Goal: Task Accomplishment & Management: Manage account settings

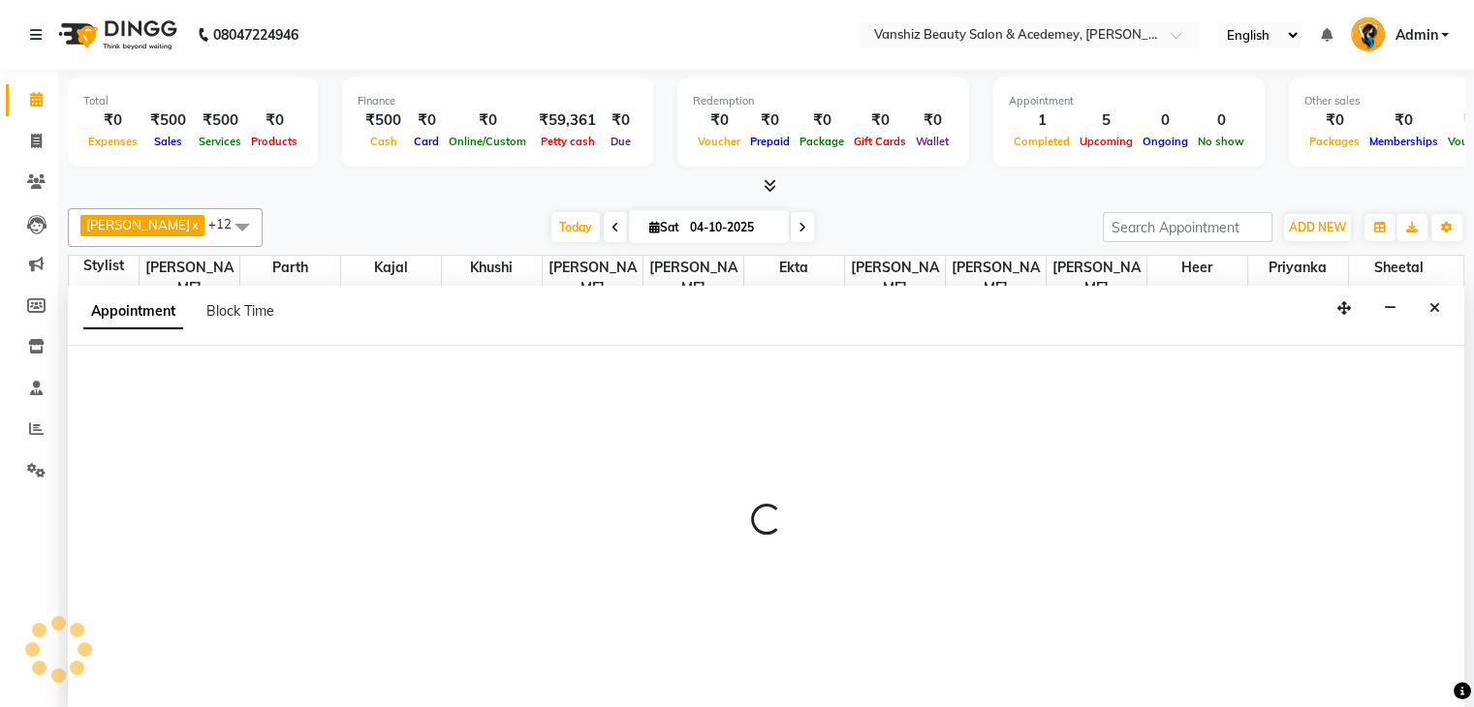
scroll to position [1, 0]
select select "78799"
select select "585"
select select "tentative"
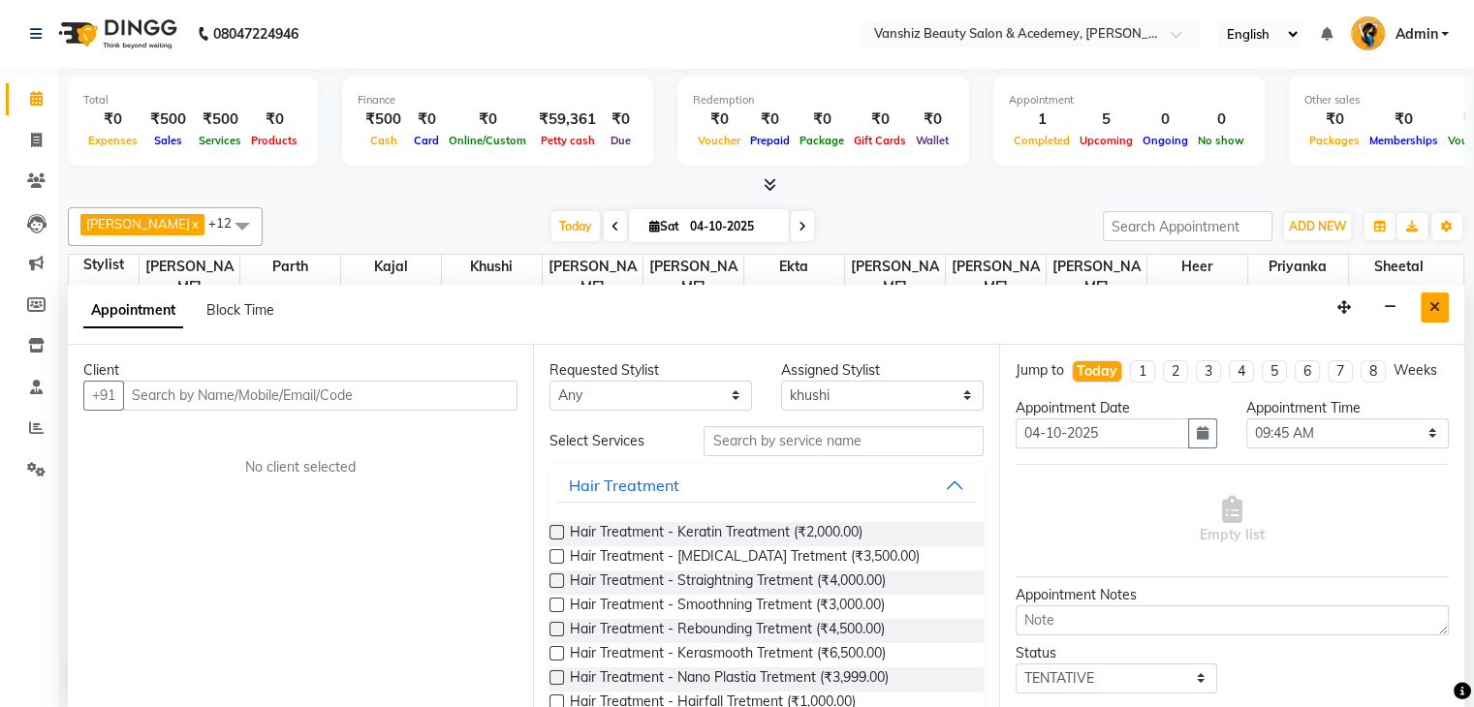
click at [1436, 304] on icon "Close" at bounding box center [1434, 307] width 11 height 14
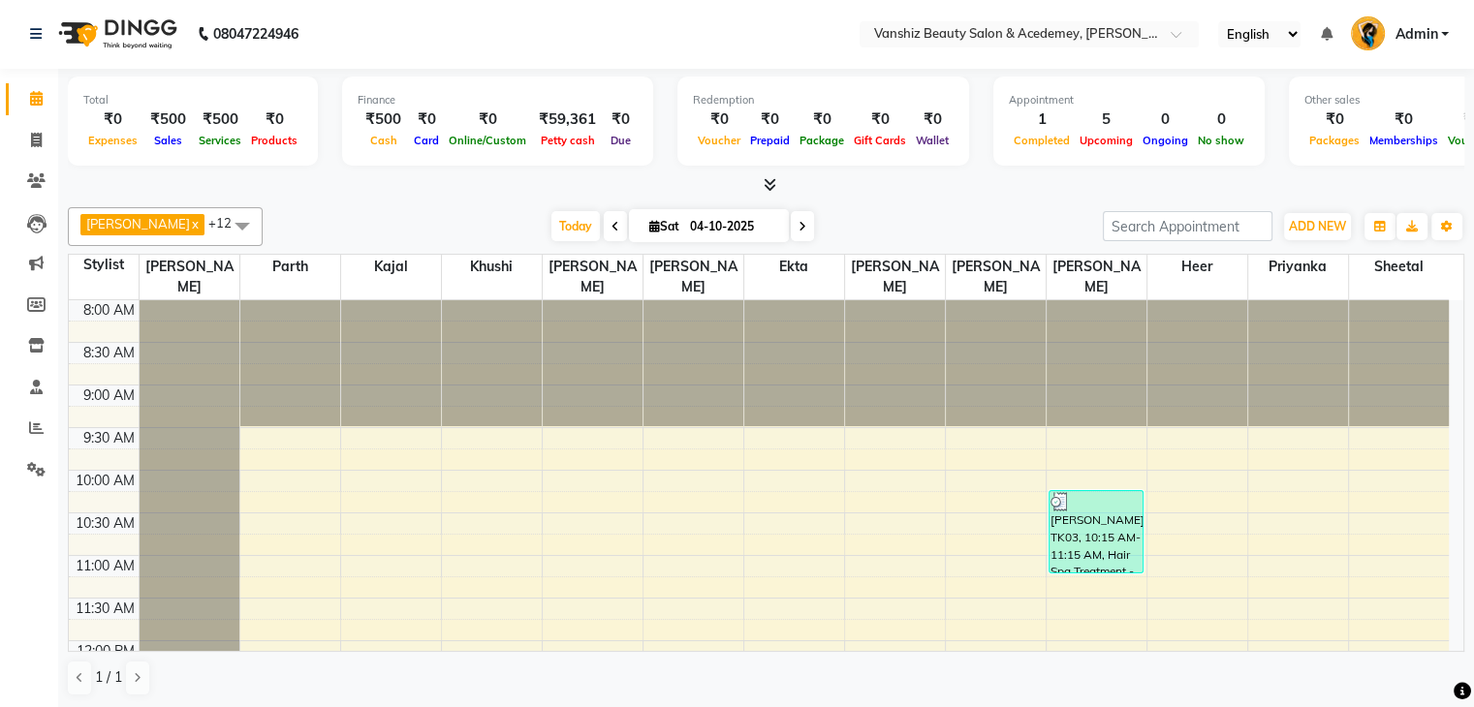
click at [649, 223] on icon at bounding box center [654, 226] width 11 height 13
select select "10"
select select "2025"
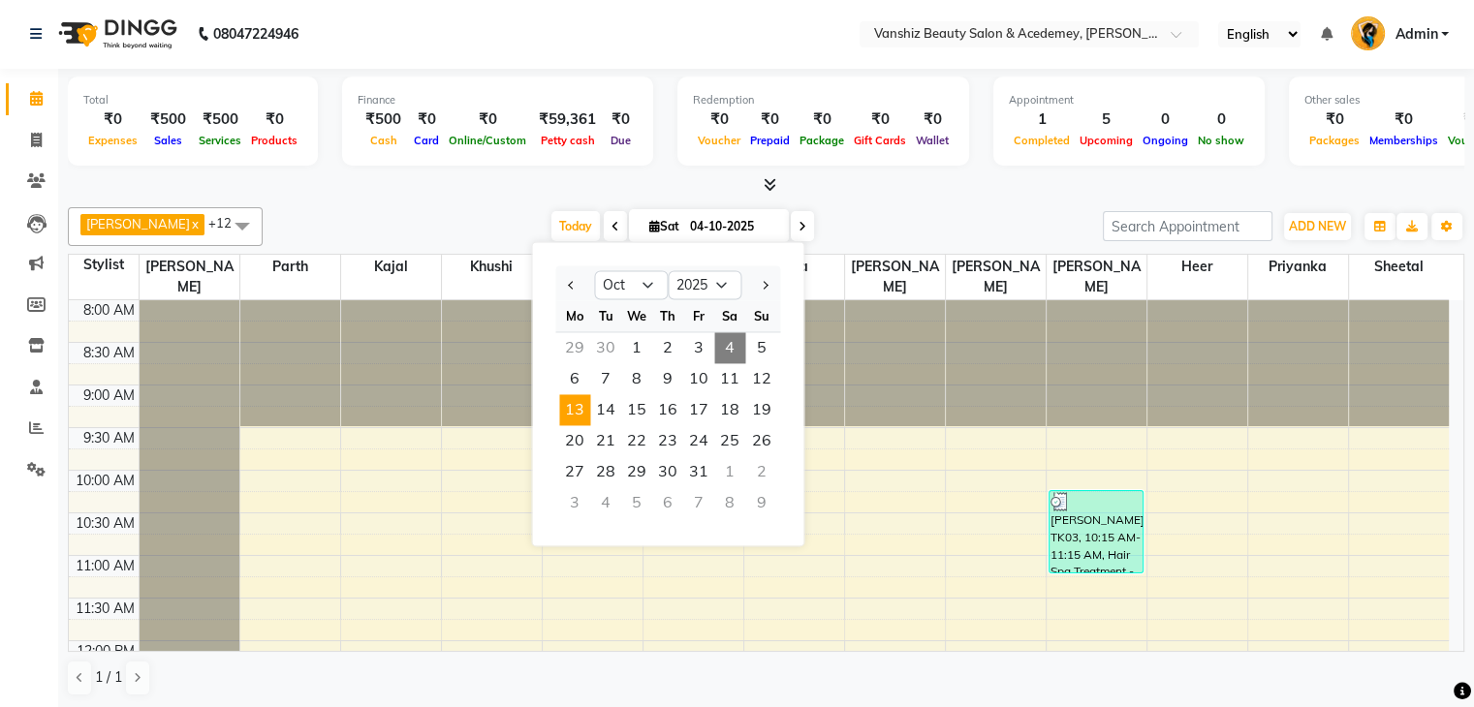
click at [587, 405] on span "13" at bounding box center [574, 409] width 31 height 31
type input "[DATE]"
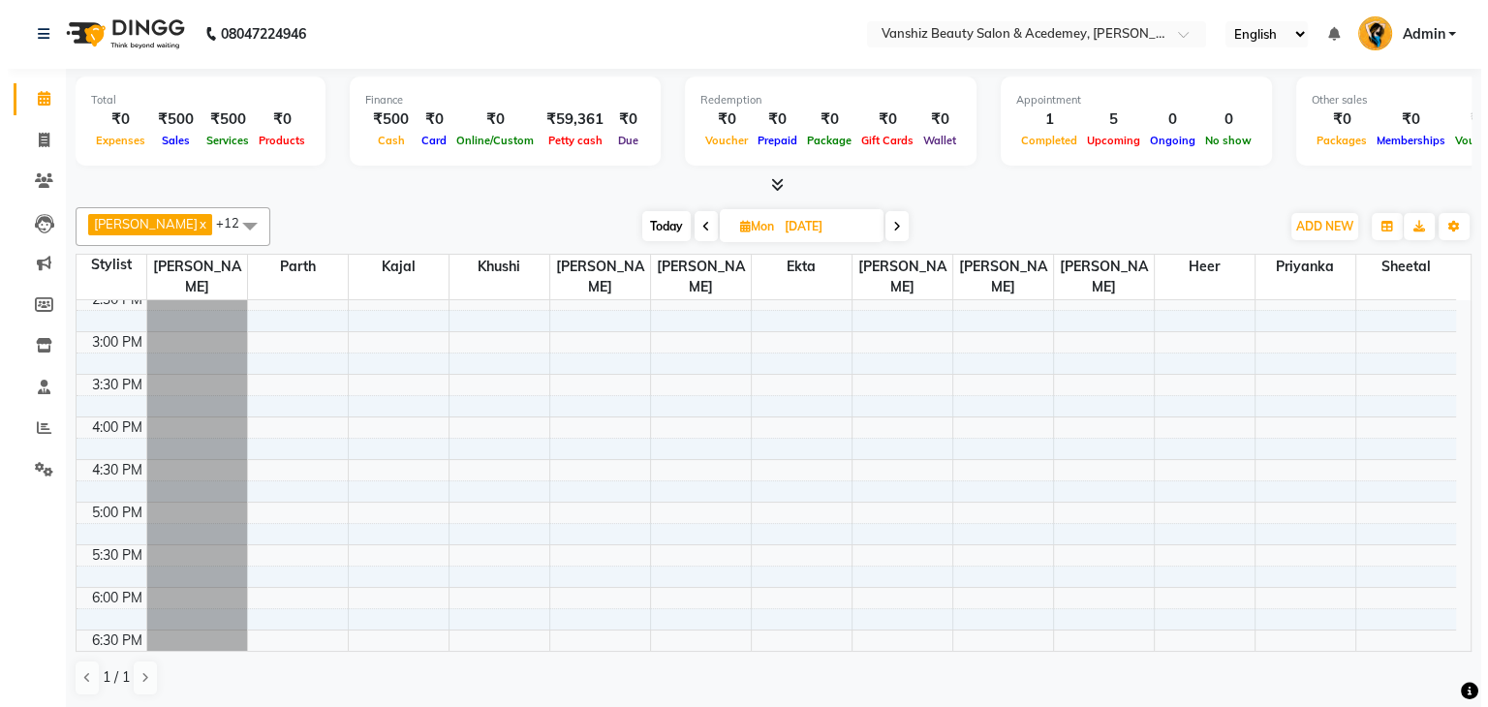
scroll to position [564, 0]
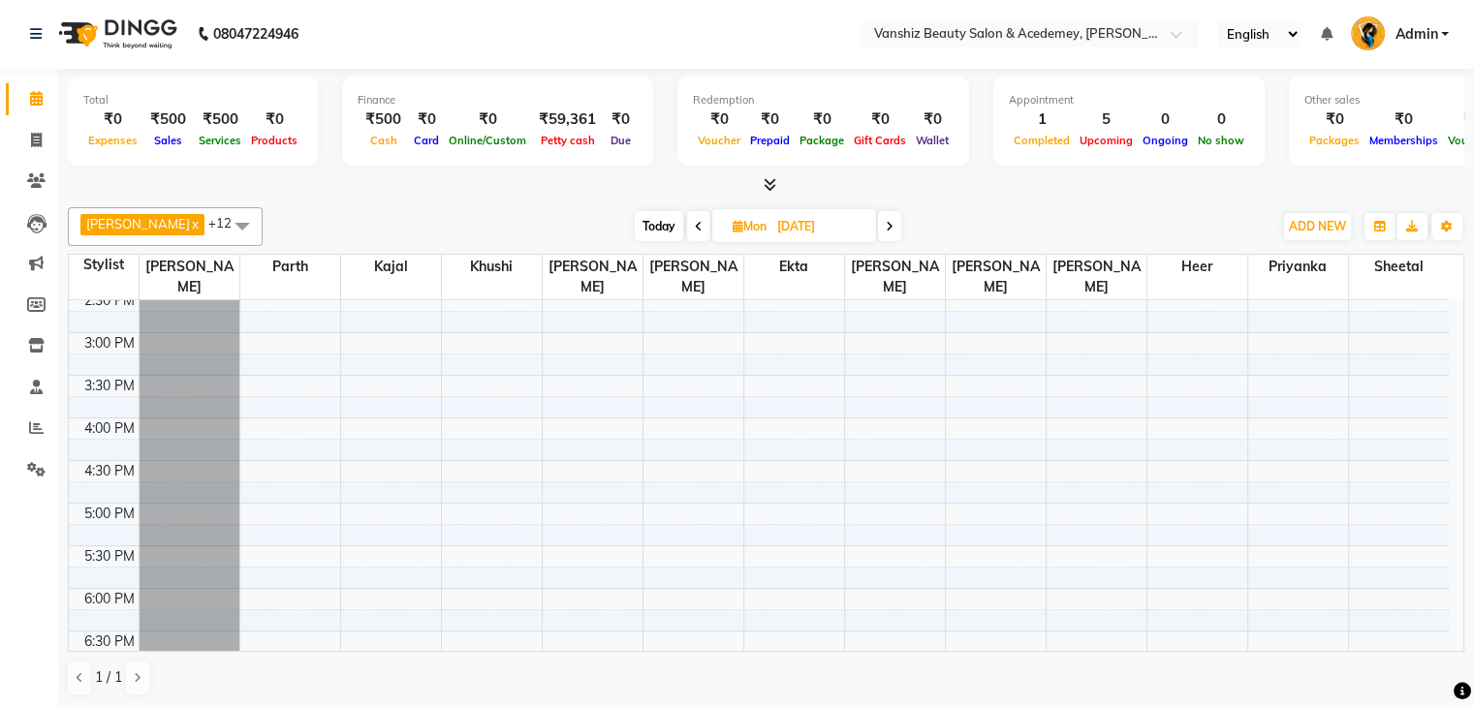
click at [264, 423] on div "8:00 AM 8:30 AM 9:00 AM 9:30 AM 10:00 AM 10:30 AM 11:00 AM 11:30 AM 12:00 PM 12…" at bounding box center [759, 289] width 1380 height 1107
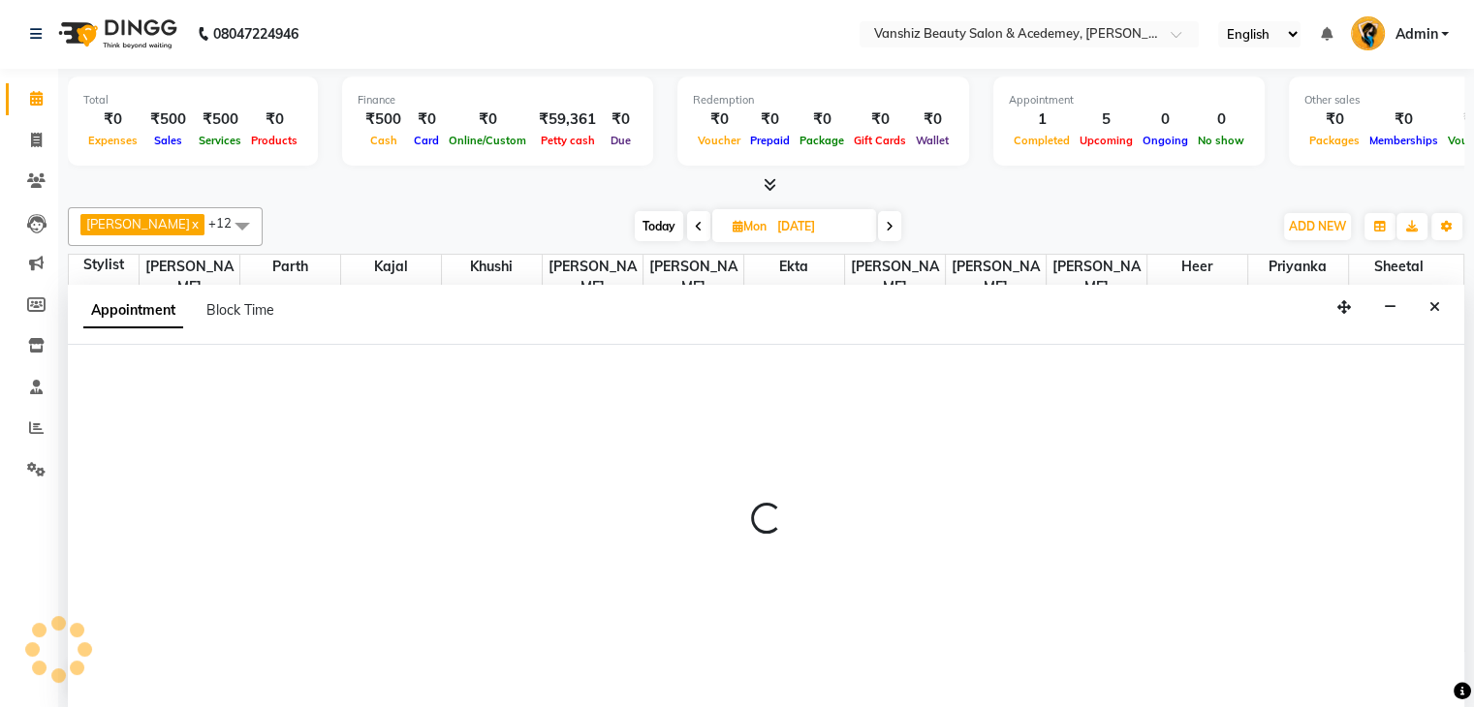
select select "86122"
select select "960"
select select "tentative"
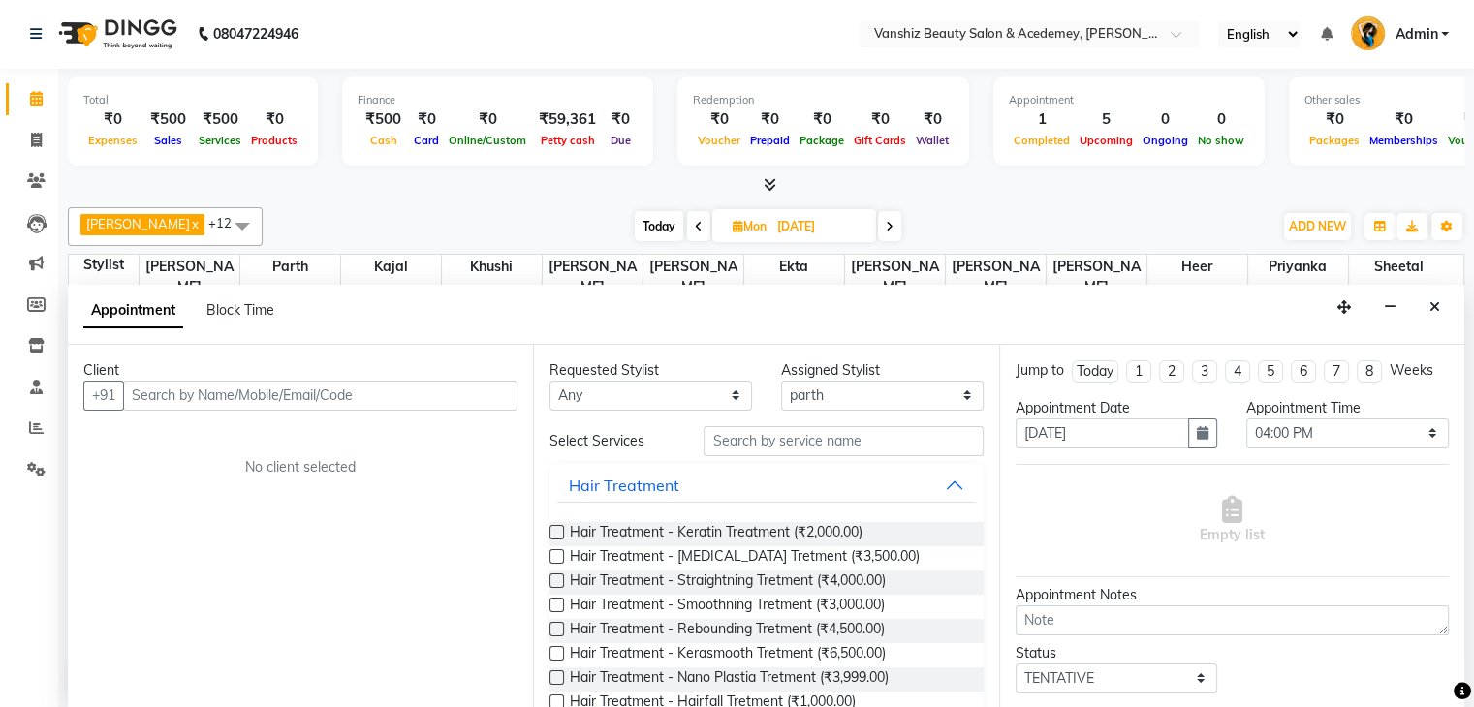
click at [254, 396] on input "text" at bounding box center [320, 396] width 394 height 30
type input "7265870076"
click at [457, 389] on span "Add Client" at bounding box center [477, 395] width 65 height 17
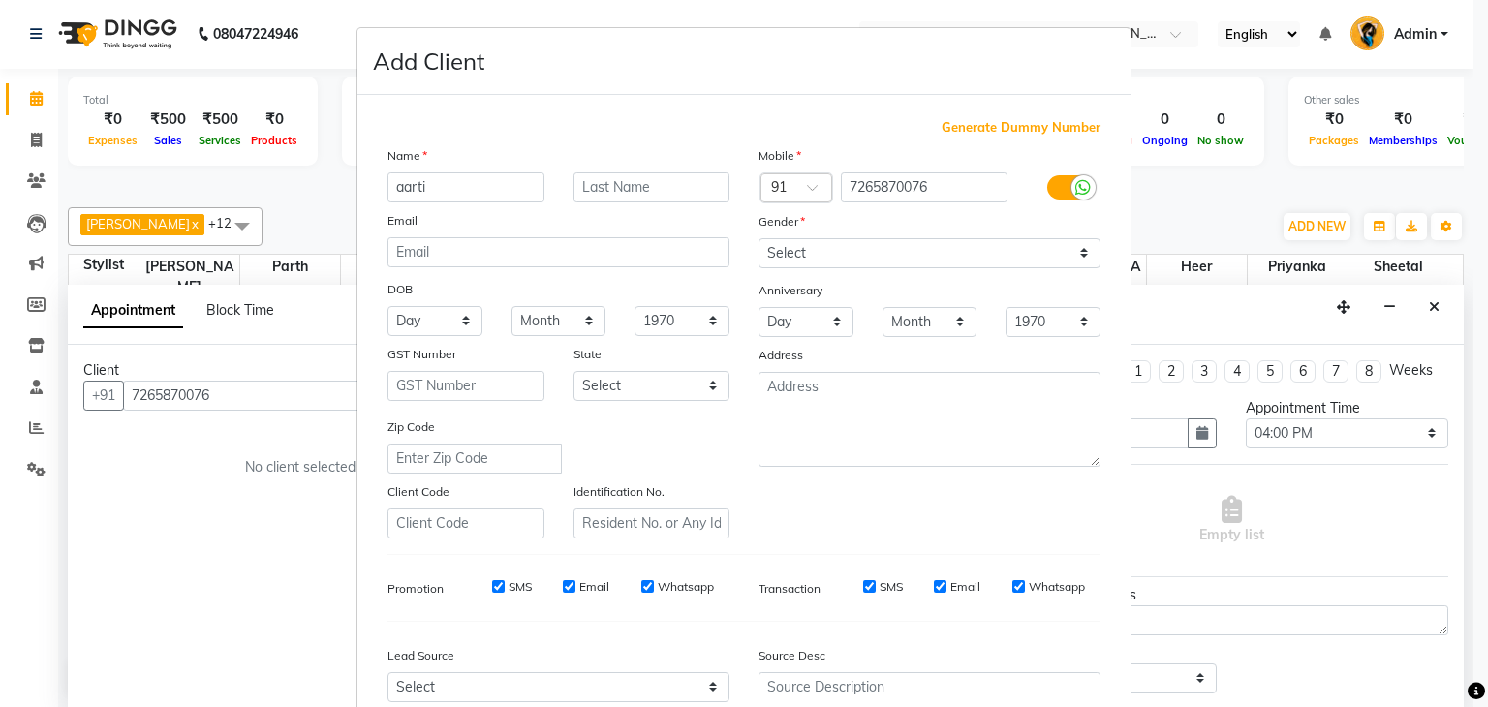
type input "aarti"
click at [676, 179] on input "text" at bounding box center [652, 187] width 157 height 30
type input "[PERSON_NAME]"
click at [778, 240] on select "Select [DEMOGRAPHIC_DATA] [DEMOGRAPHIC_DATA] Other Prefer Not To Say" at bounding box center [930, 253] width 342 height 30
select select "[DEMOGRAPHIC_DATA]"
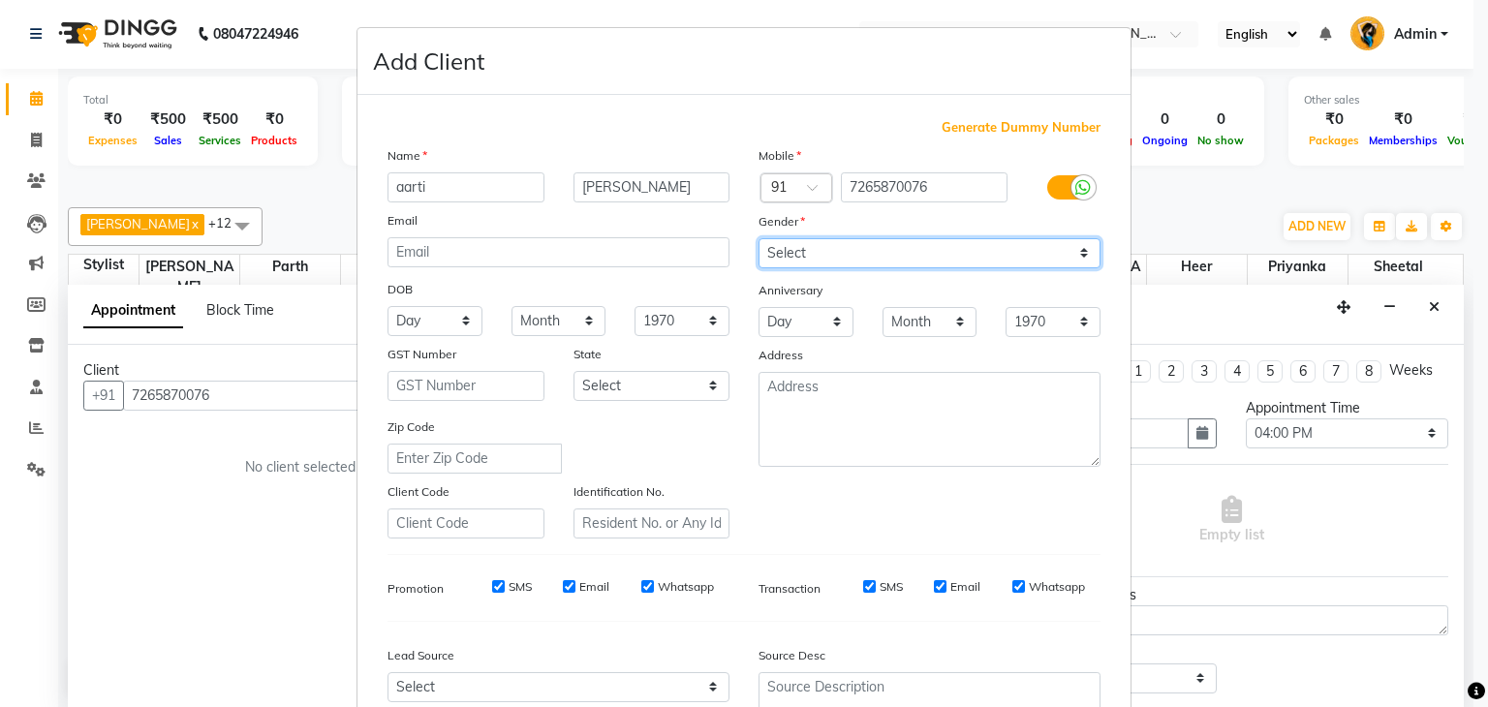
click at [759, 239] on select "Select [DEMOGRAPHIC_DATA] [DEMOGRAPHIC_DATA] Other Prefer Not To Say" at bounding box center [930, 253] width 342 height 30
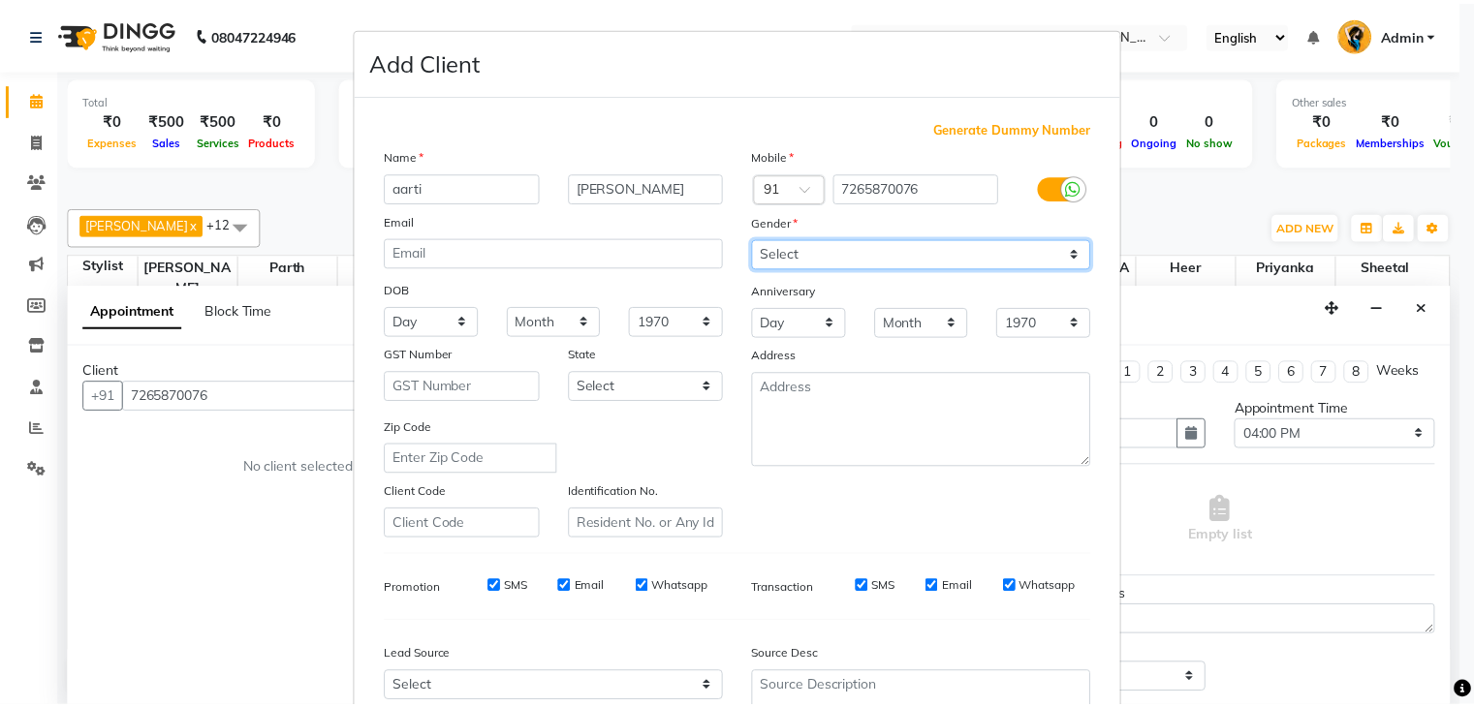
scroll to position [197, 0]
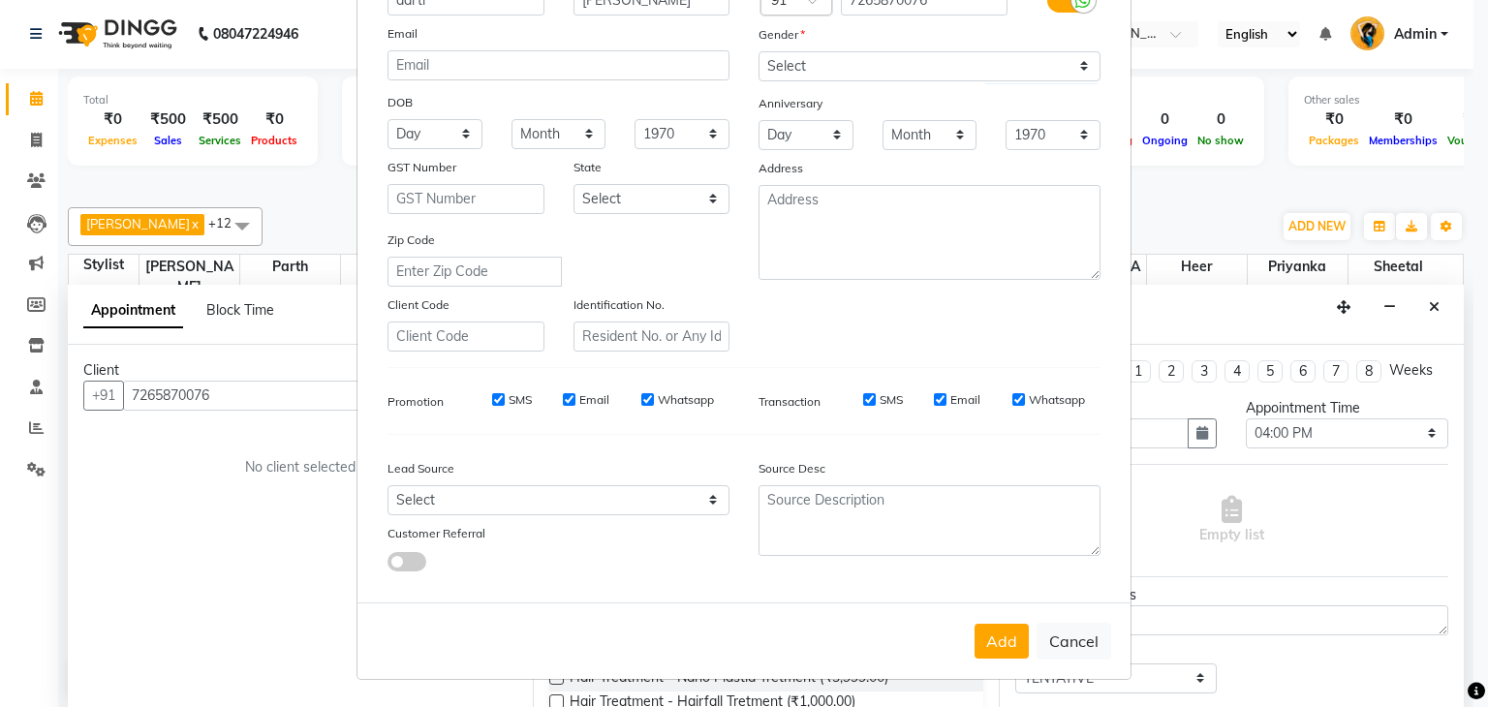
click at [979, 622] on div "Add Cancel" at bounding box center [743, 641] width 773 height 77
click at [985, 633] on button "Add" at bounding box center [1002, 641] width 54 height 35
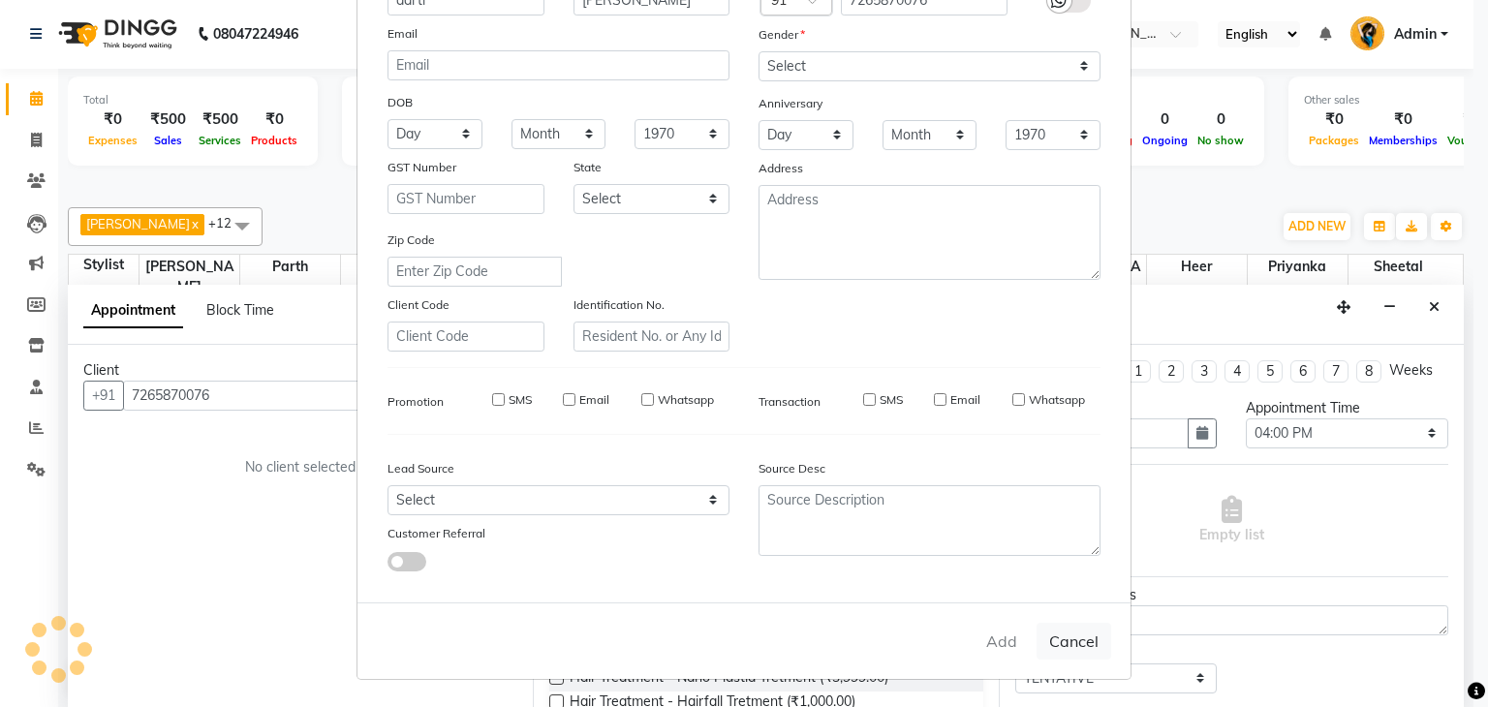
select select
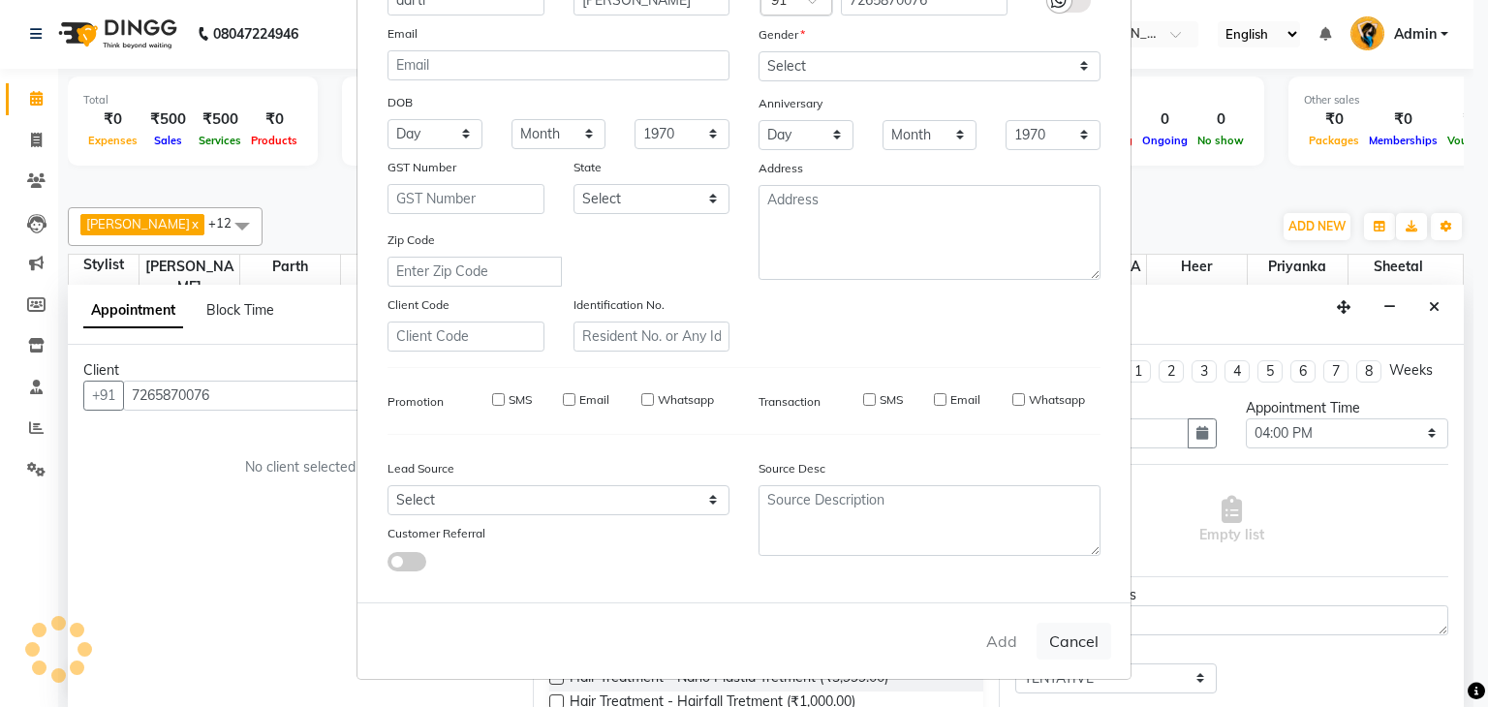
select select
checkbox input "false"
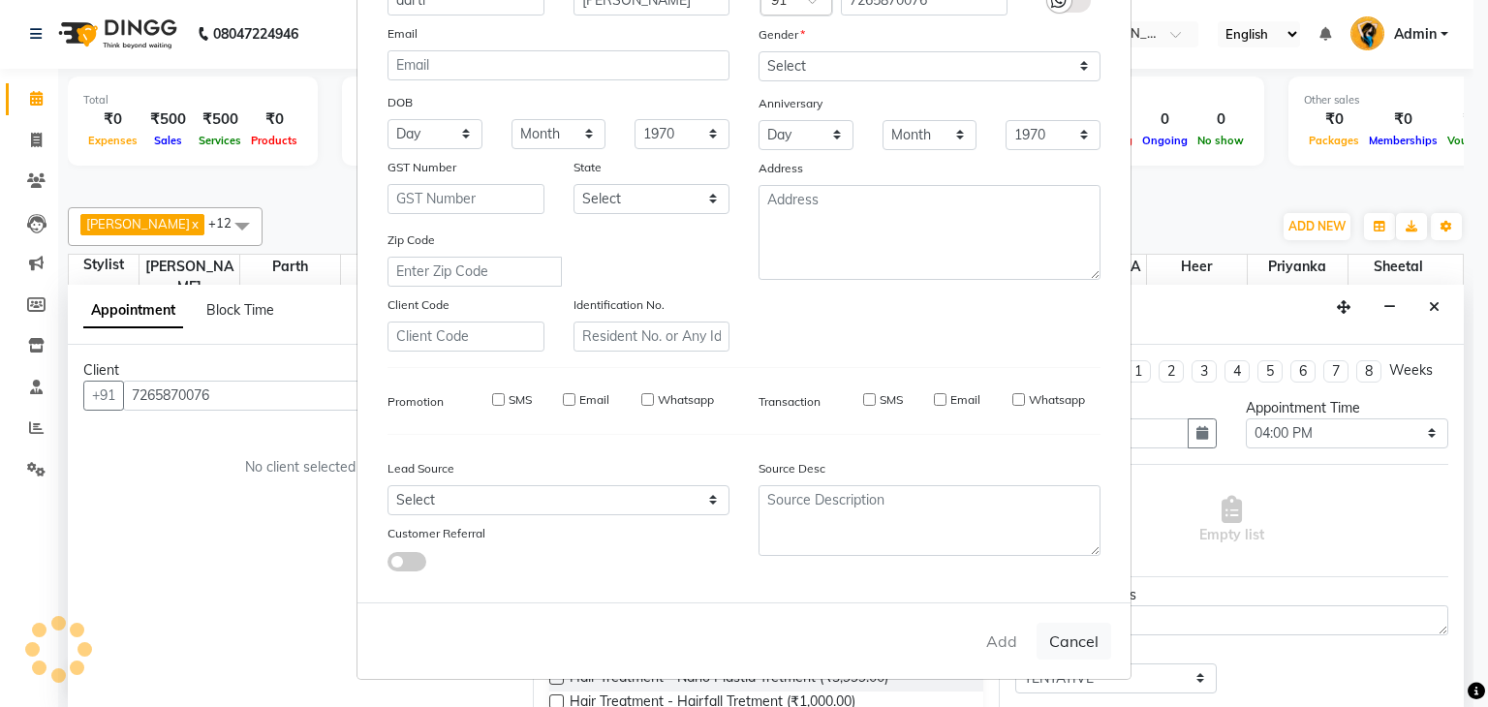
checkbox input "false"
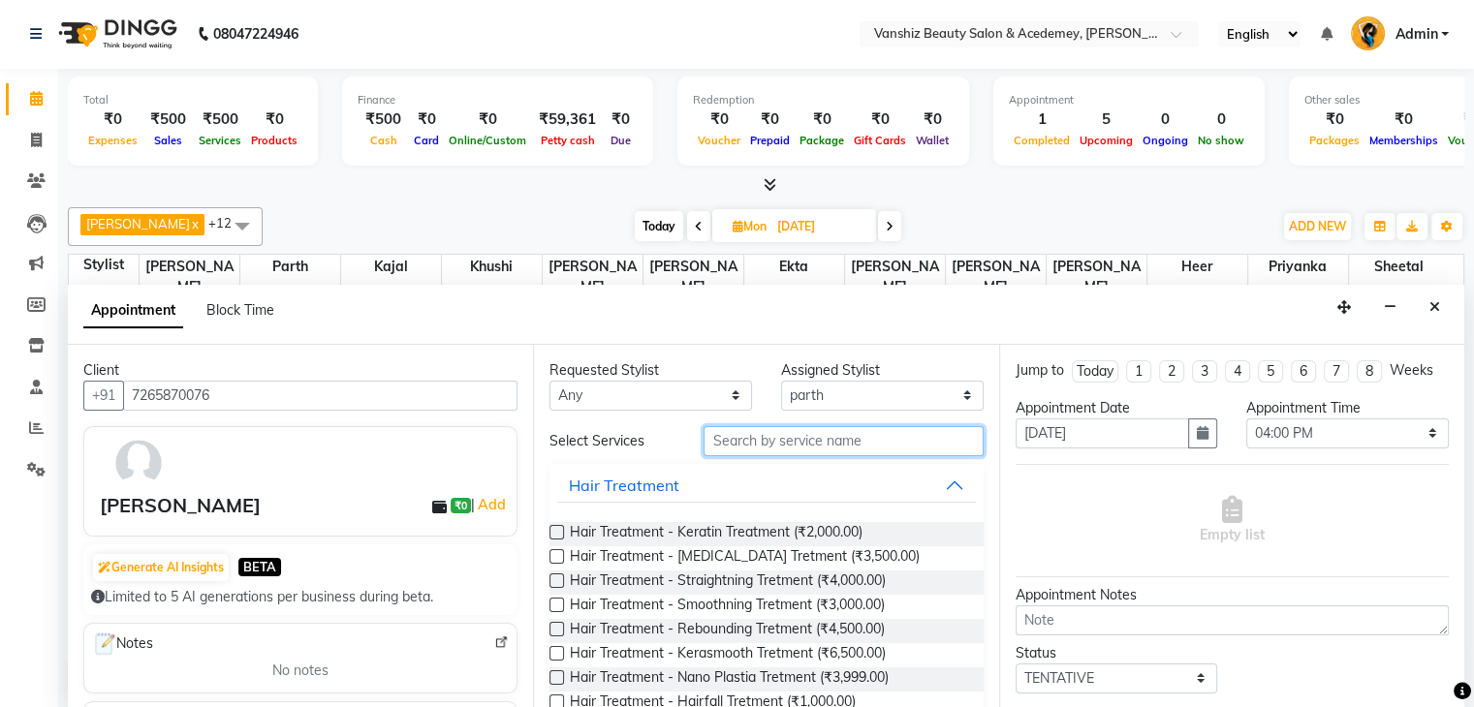
click at [823, 445] on input "text" at bounding box center [842, 441] width 279 height 30
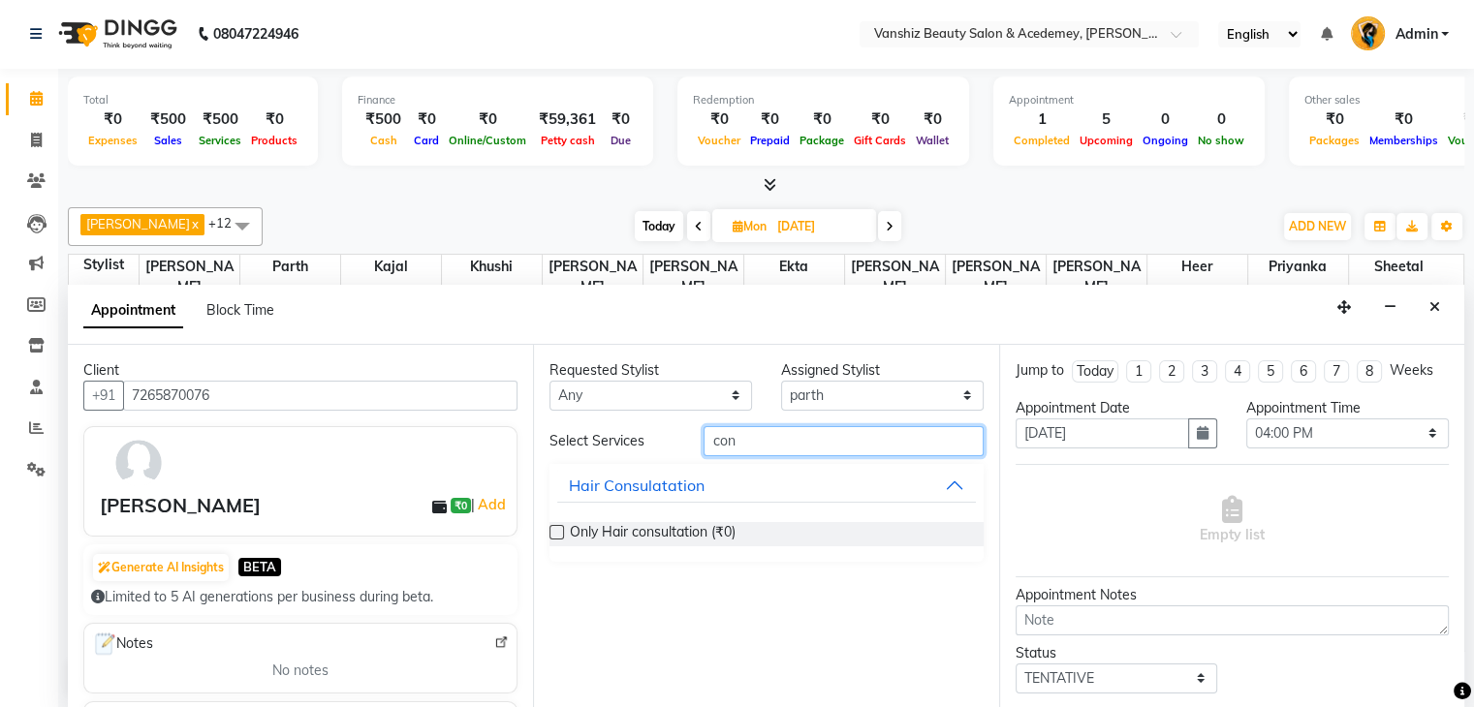
type input "con"
click at [553, 525] on label at bounding box center [556, 532] width 15 height 15
click at [553, 528] on input "checkbox" at bounding box center [555, 534] width 13 height 13
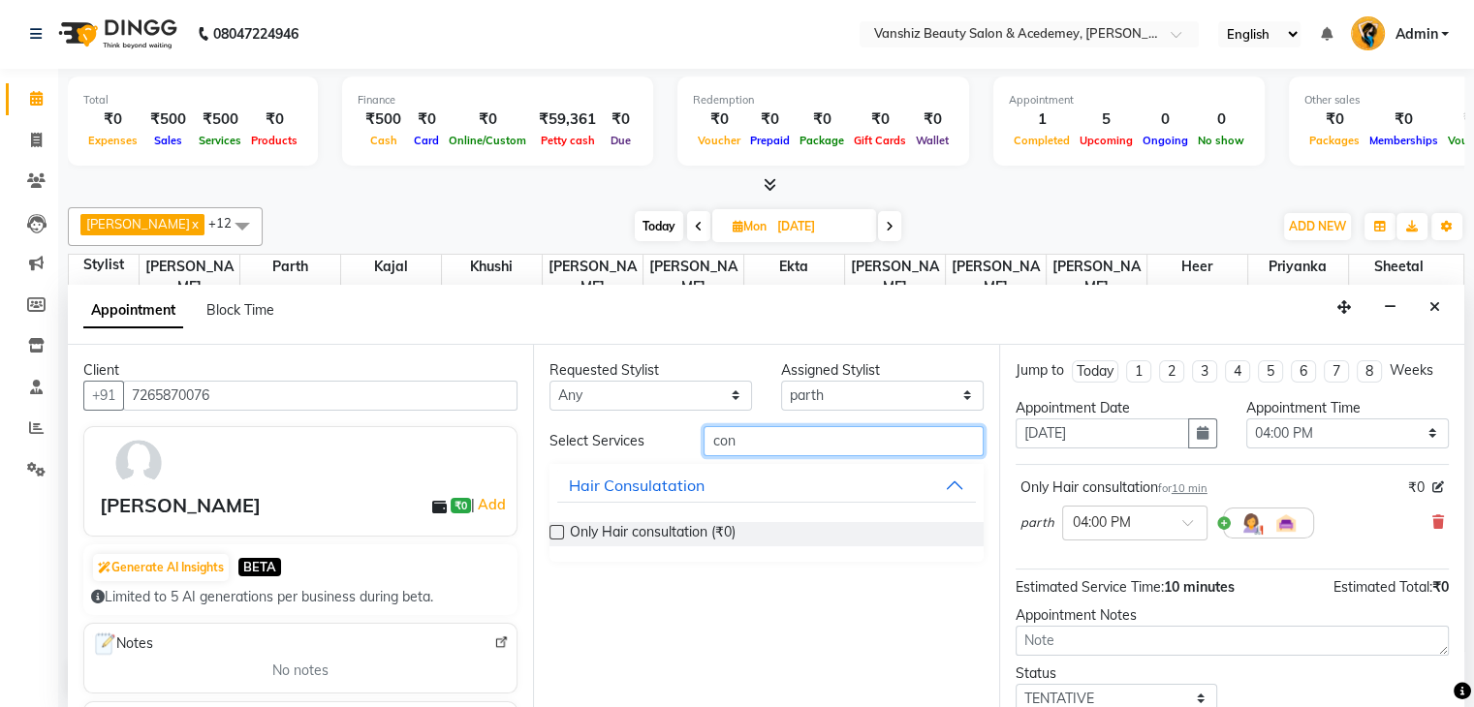
click at [777, 448] on input "con" at bounding box center [842, 441] width 279 height 30
click at [554, 526] on label at bounding box center [556, 532] width 15 height 15
click at [554, 528] on input "checkbox" at bounding box center [555, 534] width 13 height 13
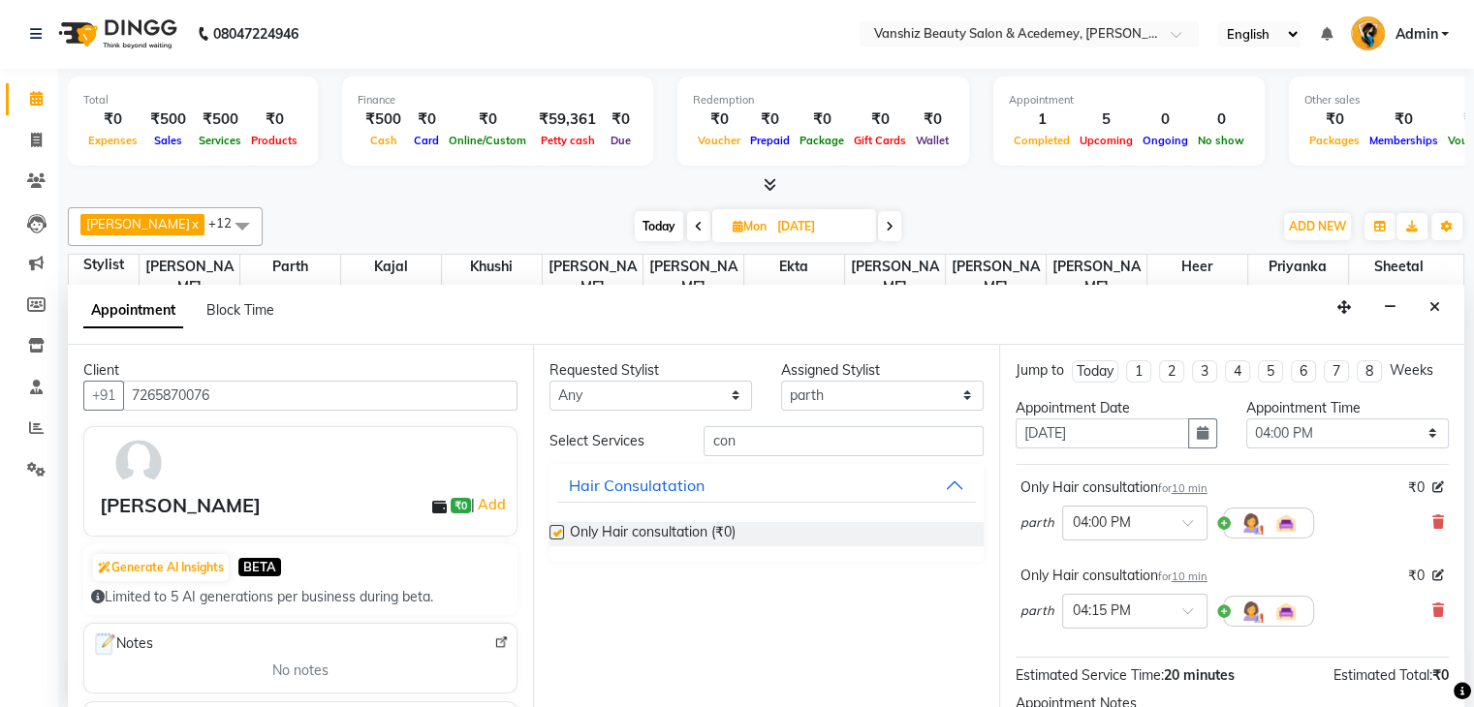
checkbox input "false"
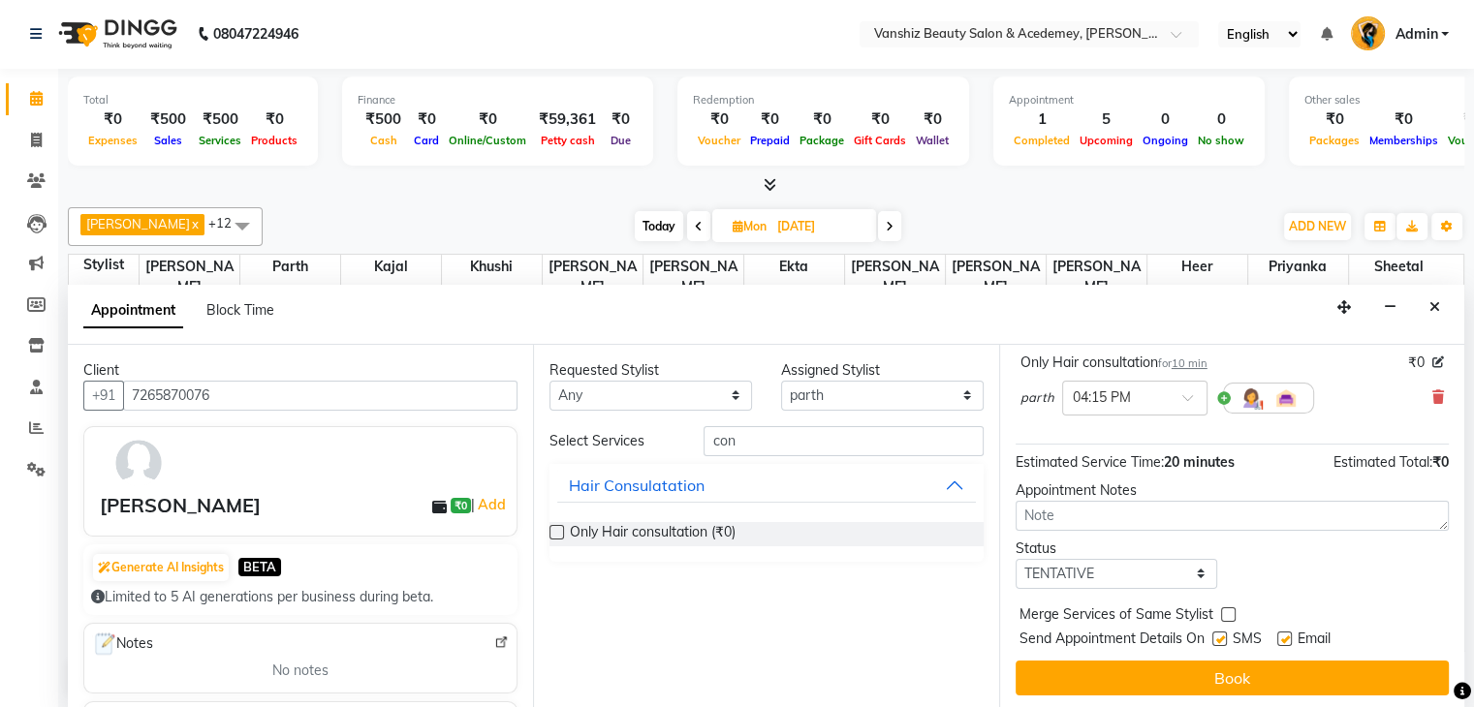
click at [1287, 632] on label at bounding box center [1284, 639] width 15 height 15
click at [1287, 635] on input "checkbox" at bounding box center [1283, 641] width 13 height 13
checkbox input "false"
click at [1220, 638] on label at bounding box center [1219, 639] width 15 height 15
click at [1220, 638] on input "checkbox" at bounding box center [1218, 641] width 13 height 13
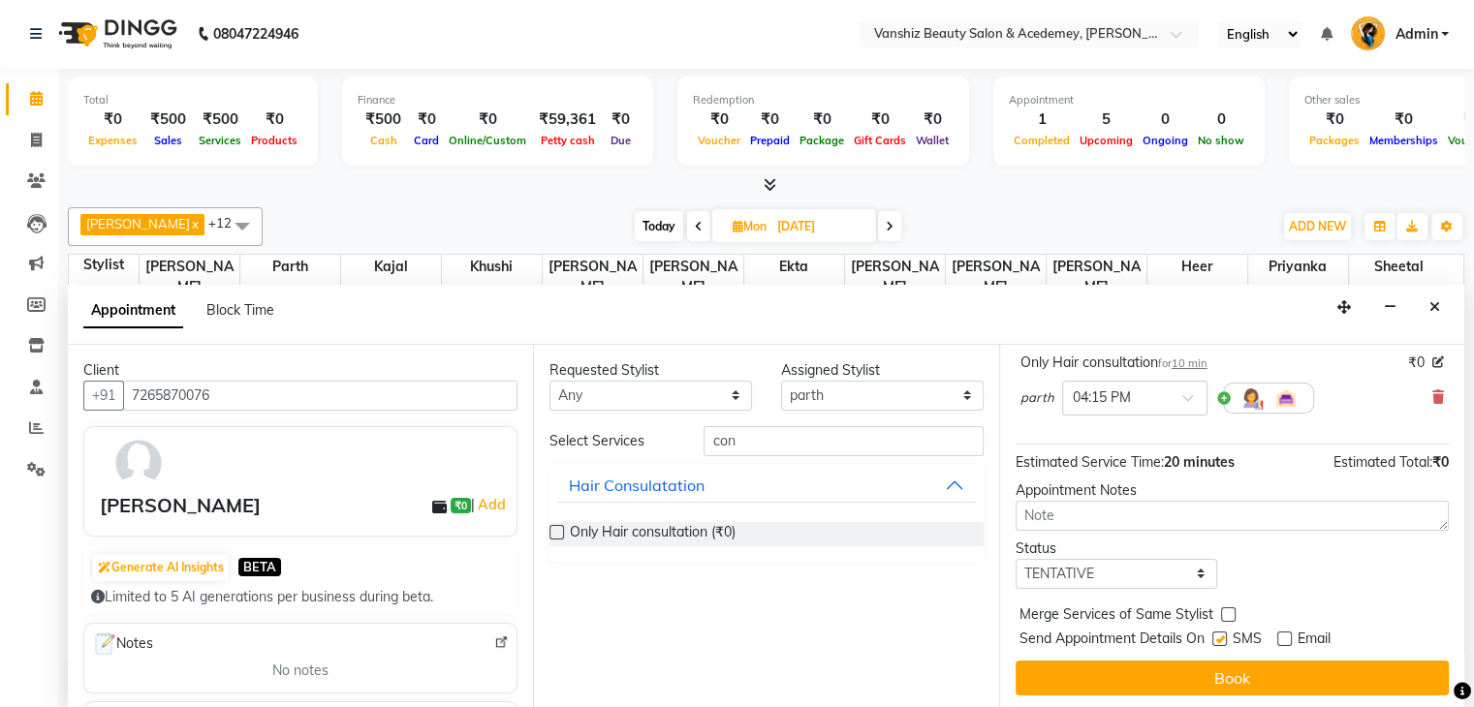
checkbox input "false"
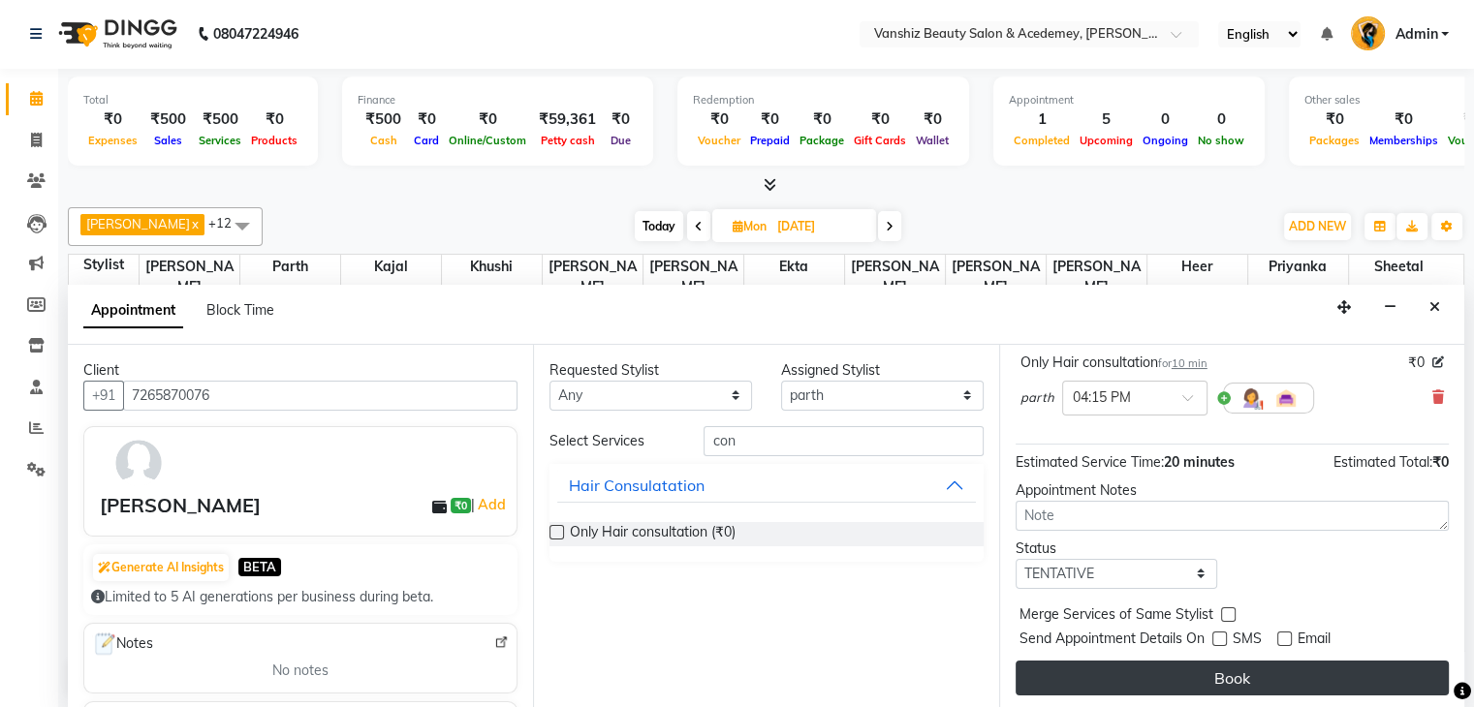
click at [1236, 667] on button "Book" at bounding box center [1231, 678] width 433 height 35
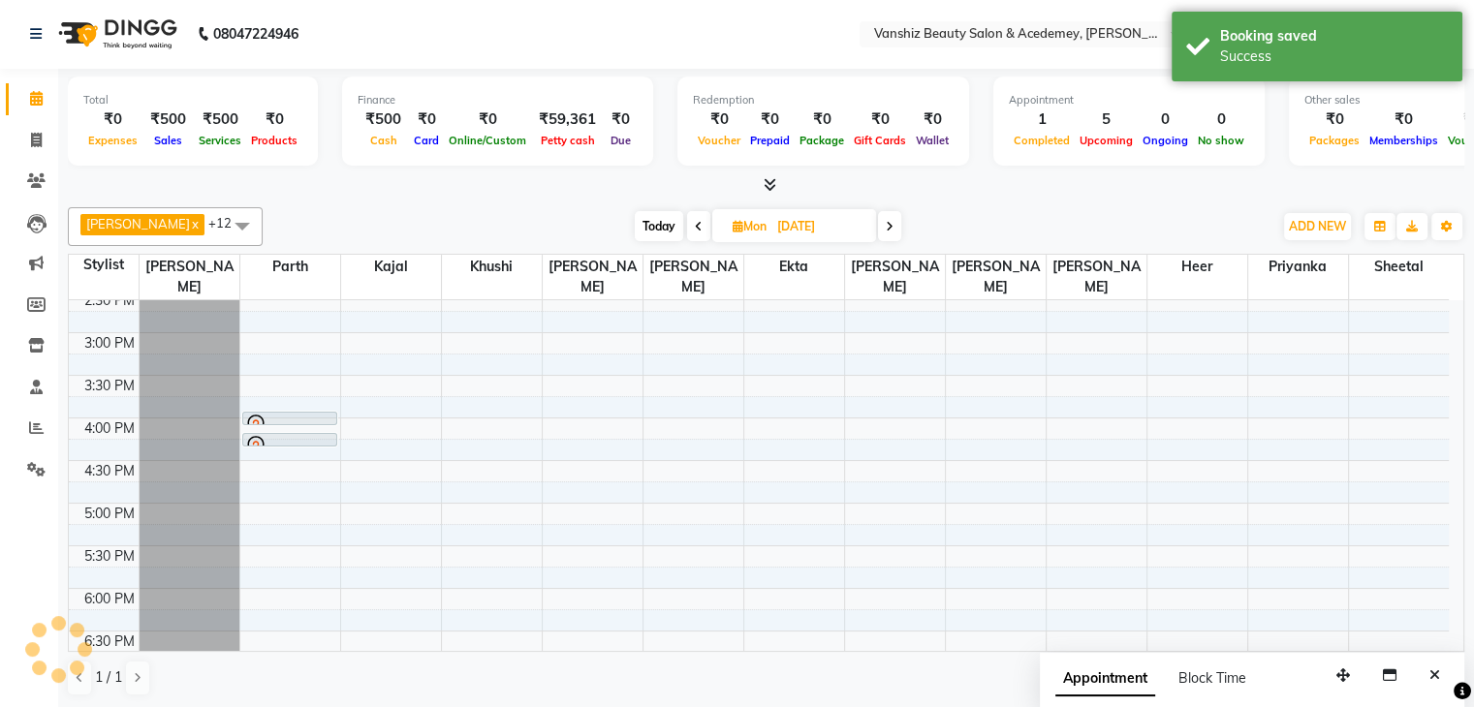
scroll to position [0, 0]
click at [635, 222] on span "Today" at bounding box center [659, 227] width 48 height 30
type input "04-10-2025"
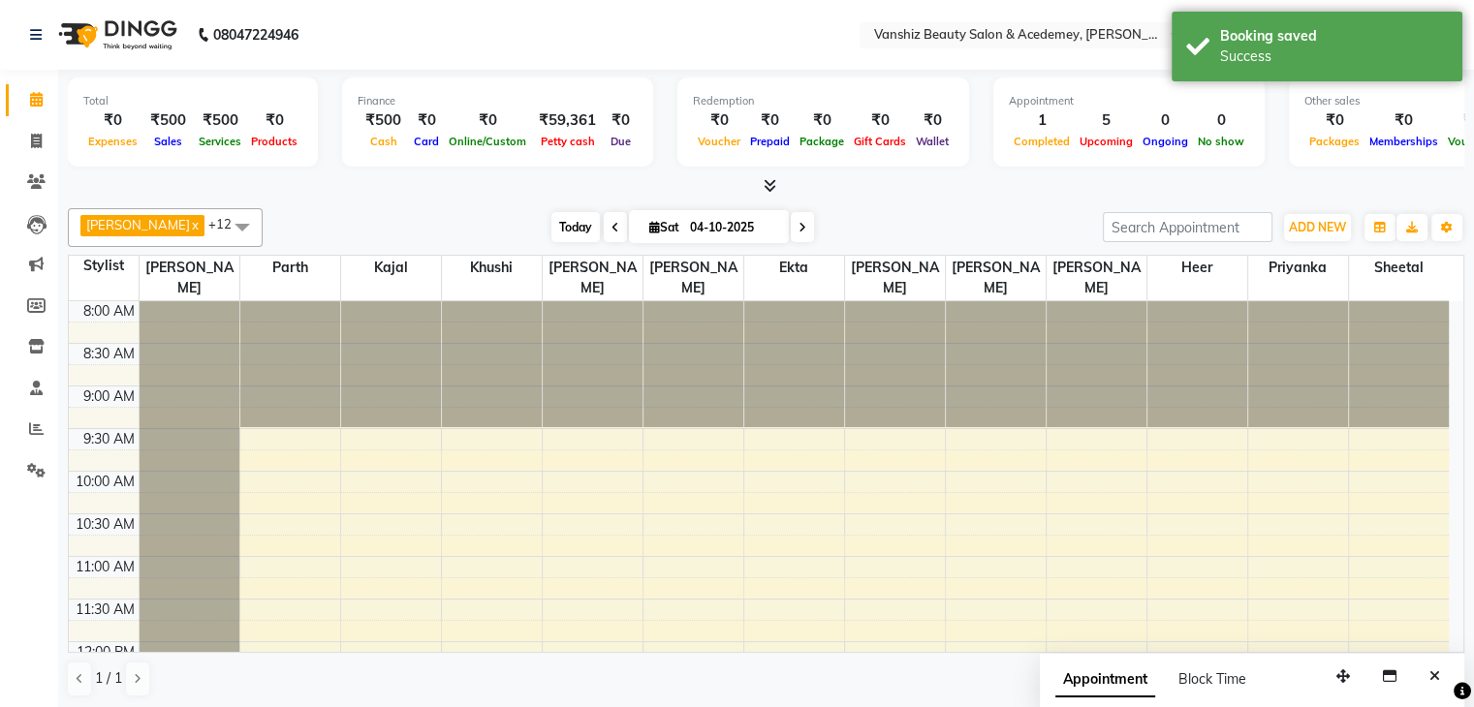
scroll to position [339, 0]
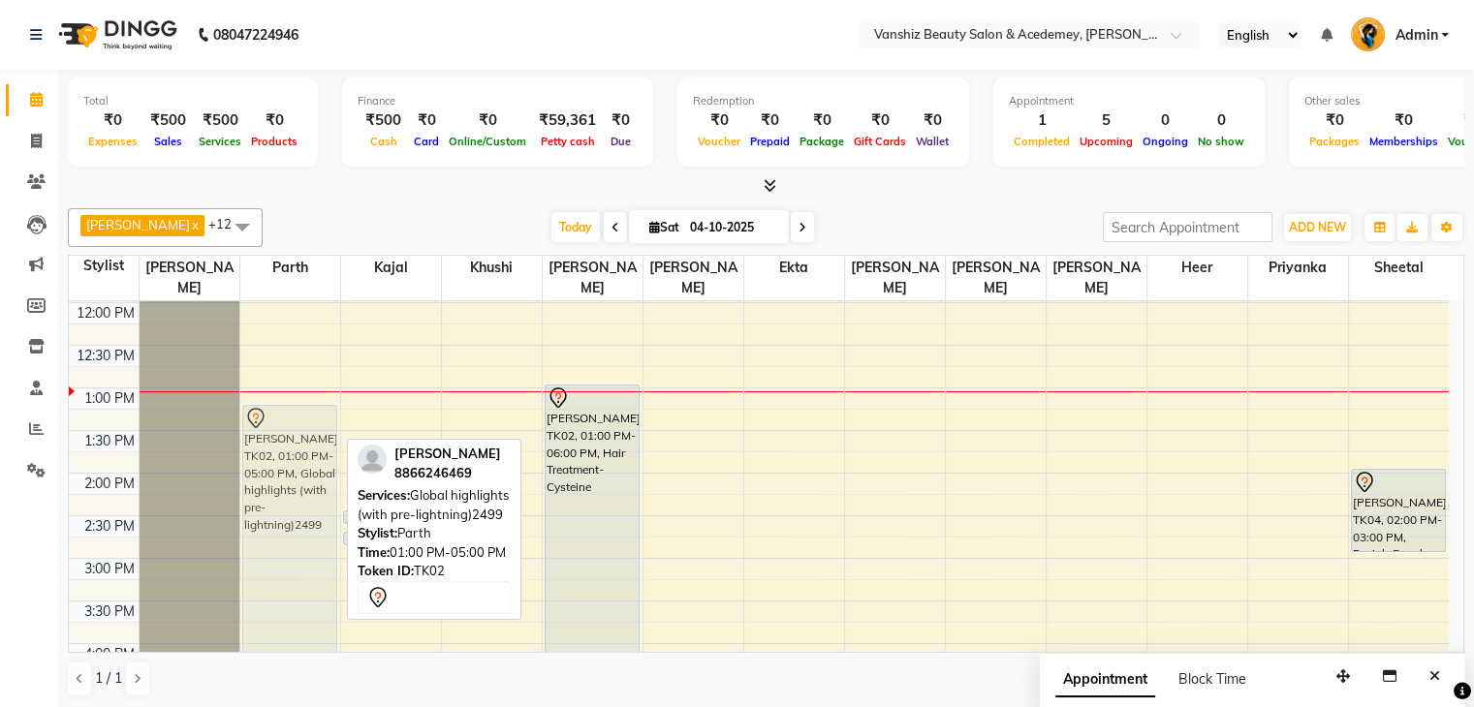
drag, startPoint x: 310, startPoint y: 466, endPoint x: 306, endPoint y: 490, distance: 24.5
click at [306, 490] on div "[PERSON_NAME], TK02, 01:00 PM-05:00 PM, Global highlights (with pre-lightning)2…" at bounding box center [290, 515] width 100 height 1107
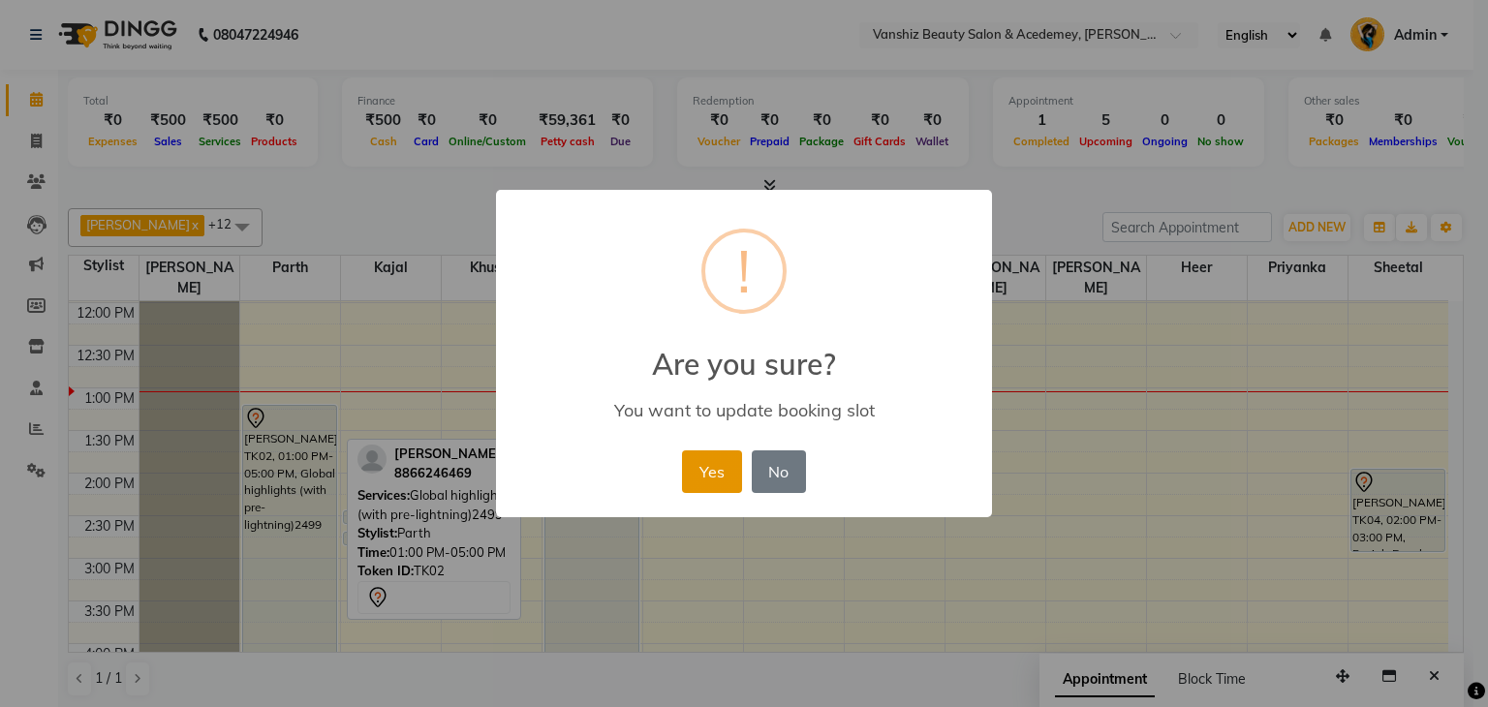
click at [706, 466] on button "Yes" at bounding box center [711, 471] width 59 height 43
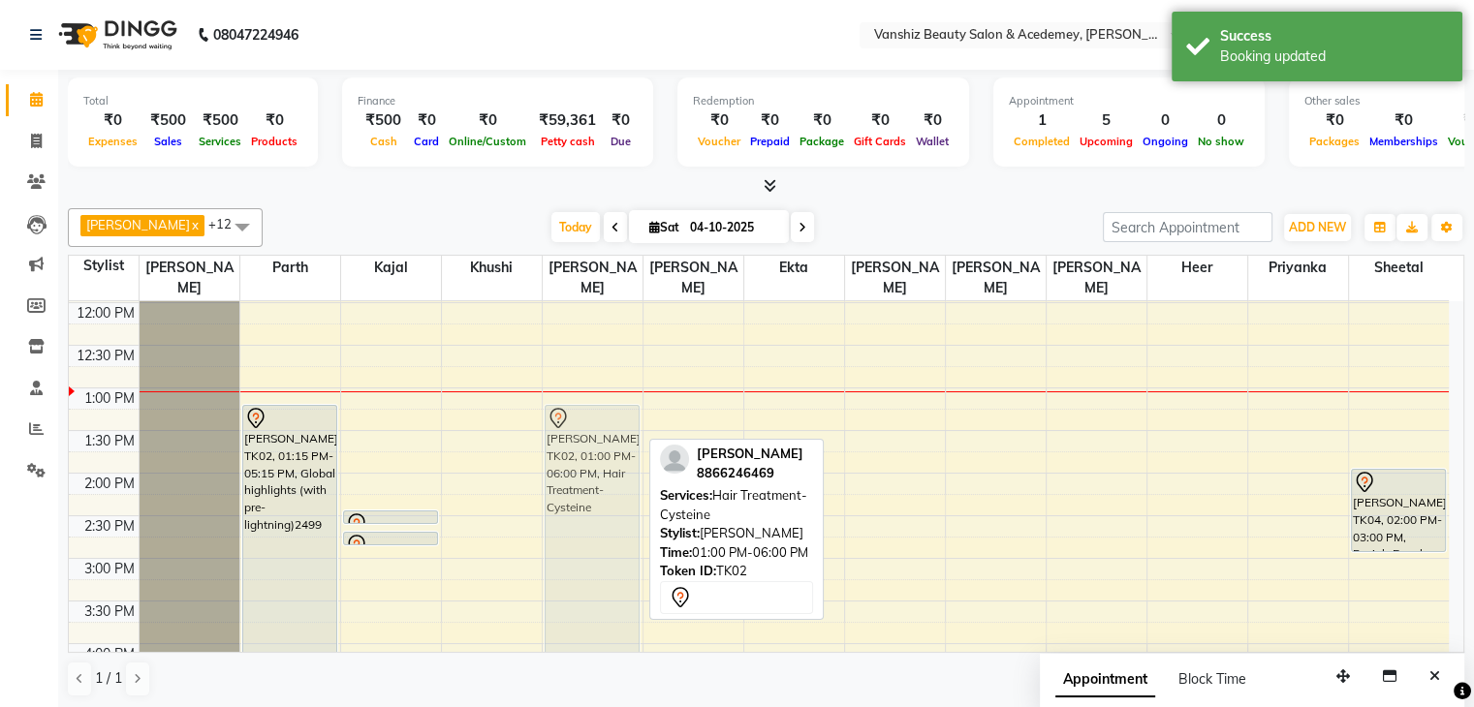
drag, startPoint x: 596, startPoint y: 457, endPoint x: 595, endPoint y: 474, distance: 16.5
click at [595, 474] on div "[PERSON_NAME], TK02, 01:00 PM-06:00 PM, Hair Treatment-Cysteine [PERSON_NAME], …" at bounding box center [593, 515] width 100 height 1107
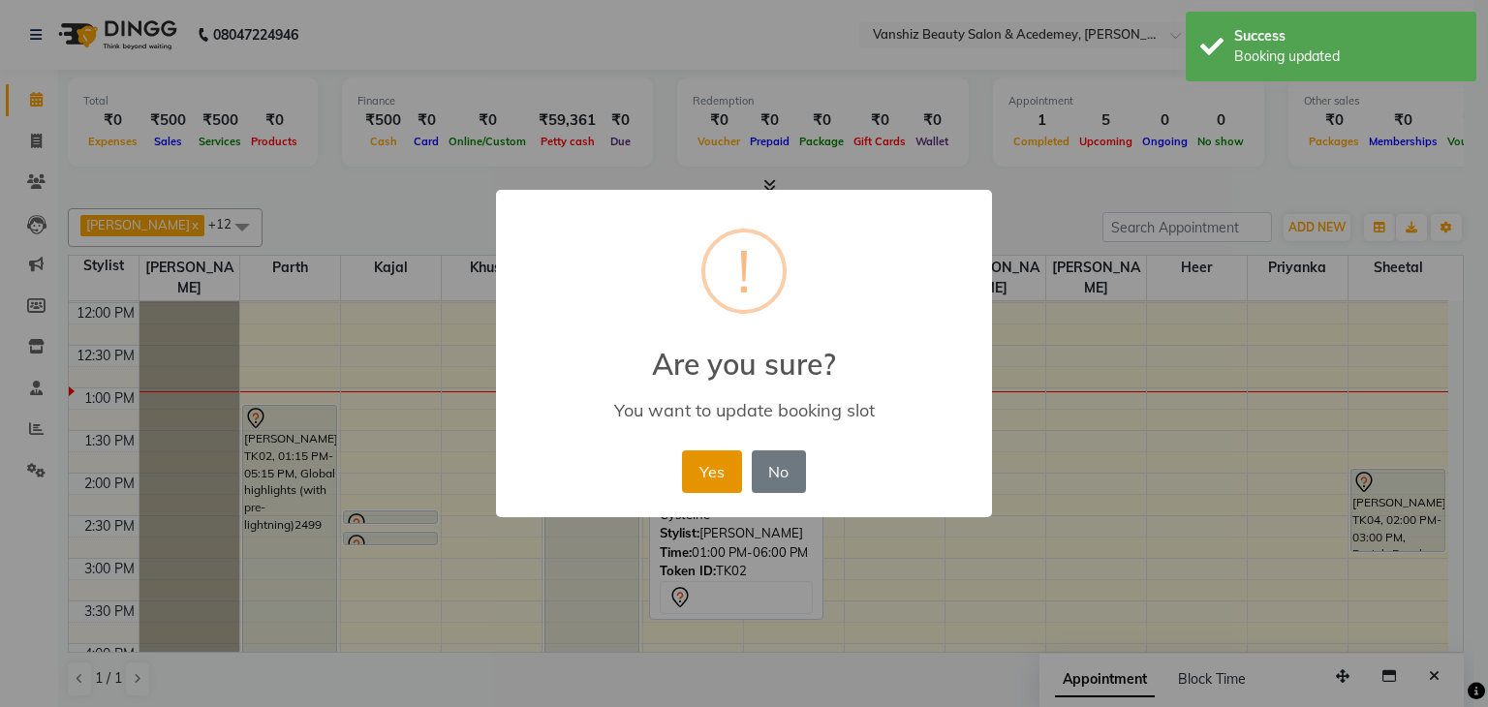
click at [697, 474] on button "Yes" at bounding box center [711, 471] width 59 height 43
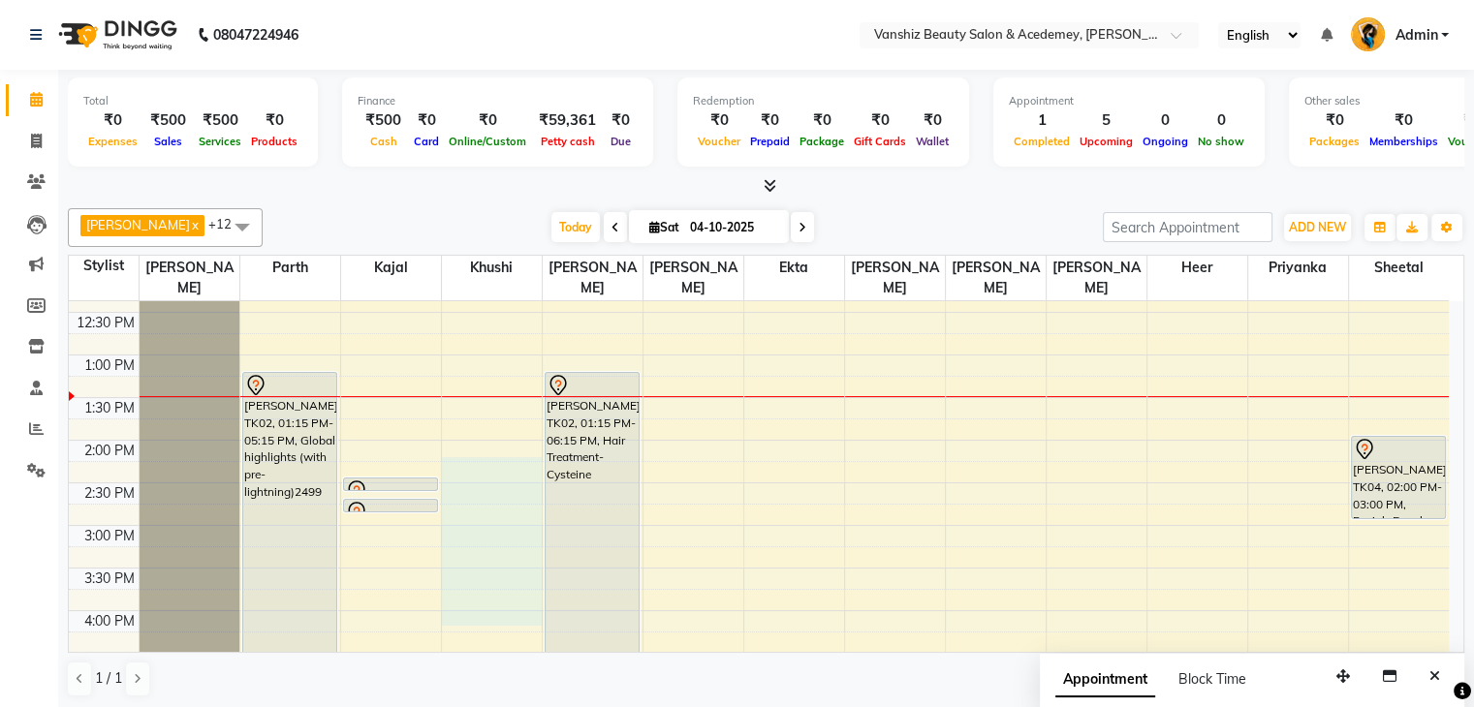
scroll to position [1, 0]
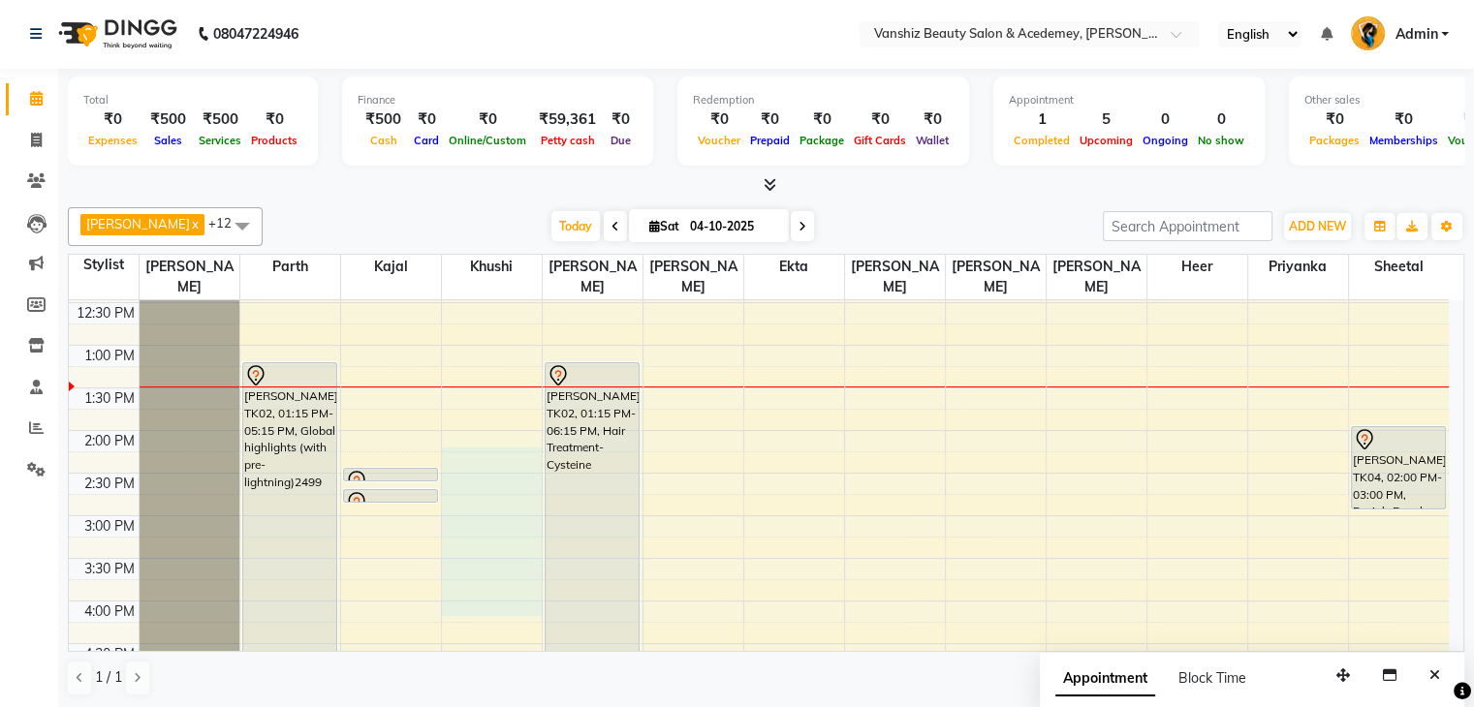
drag, startPoint x: 498, startPoint y: 498, endPoint x: 673, endPoint y: 609, distance: 207.7
click at [673, 609] on tbody "8:00 AM 8:30 AM 9:00 AM 9:30 AM 10:00 AM 10:30 AM 11:00 AM 11:30 AM 12:00 PM 12…" at bounding box center [759, 473] width 1380 height 1107
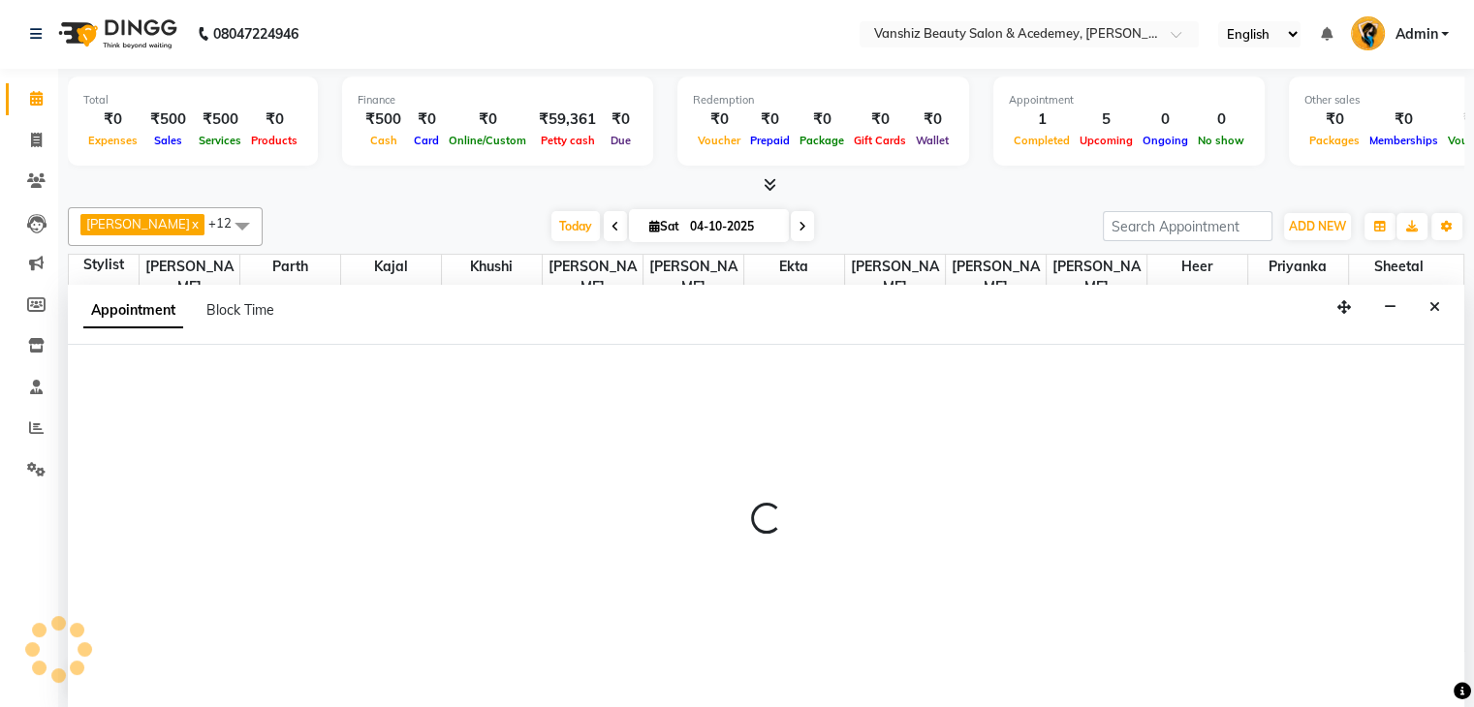
select select "78799"
select select "855"
select select "tentative"
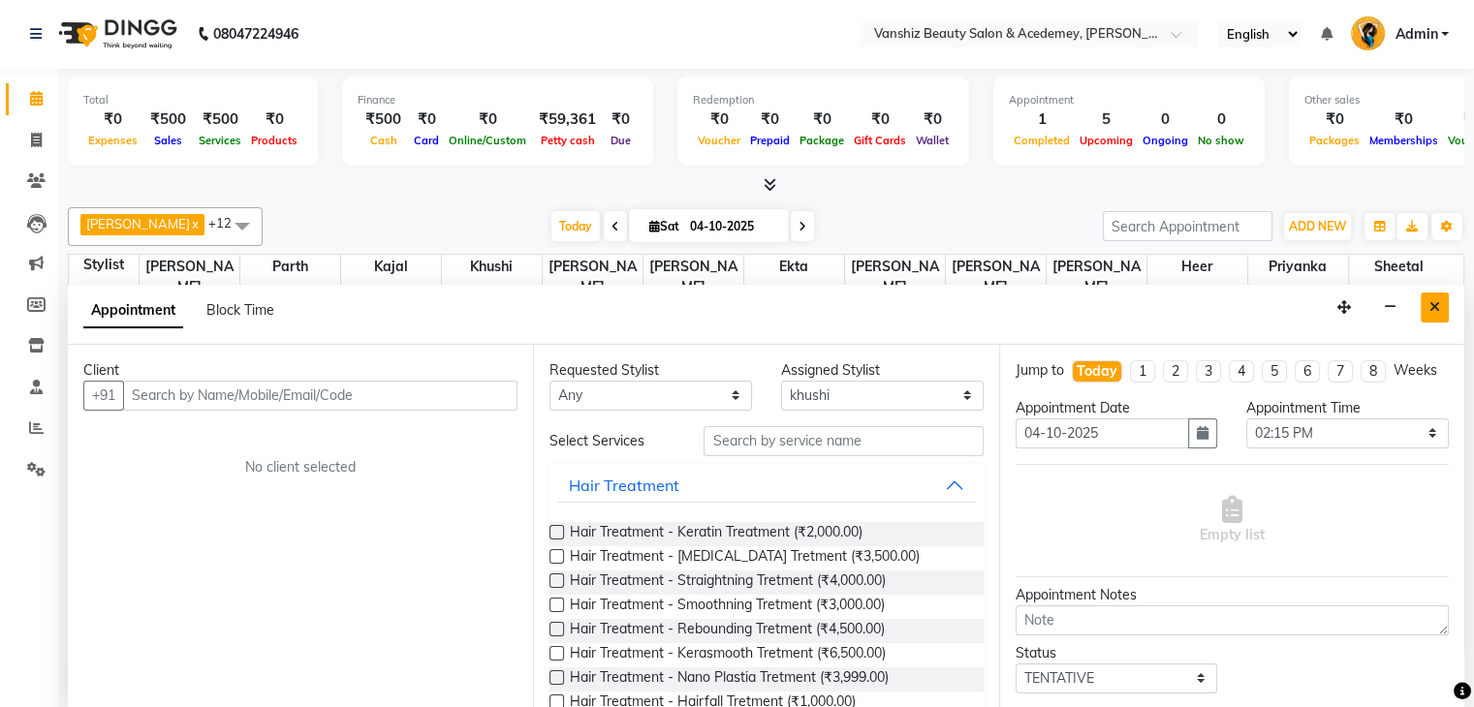
click at [1432, 300] on icon "Close" at bounding box center [1434, 307] width 11 height 14
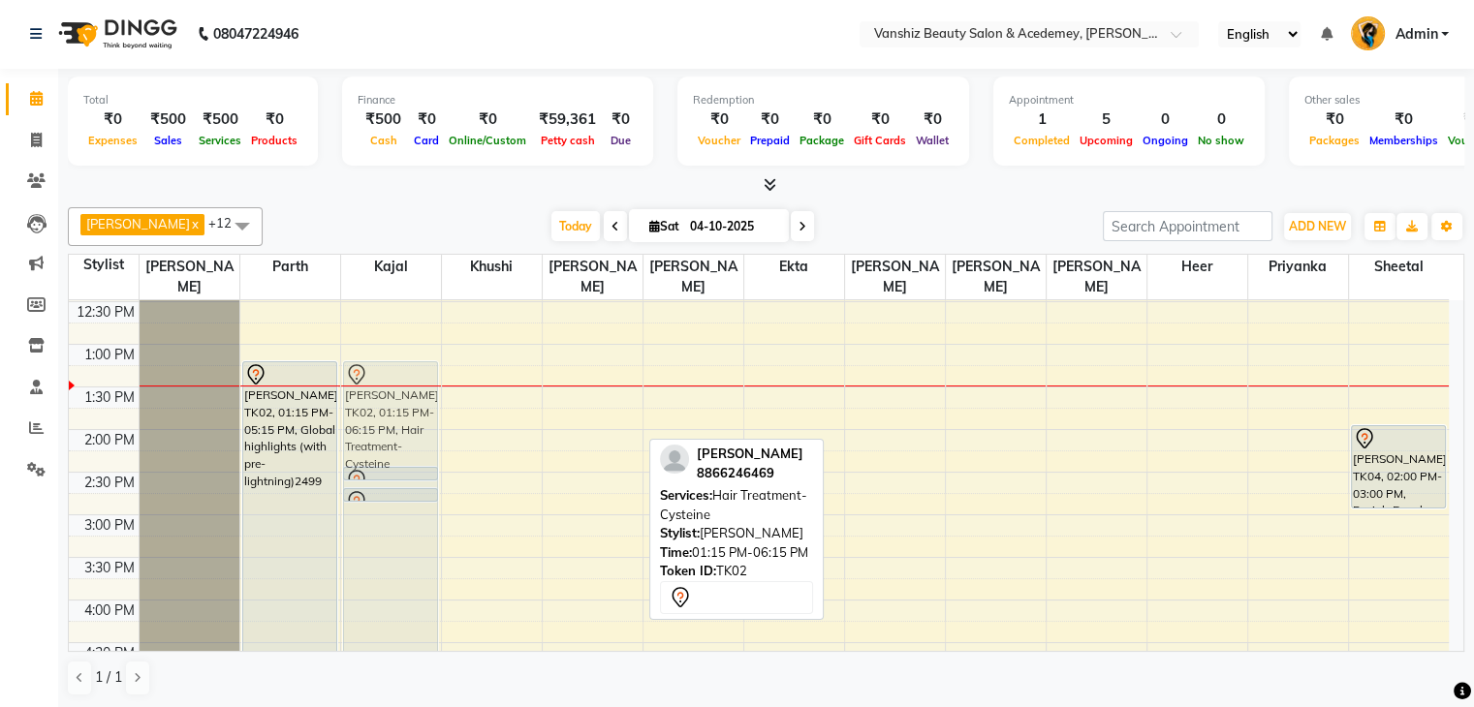
drag, startPoint x: 572, startPoint y: 441, endPoint x: 395, endPoint y: 440, distance: 176.3
click at [395, 440] on tr "[PERSON_NAME], TK02, 01:15 PM-05:15 PM, Global highlights (with pre-lightning)2…" at bounding box center [759, 472] width 1380 height 1107
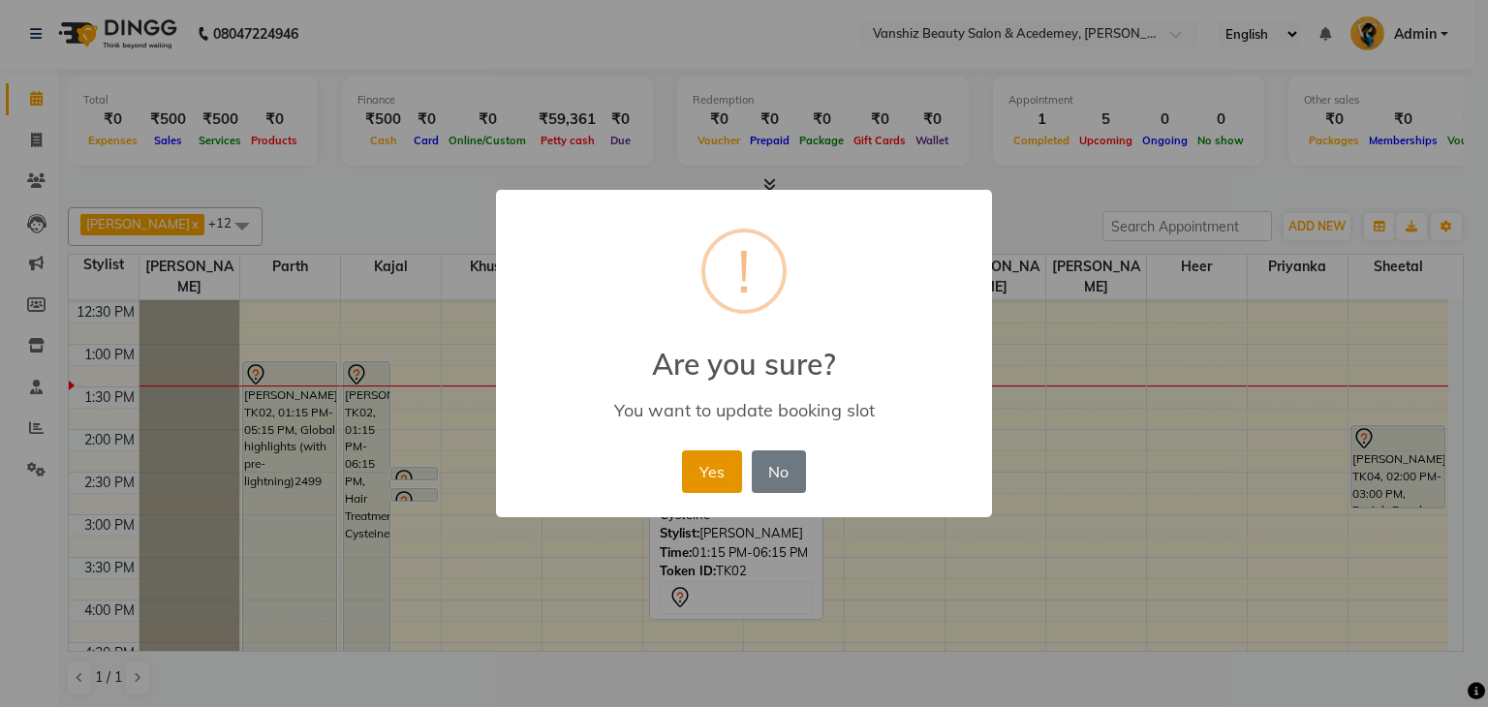
click at [714, 473] on button "Yes" at bounding box center [711, 471] width 59 height 43
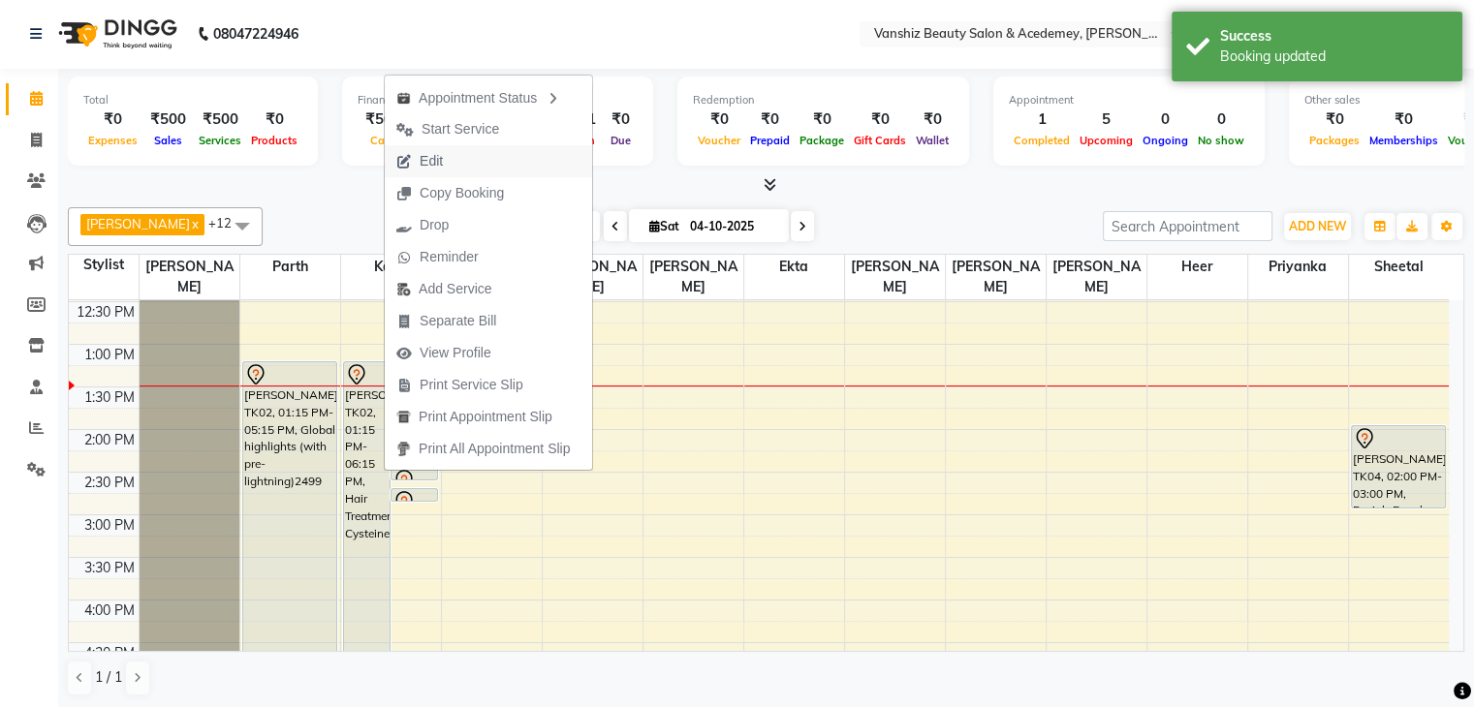
click at [438, 159] on span "Edit" at bounding box center [430, 161] width 23 height 20
select select "tentative"
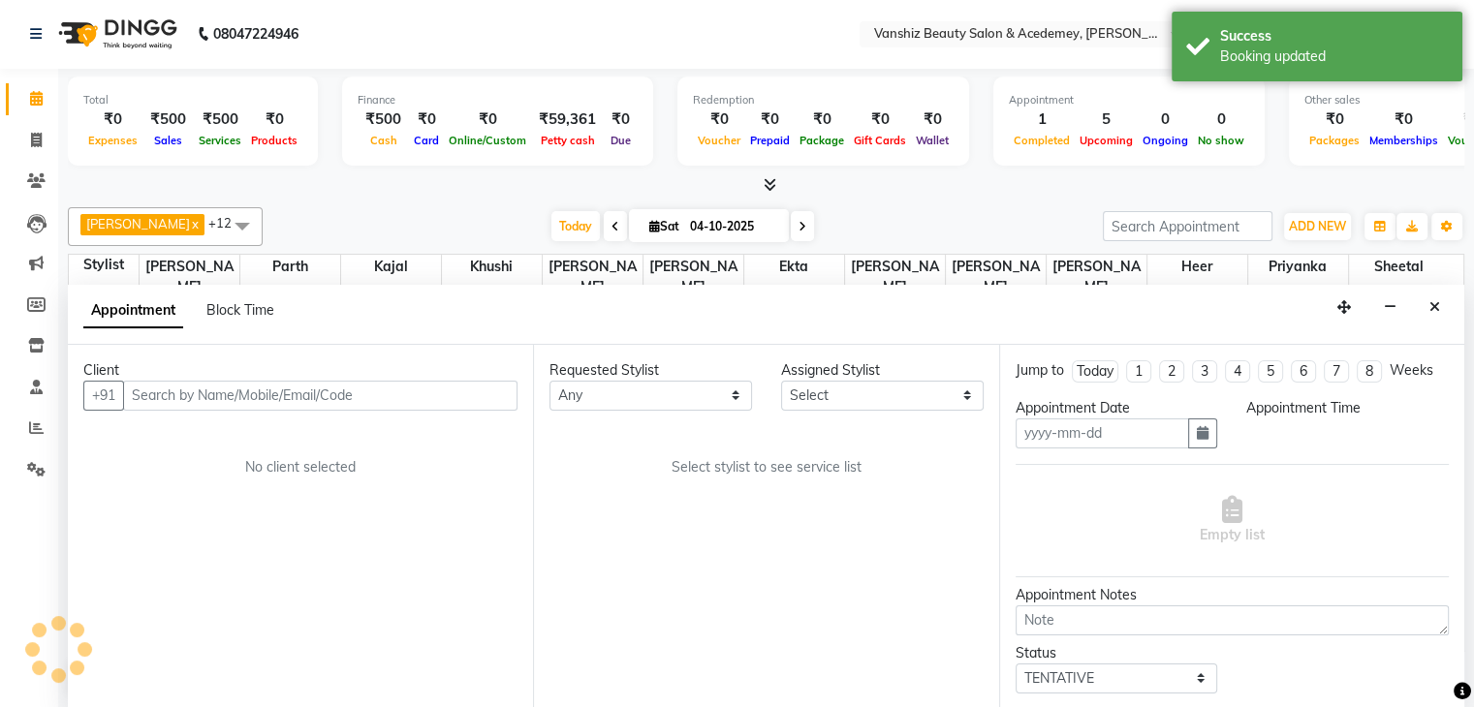
type input "04-10-2025"
select select "68622"
select select "795"
select select "2468"
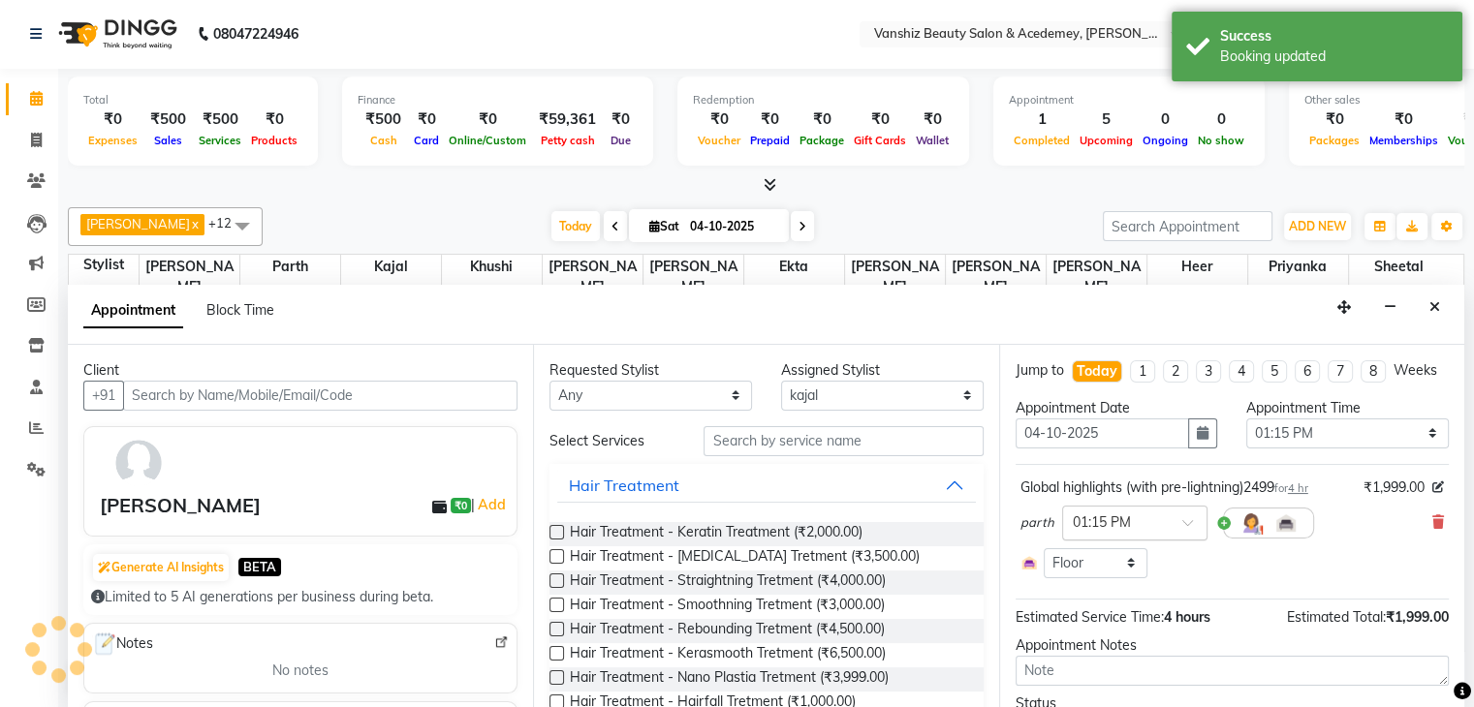
select select "2468"
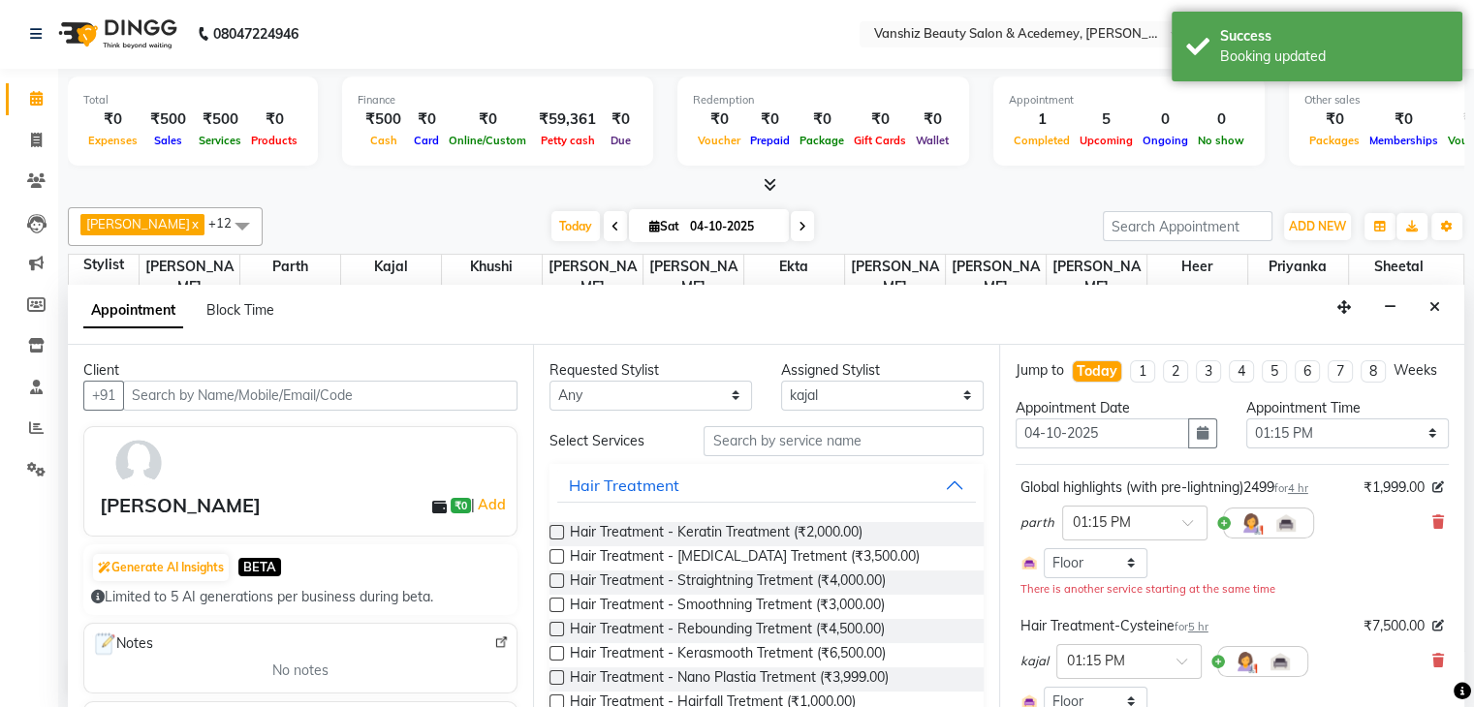
scroll to position [60, 0]
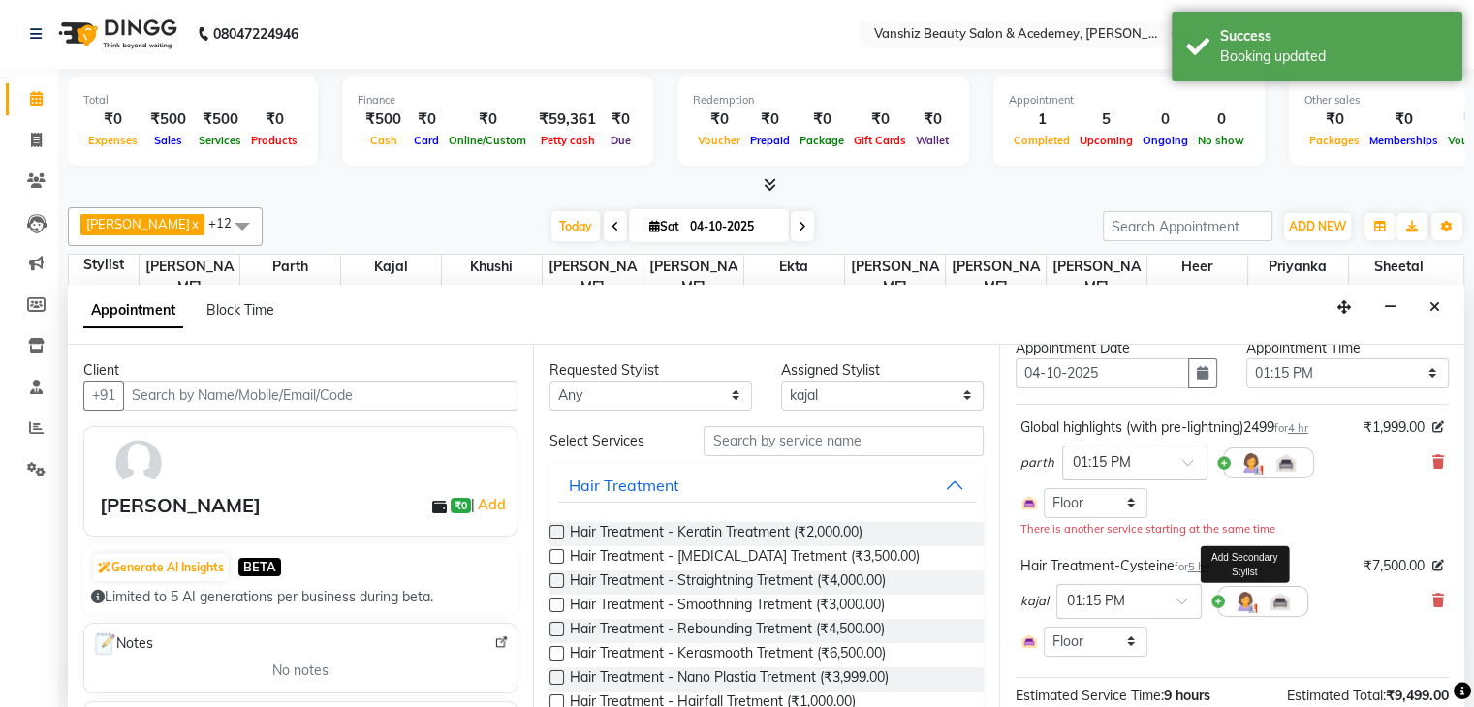
click at [1243, 613] on img at bounding box center [1244, 601] width 23 height 23
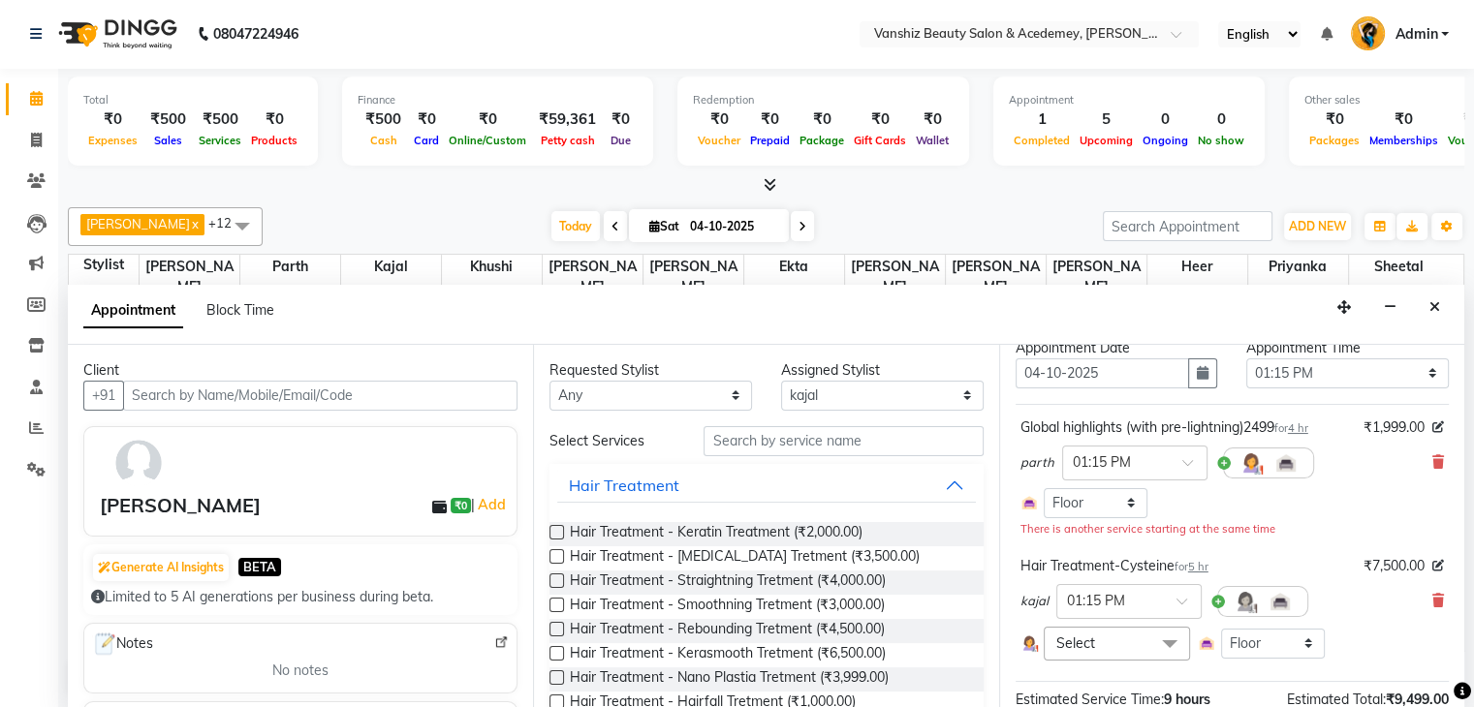
click at [1074, 652] on span "Select" at bounding box center [1075, 643] width 39 height 17
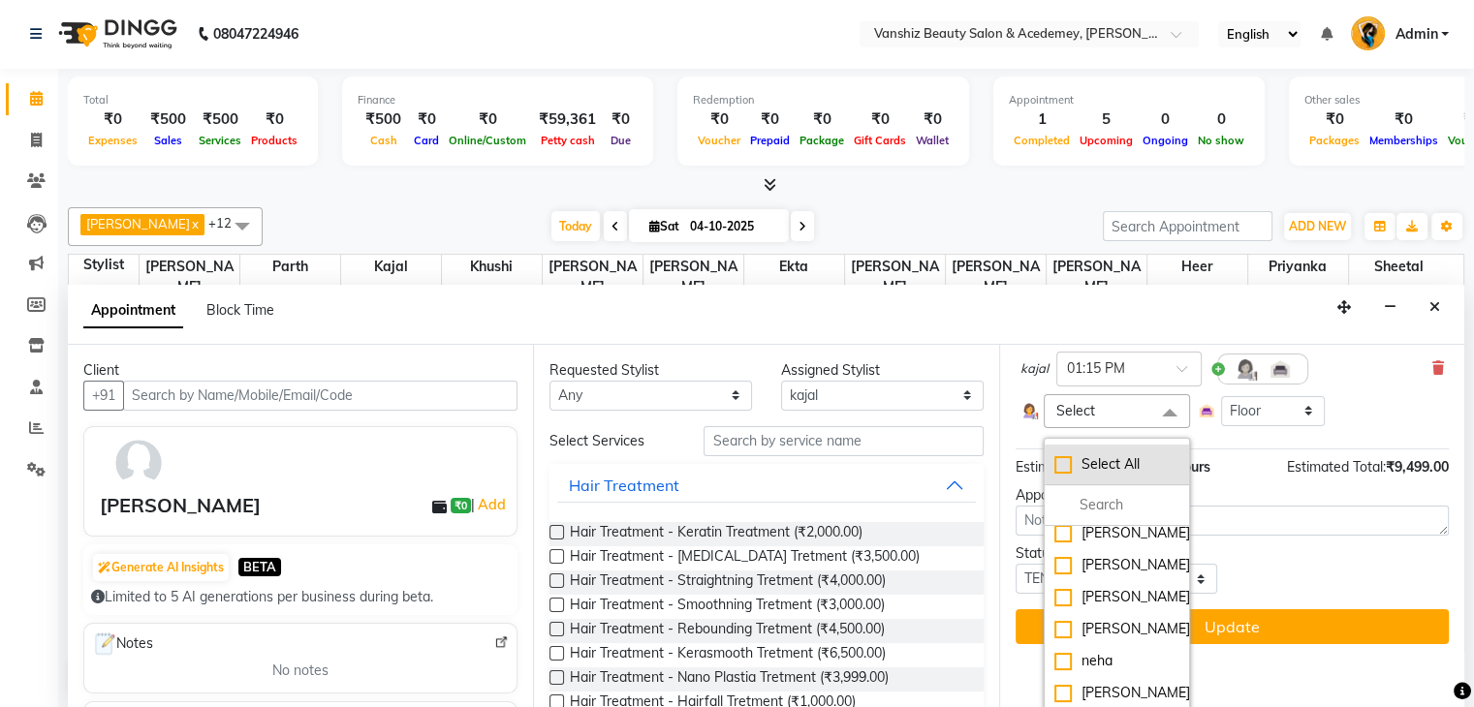
scroll to position [295, 0]
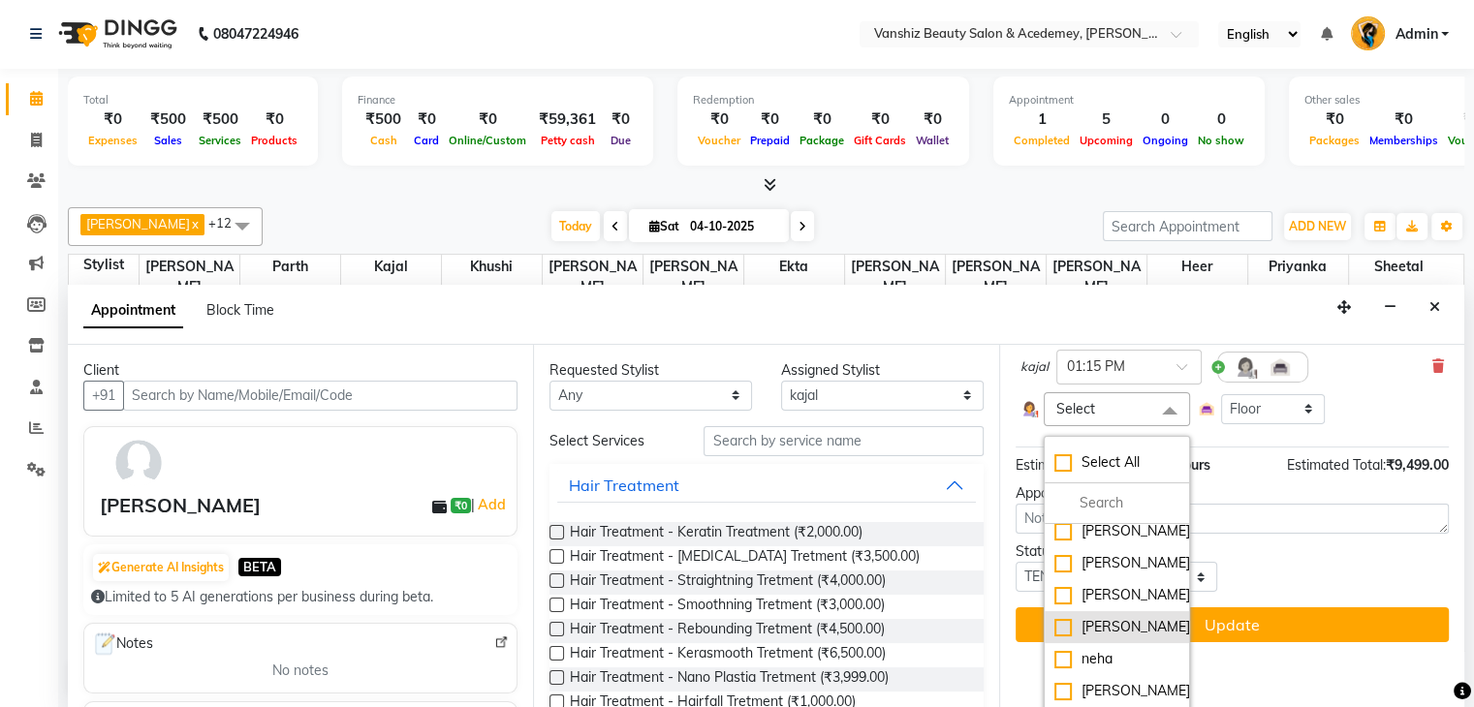
click at [1058, 637] on div "[PERSON_NAME]" at bounding box center [1116, 627] width 125 height 20
checkbox input "true"
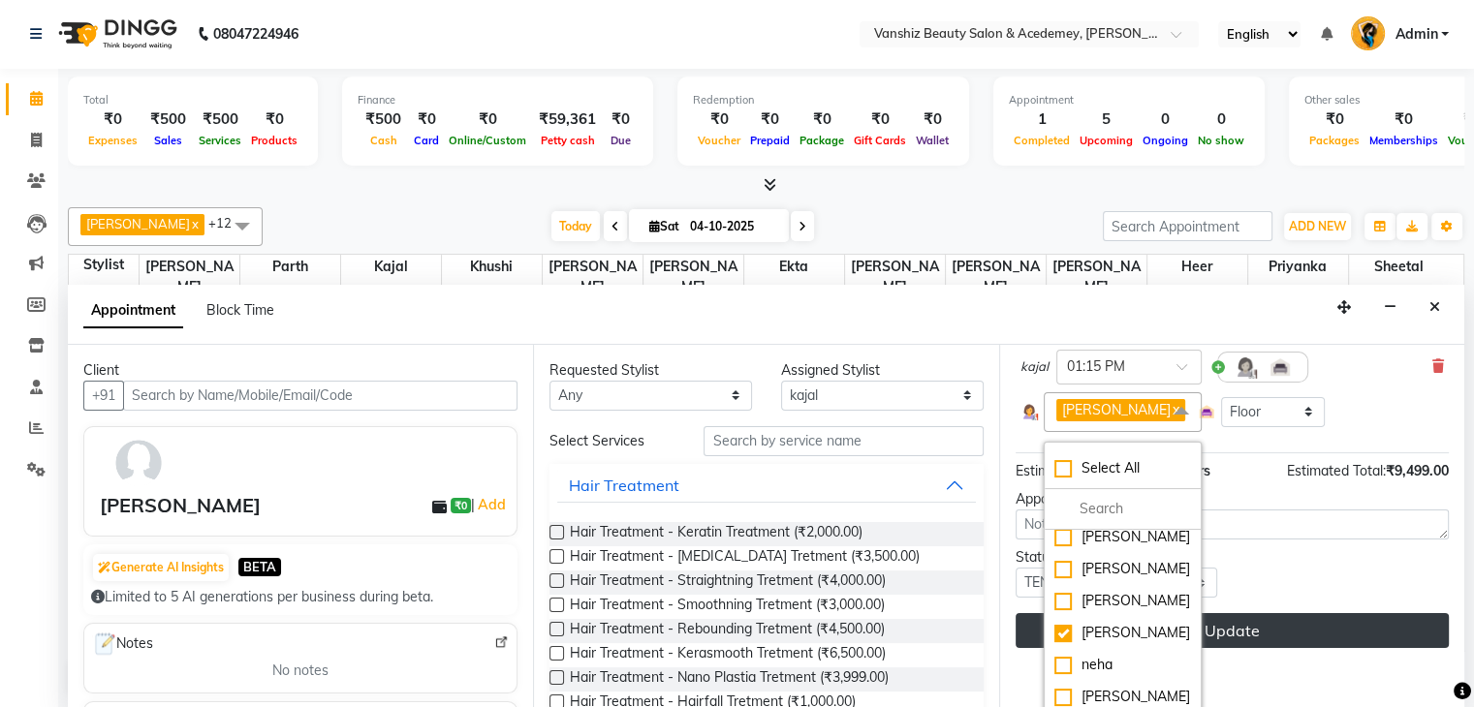
click at [1248, 648] on button "Update" at bounding box center [1231, 630] width 433 height 35
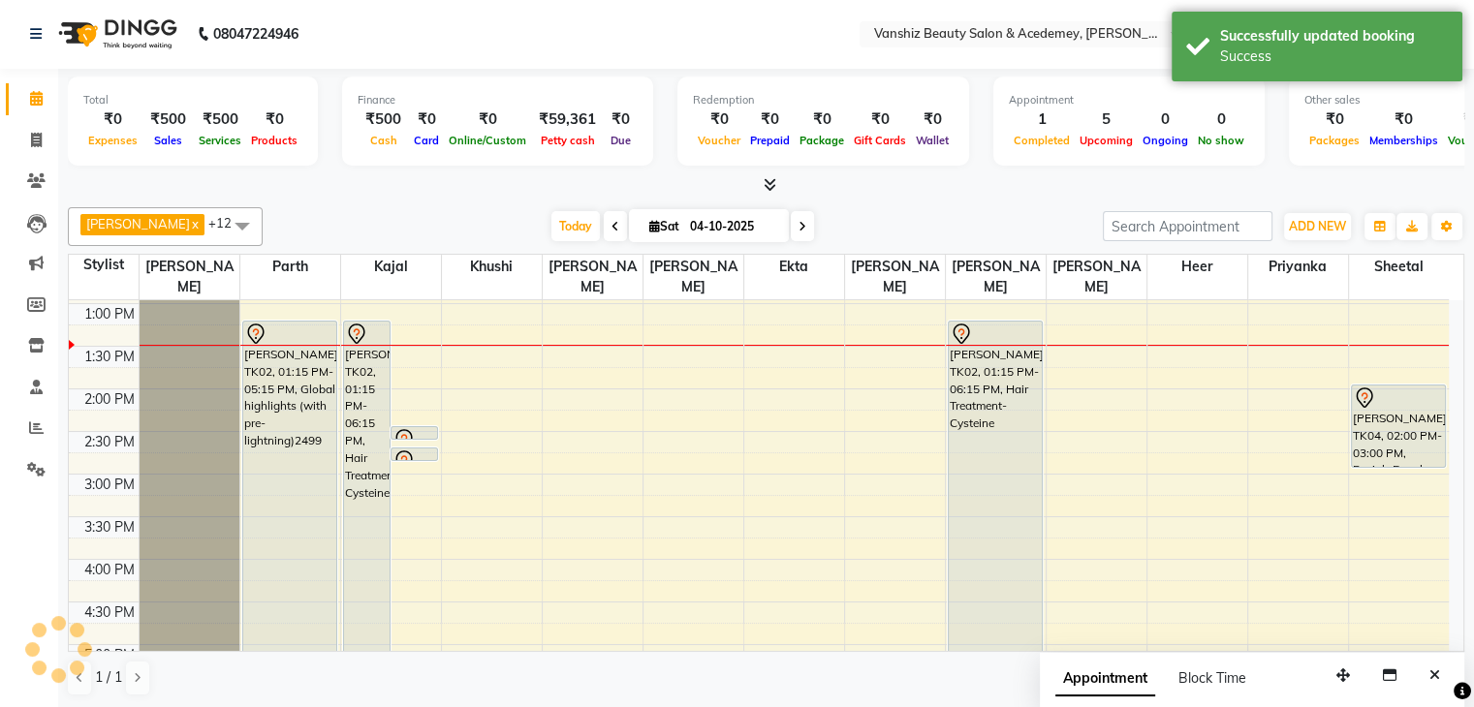
scroll to position [0, 0]
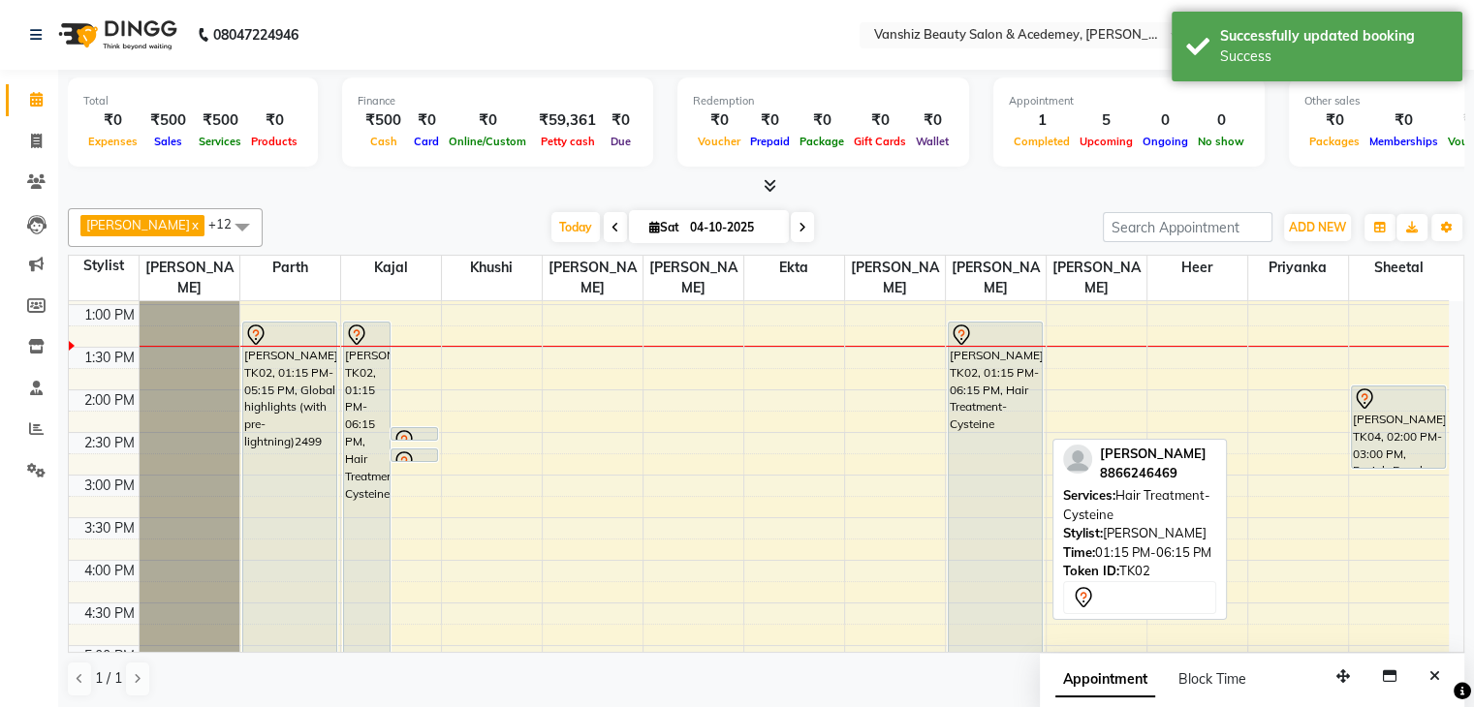
click at [965, 529] on div "[PERSON_NAME], TK02, 01:15 PM-06:15 PM, Hair Treatment-Cysteine" at bounding box center [994, 532] width 93 height 419
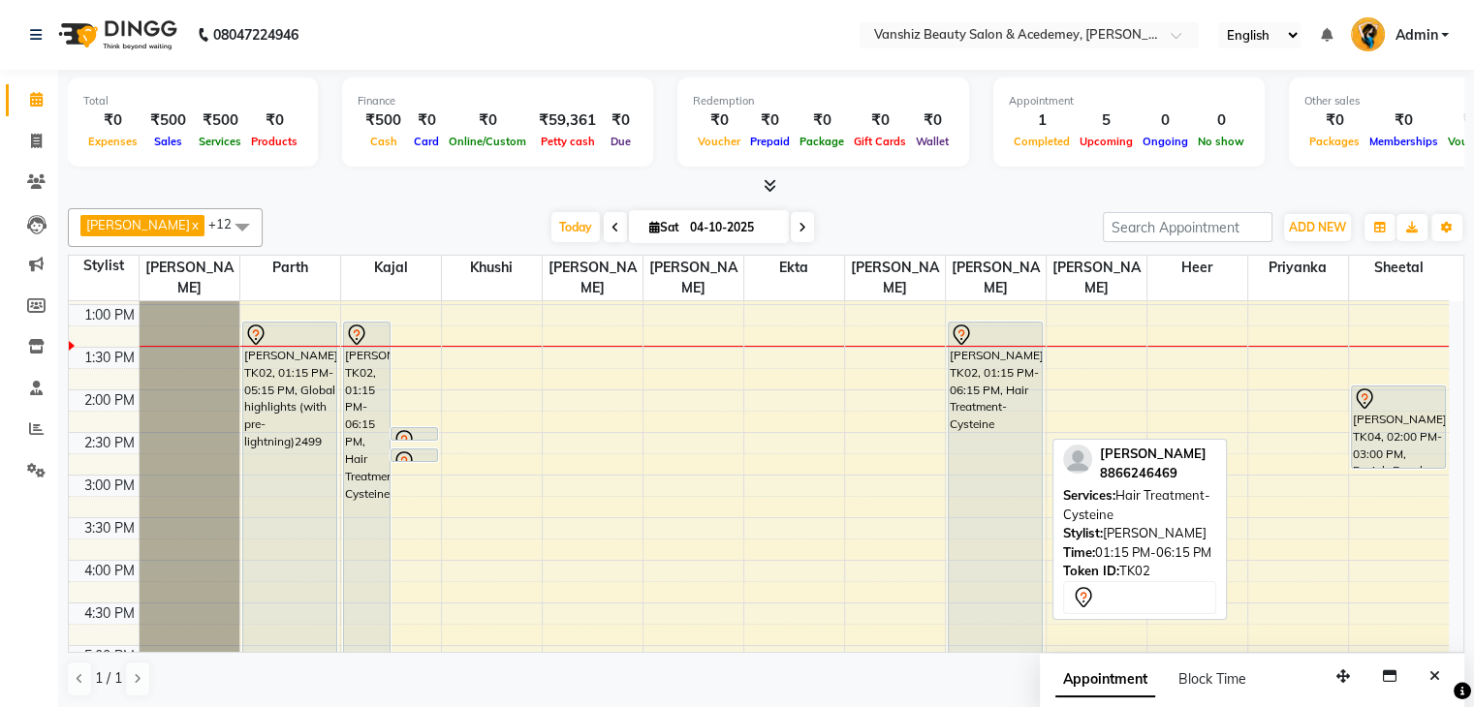
click at [965, 529] on div "[PERSON_NAME], TK02, 01:15 PM-06:15 PM, Hair Treatment-Cysteine" at bounding box center [994, 532] width 93 height 419
select select "7"
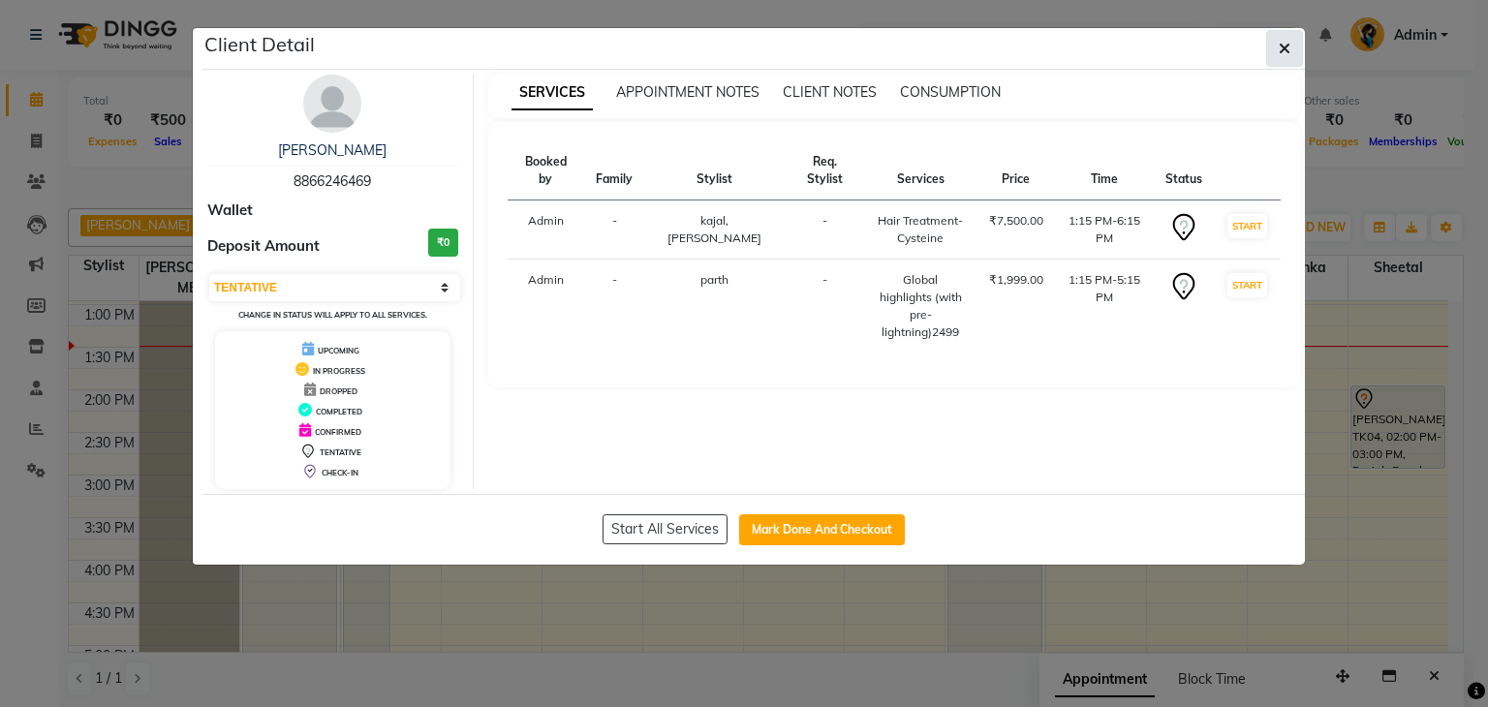
click at [1273, 50] on button "button" at bounding box center [1284, 48] width 37 height 37
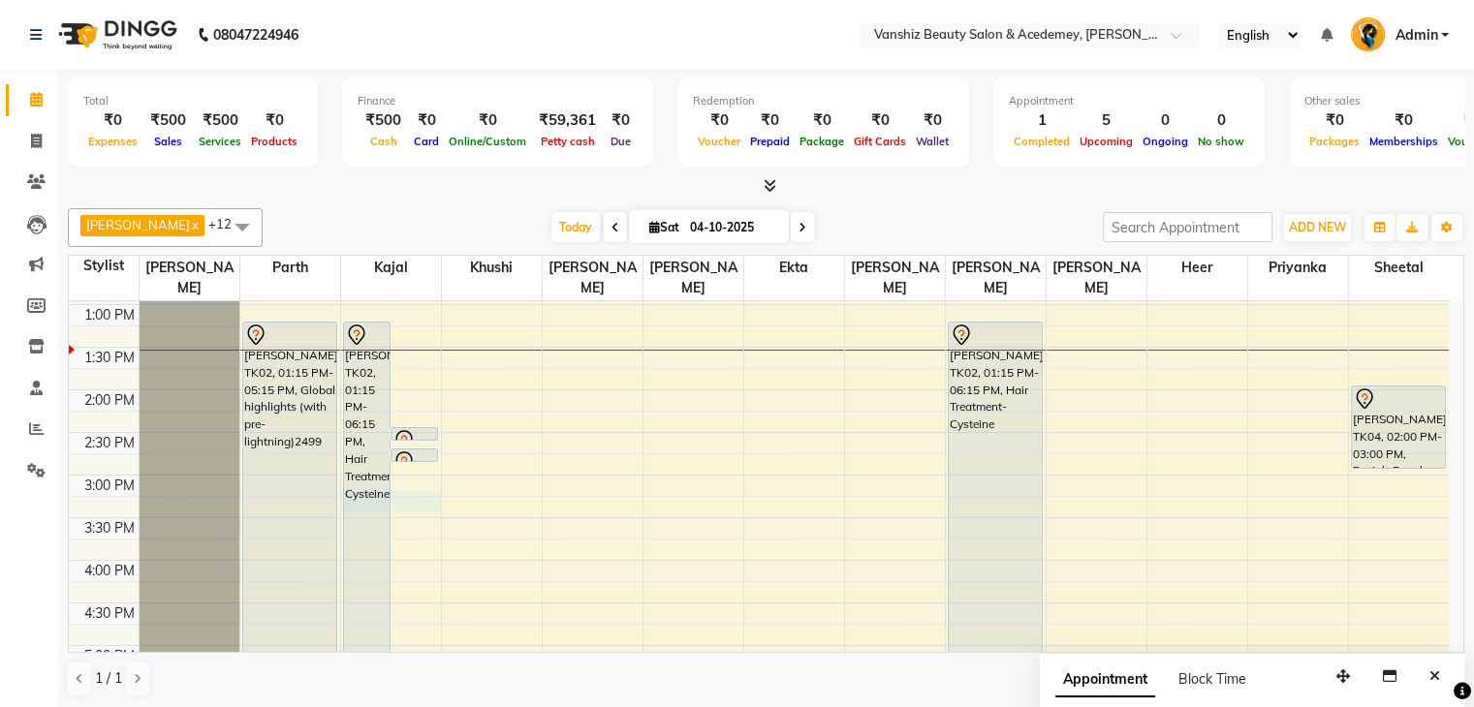
click at [395, 505] on div "8:00 AM 8:30 AM 9:00 AM 9:30 AM 10:00 AM 10:30 AM 11:00 AM 11:30 AM 12:00 PM 12…" at bounding box center [759, 432] width 1380 height 1107
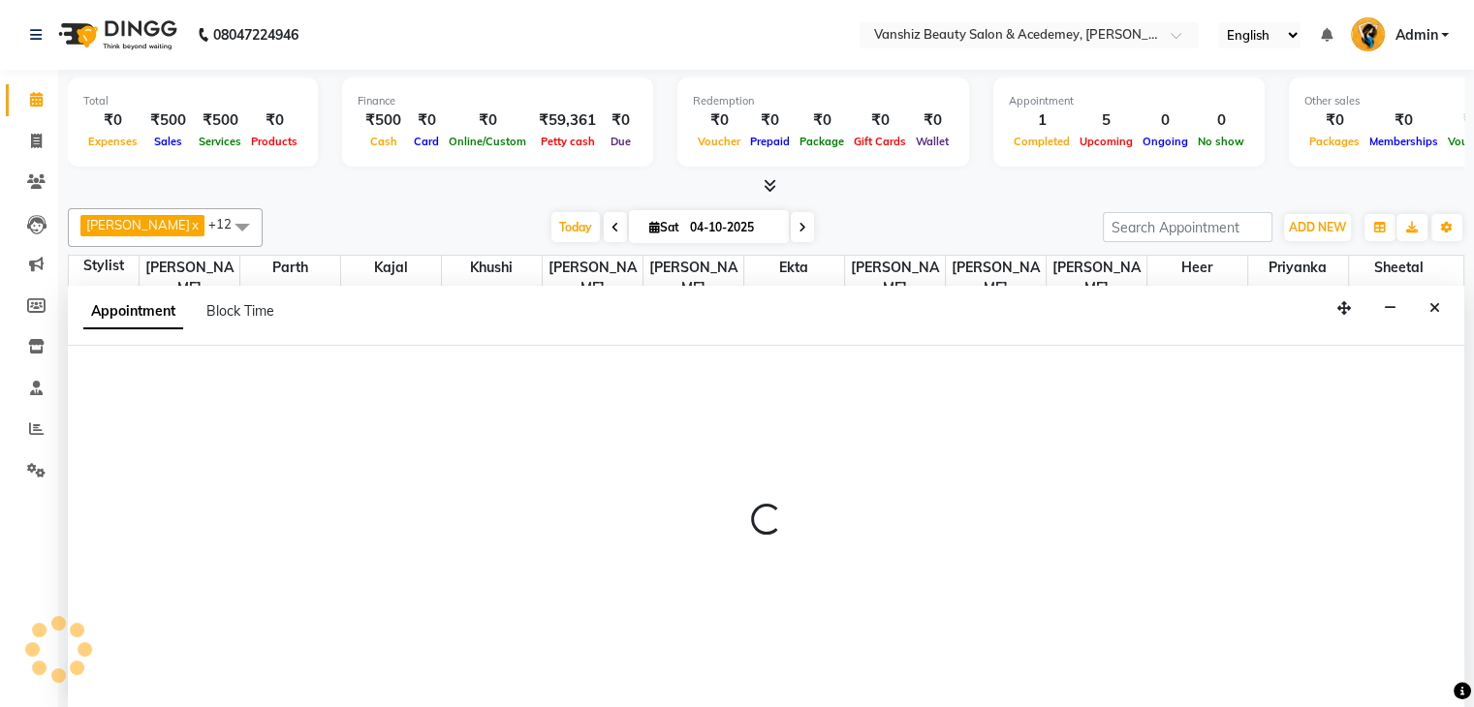
scroll to position [1, 0]
select select "68622"
select select "915"
select select "tentative"
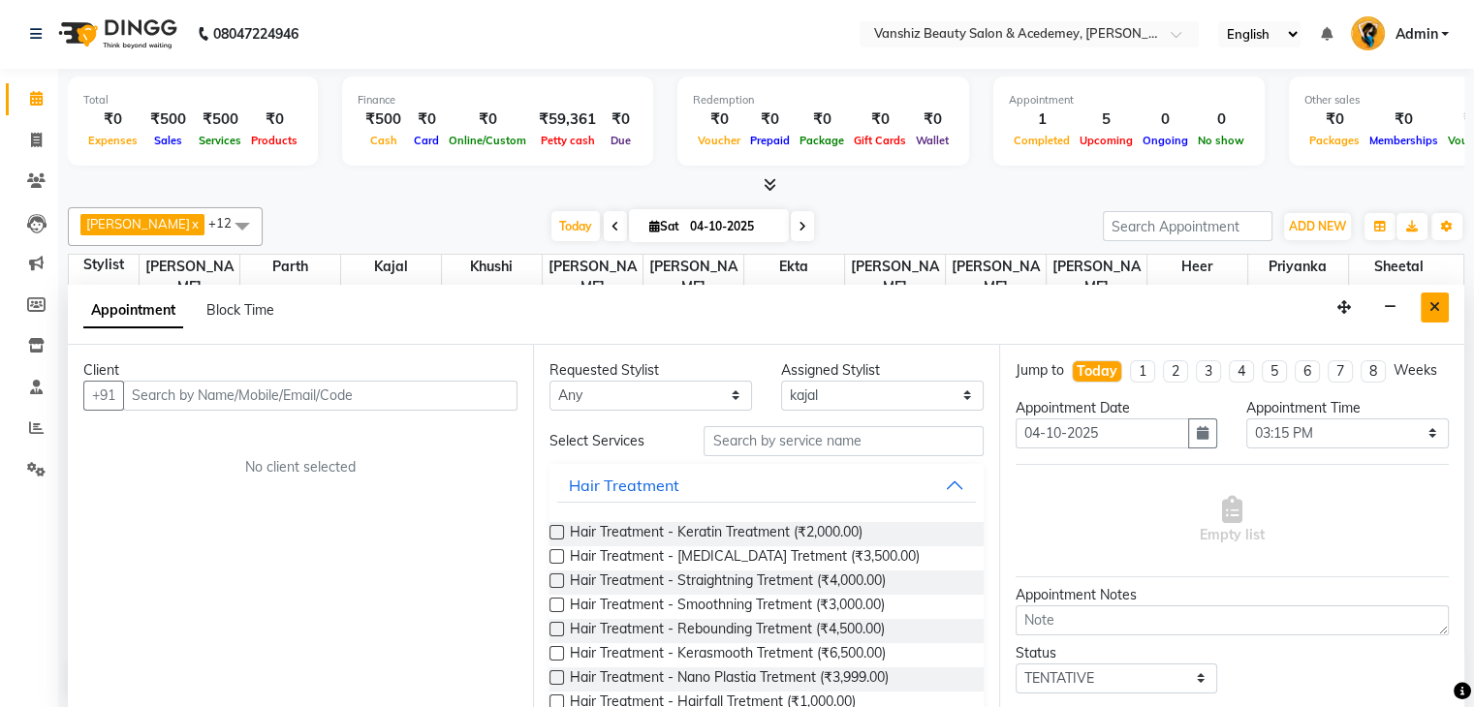
click at [1434, 305] on icon "Close" at bounding box center [1434, 307] width 11 height 14
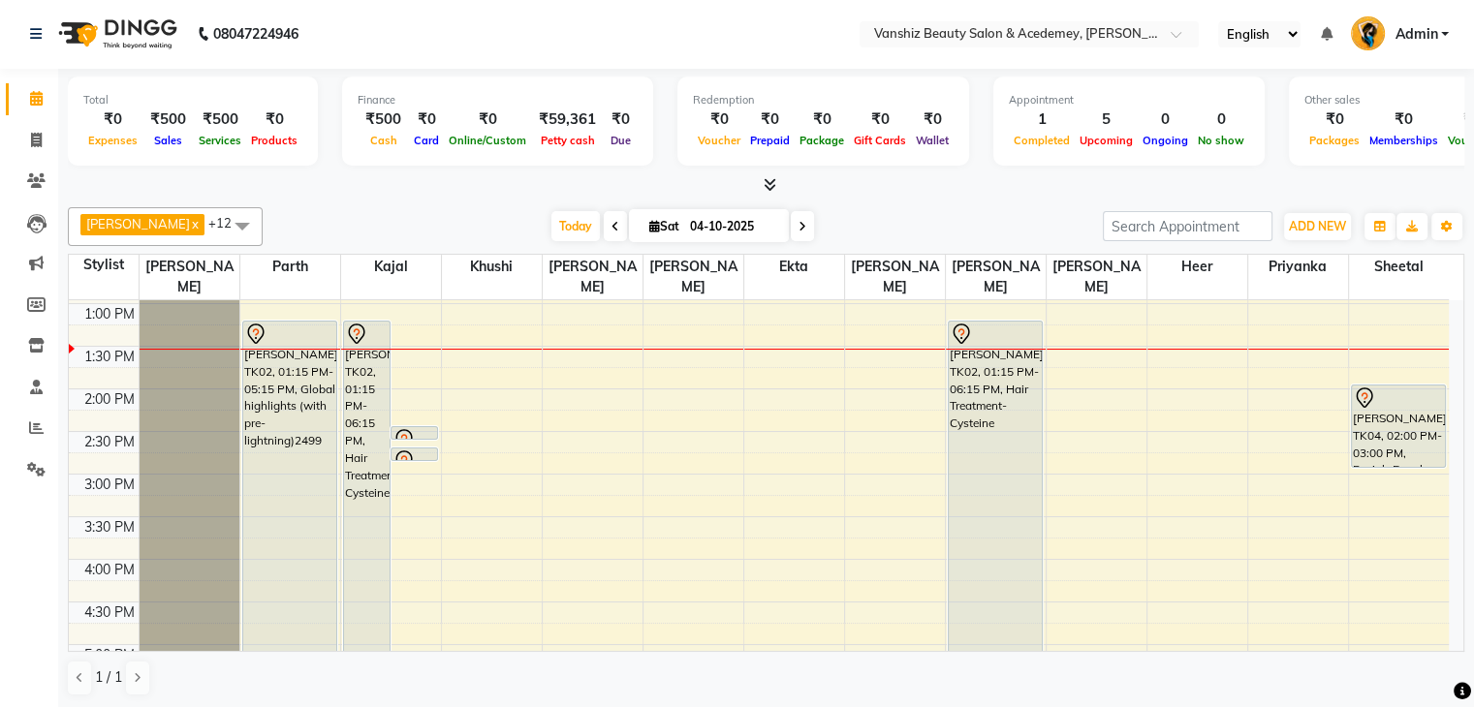
click at [1434, 305] on div "8:00 AM 8:30 AM 9:00 AM 9:30 AM 10:00 AM 10:30 AM 11:00 AM 11:30 AM 12:00 PM 12…" at bounding box center [759, 431] width 1380 height 1107
select select "93571"
select select "tentative"
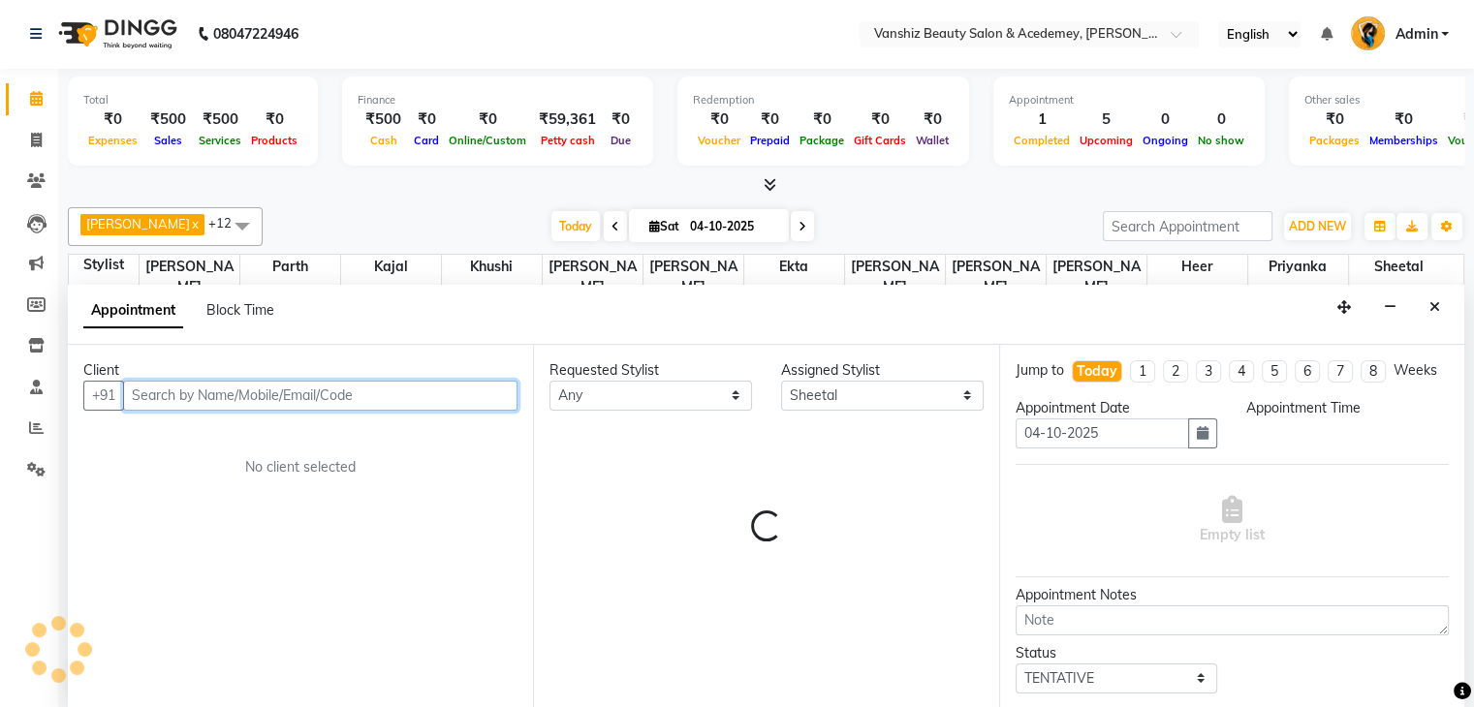
select select "780"
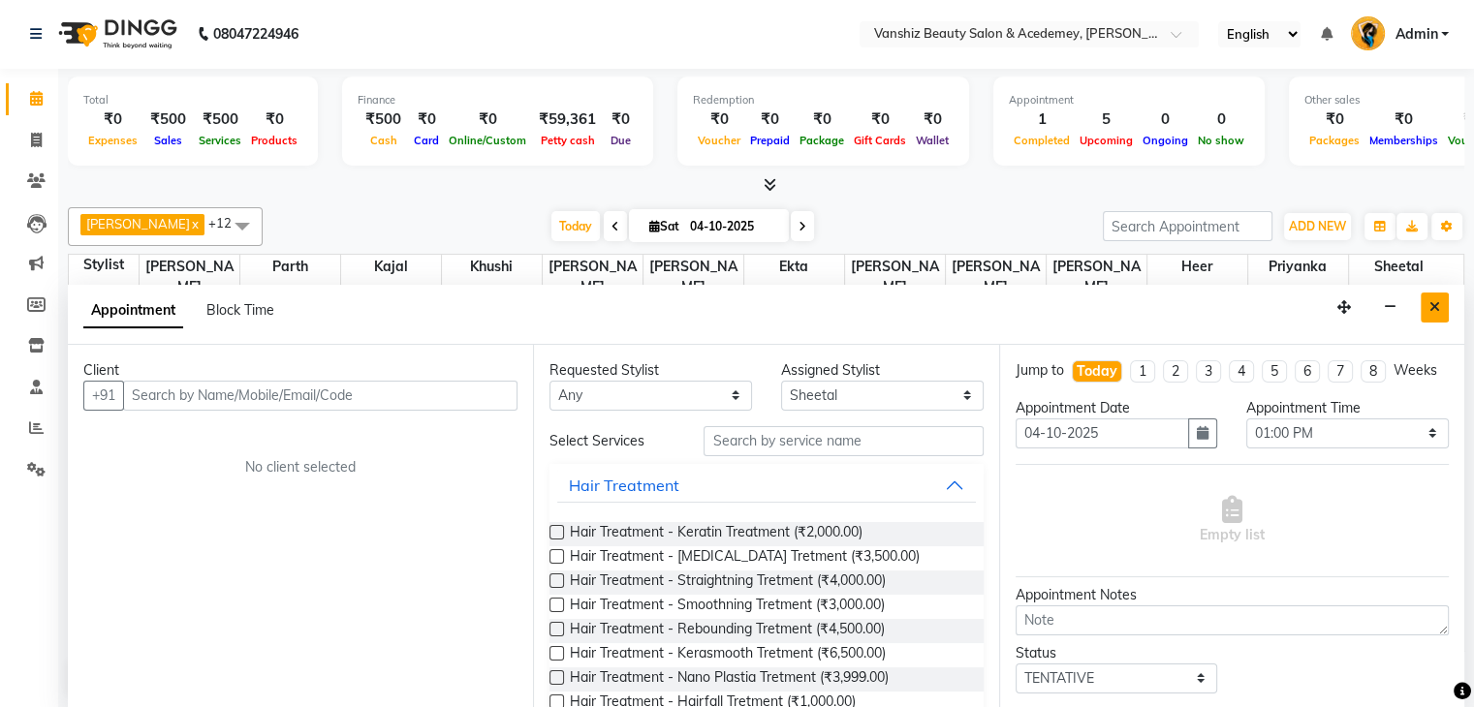
click at [1429, 293] on button "Close" at bounding box center [1434, 308] width 28 height 30
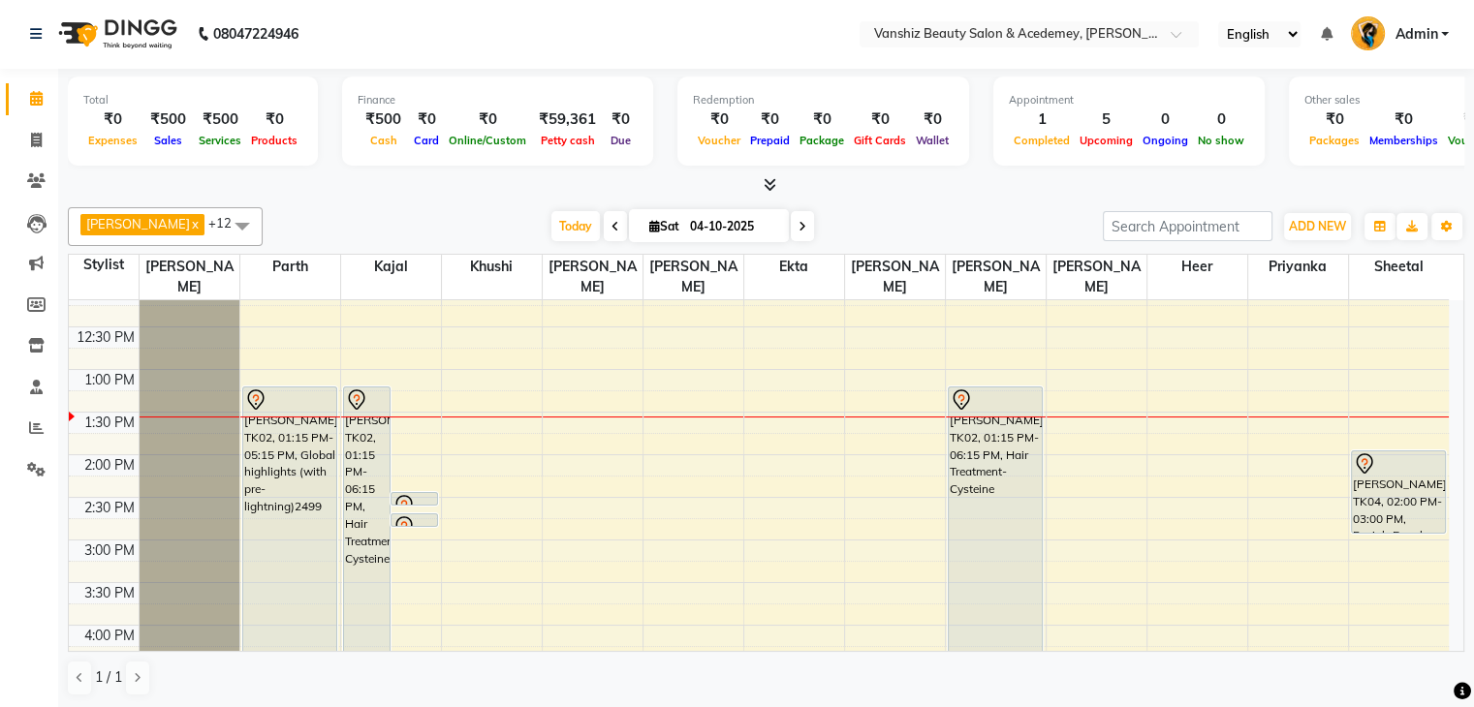
scroll to position [357, 0]
click at [501, 406] on div "8:00 AM 8:30 AM 9:00 AM 9:30 AM 10:00 AM 10:30 AM 11:00 AM 11:30 AM 12:00 PM 12…" at bounding box center [759, 497] width 1380 height 1107
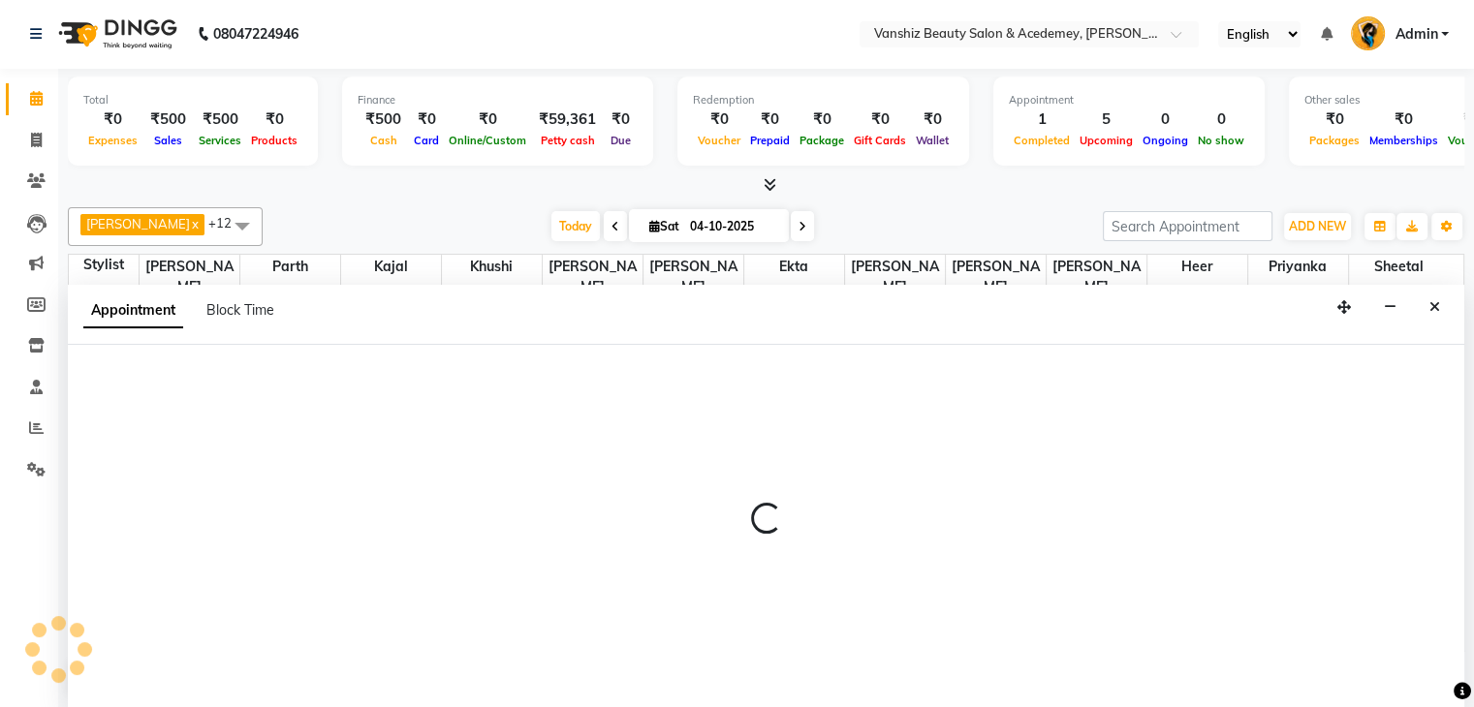
select select "78799"
select select "810"
select select "tentative"
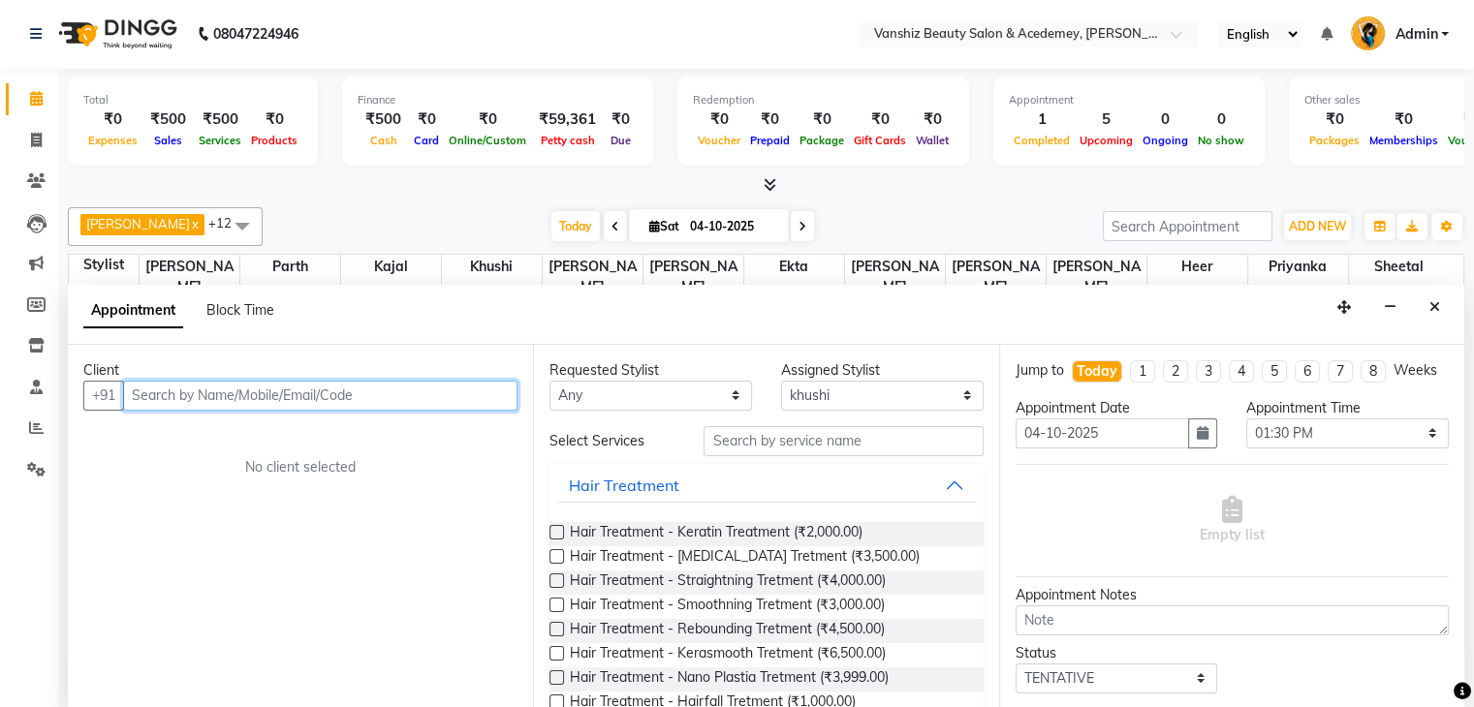
click at [475, 395] on input "text" at bounding box center [320, 396] width 394 height 30
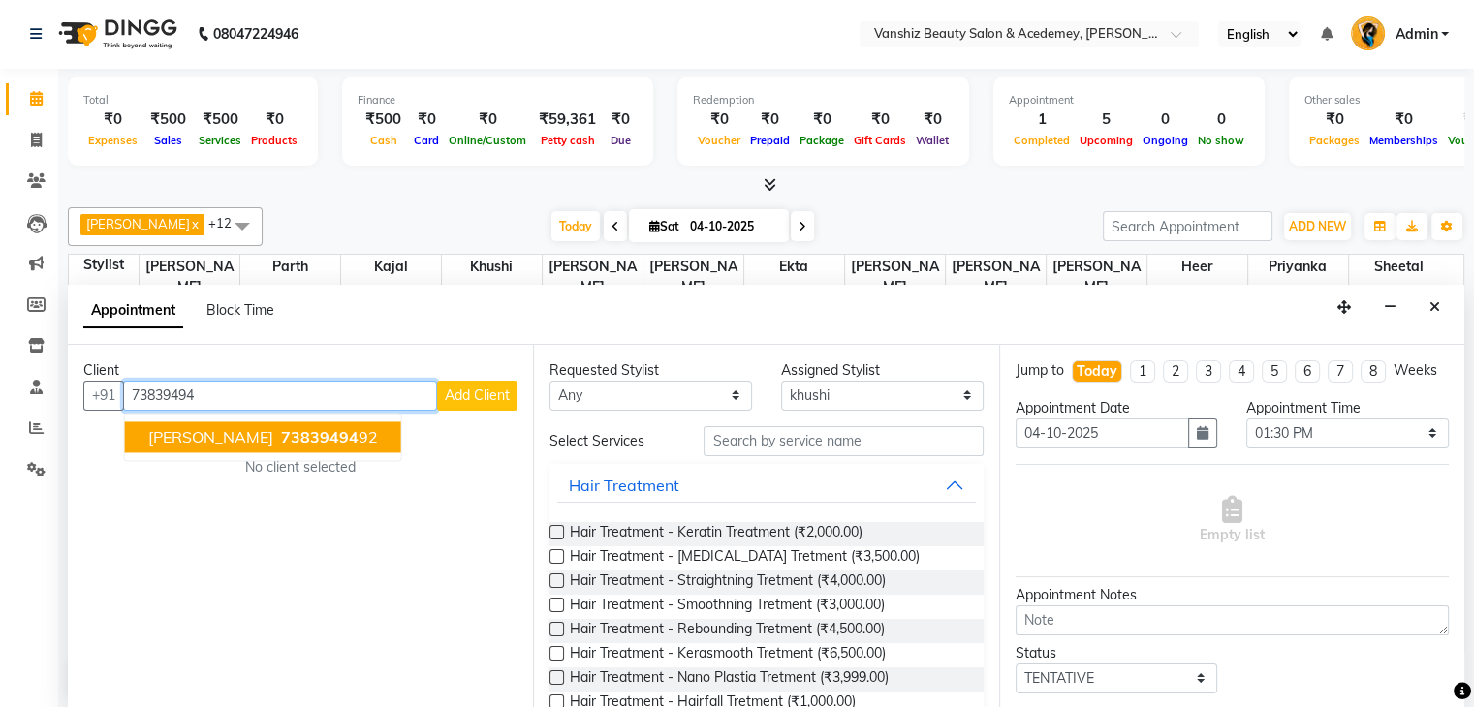
click at [359, 427] on ngb-highlight "73839494 92" at bounding box center [327, 436] width 101 height 19
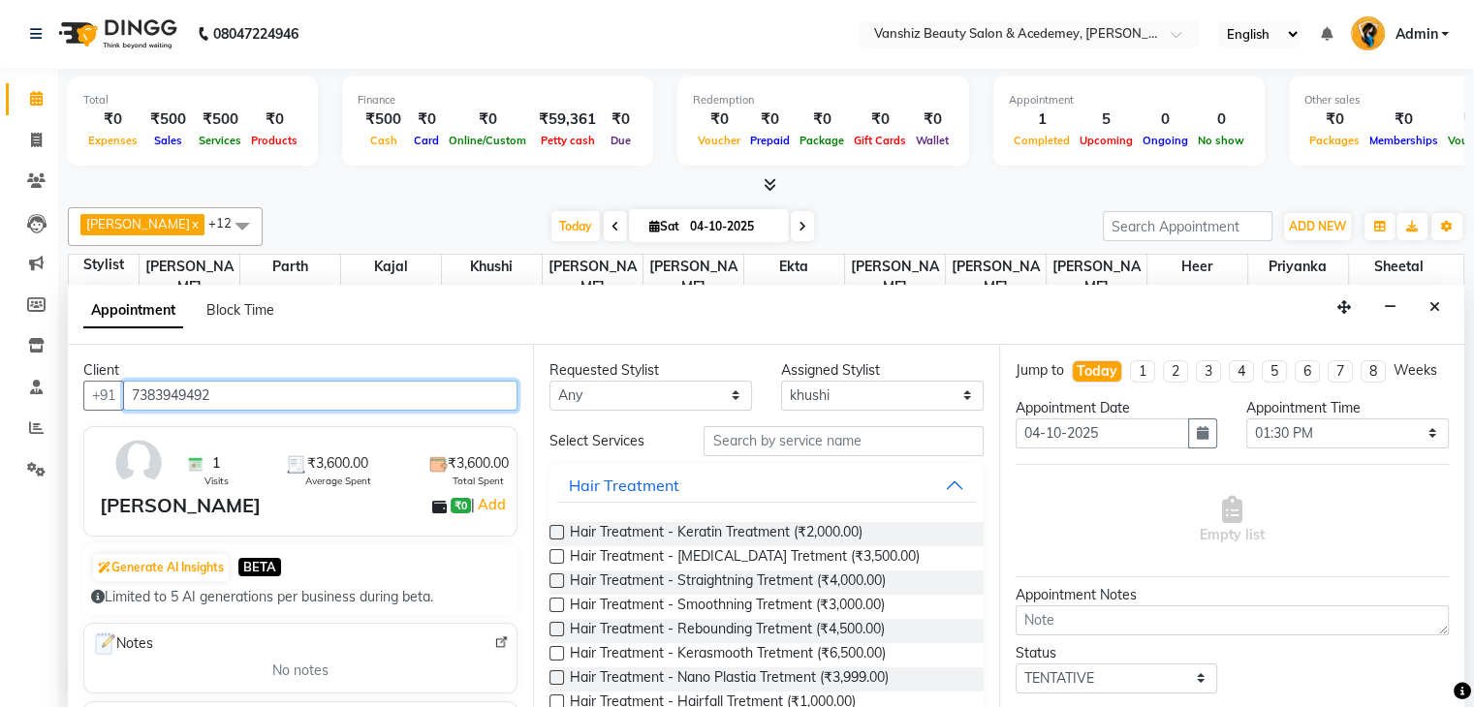
type input "7383949492"
click at [552, 624] on label at bounding box center [556, 629] width 15 height 15
click at [552, 625] on input "checkbox" at bounding box center [555, 631] width 13 height 13
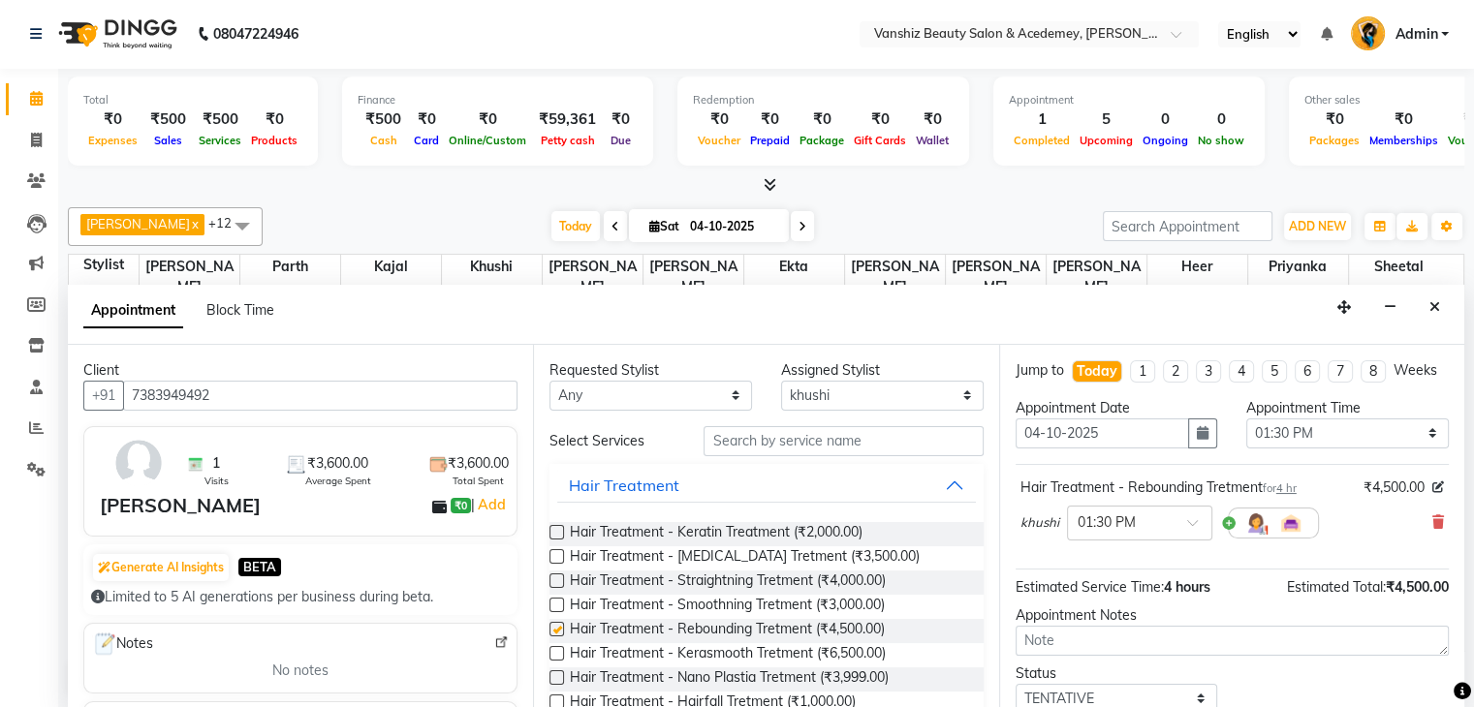
checkbox input "false"
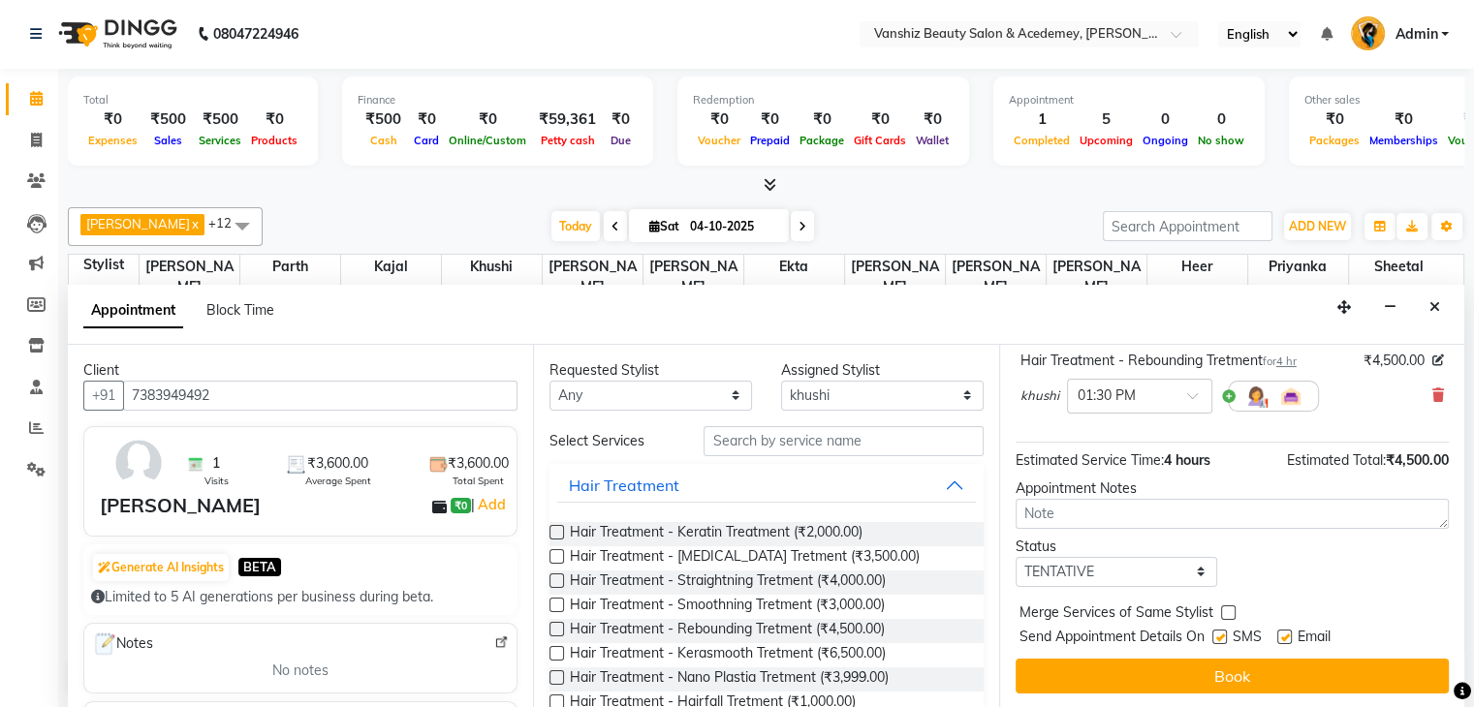
click at [1283, 636] on label at bounding box center [1284, 637] width 15 height 15
click at [1283, 636] on input "checkbox" at bounding box center [1283, 639] width 13 height 13
checkbox input "false"
click at [1220, 630] on label at bounding box center [1219, 637] width 15 height 15
click at [1220, 633] on input "checkbox" at bounding box center [1218, 639] width 13 height 13
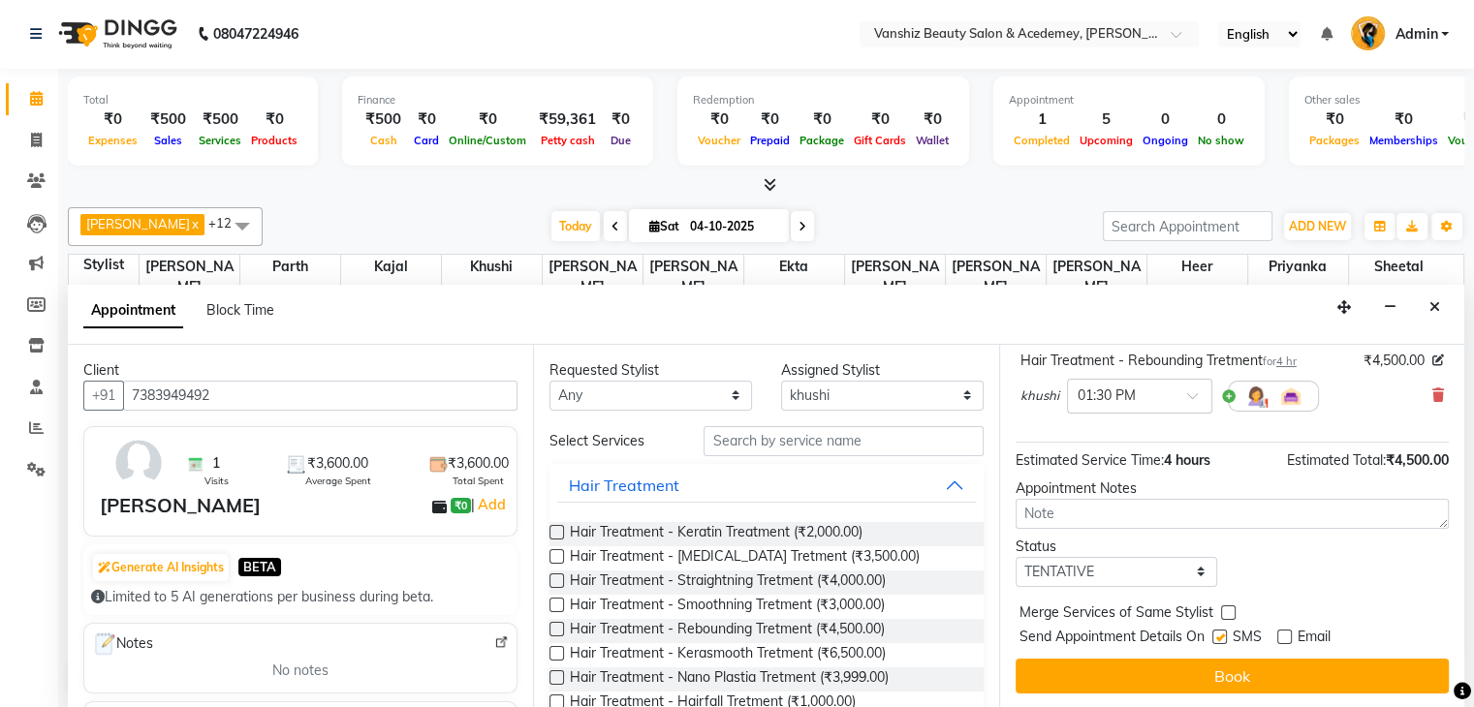
checkbox input "false"
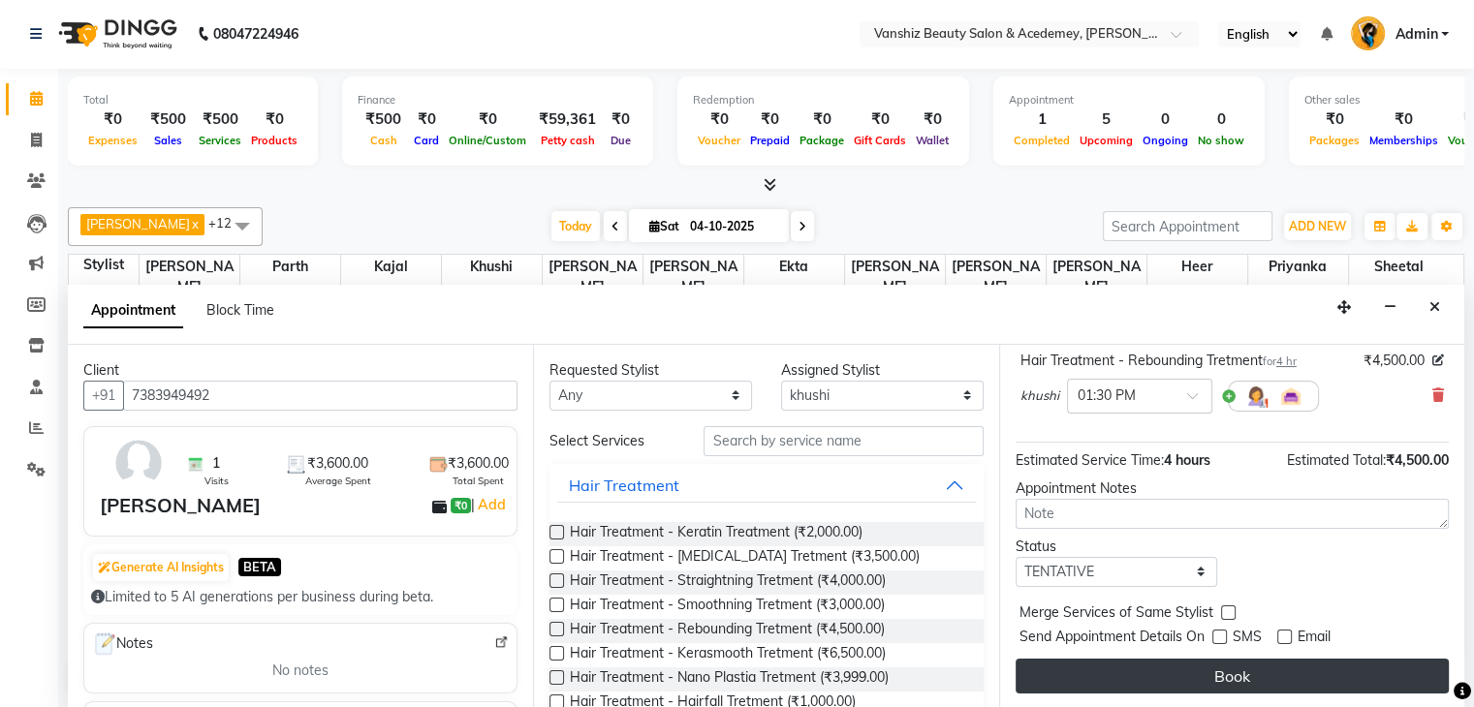
click at [1232, 663] on button "Book" at bounding box center [1231, 676] width 433 height 35
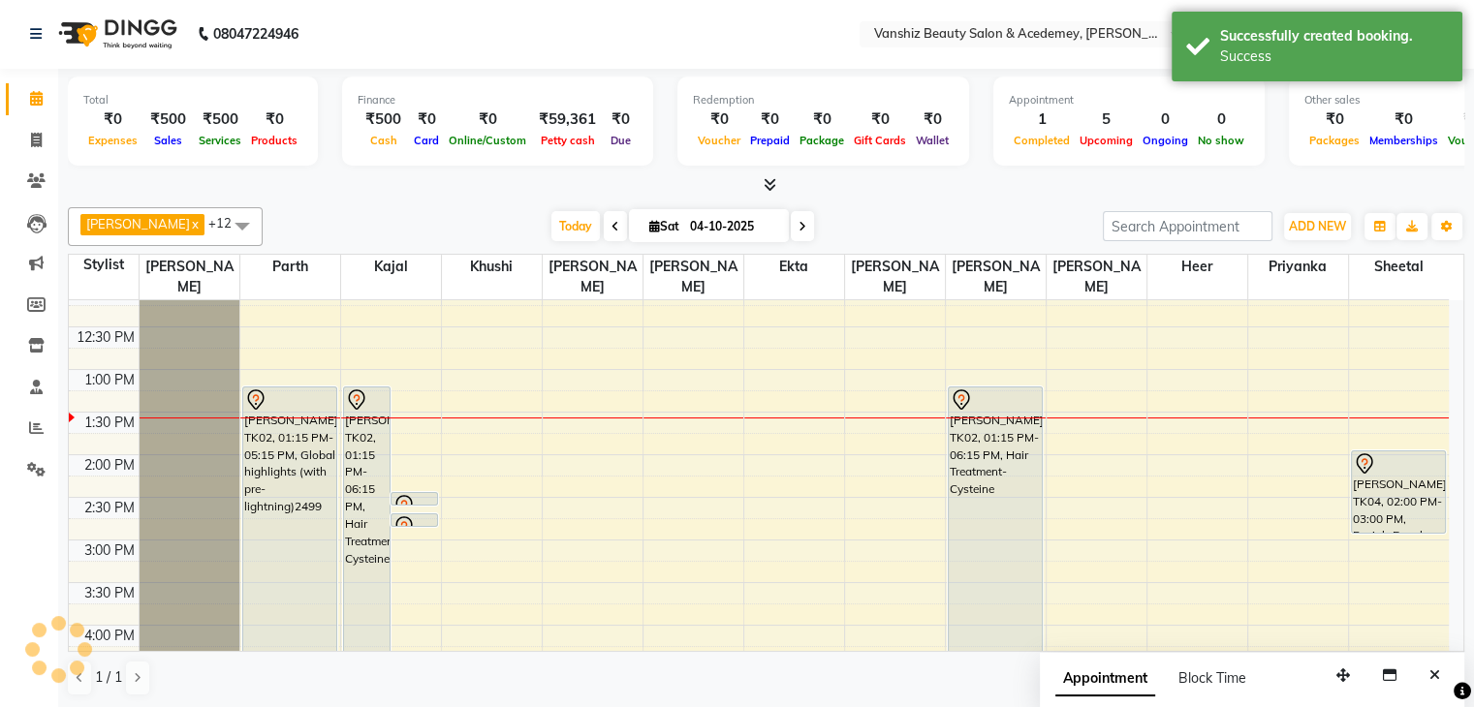
scroll to position [0, 0]
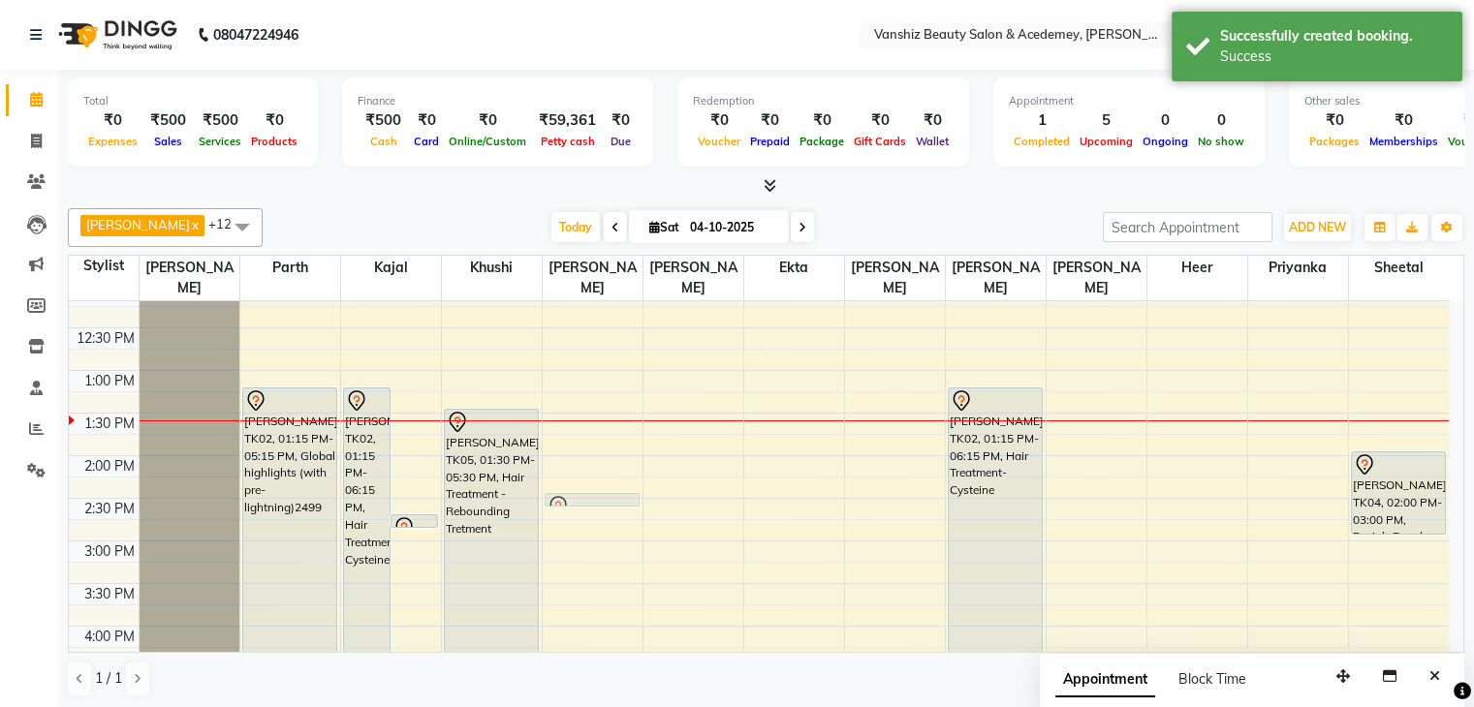
drag, startPoint x: 416, startPoint y: 497, endPoint x: 620, endPoint y: 497, distance: 204.4
click at [620, 497] on tr "[PERSON_NAME], TK02, 01:15 PM-05:15 PM, Global highlights (with pre-lightning)2…" at bounding box center [759, 498] width 1380 height 1107
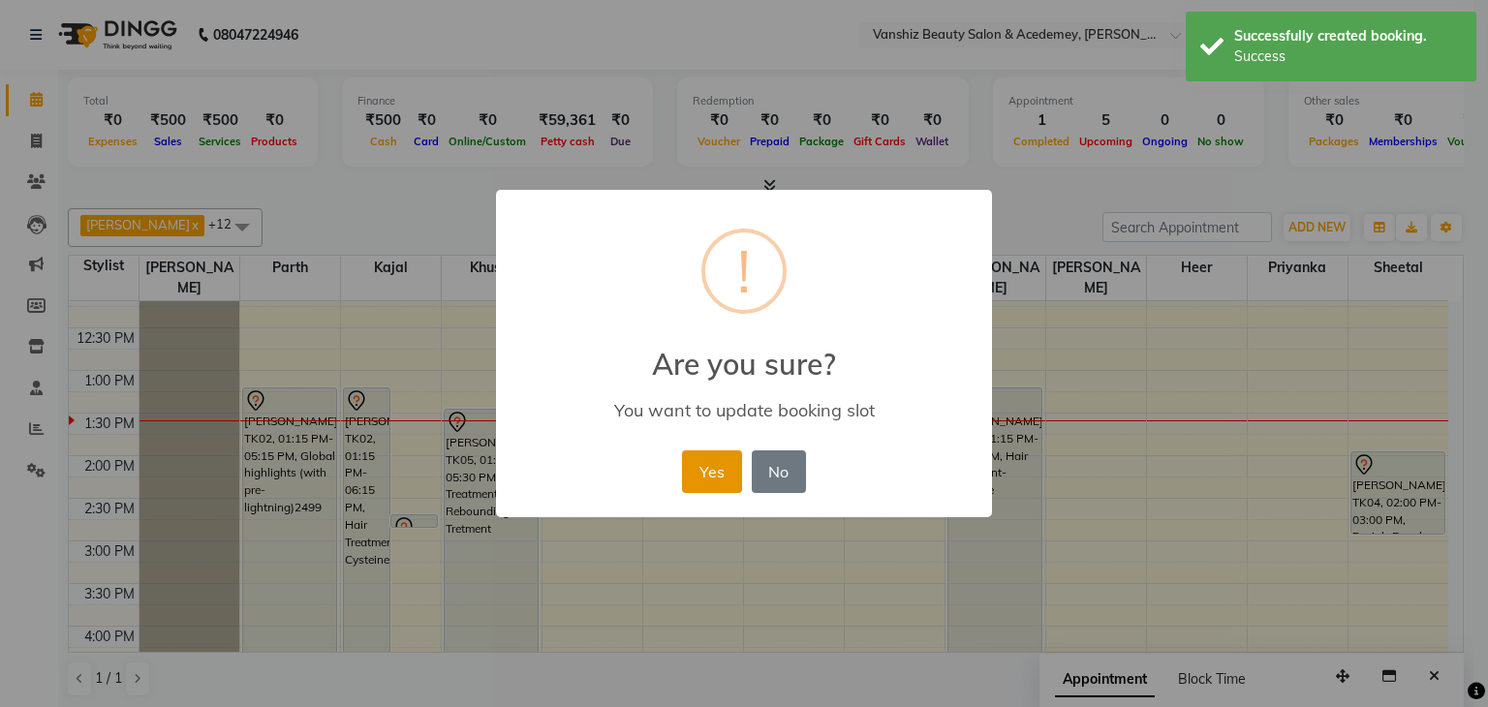
click at [695, 466] on button "Yes" at bounding box center [711, 471] width 59 height 43
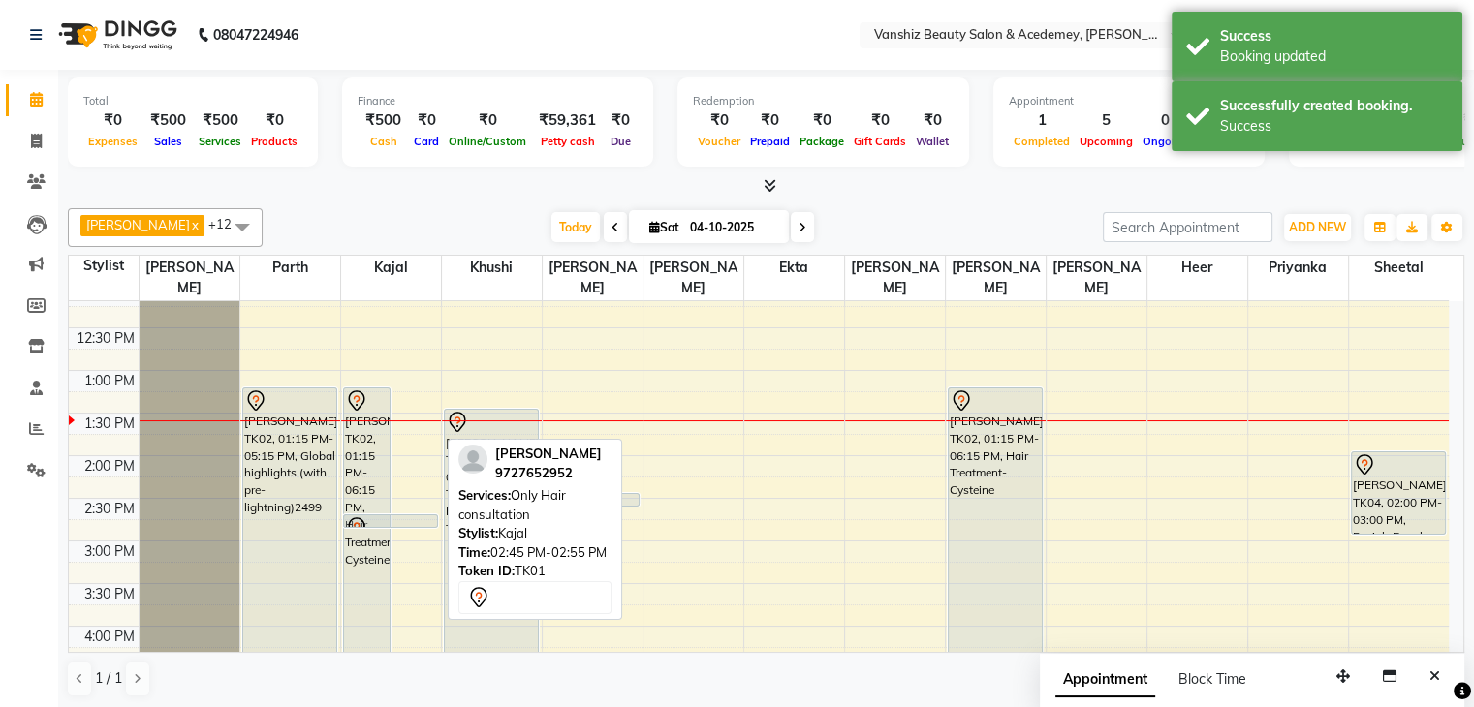
drag, startPoint x: 422, startPoint y: 521, endPoint x: 562, endPoint y: 529, distance: 139.7
click at [562, 529] on div "[PERSON_NAME] x kajal x khushi x [PERSON_NAME] x [PERSON_NAME] x [PERSON_NAME] …" at bounding box center [766, 453] width 1396 height 505
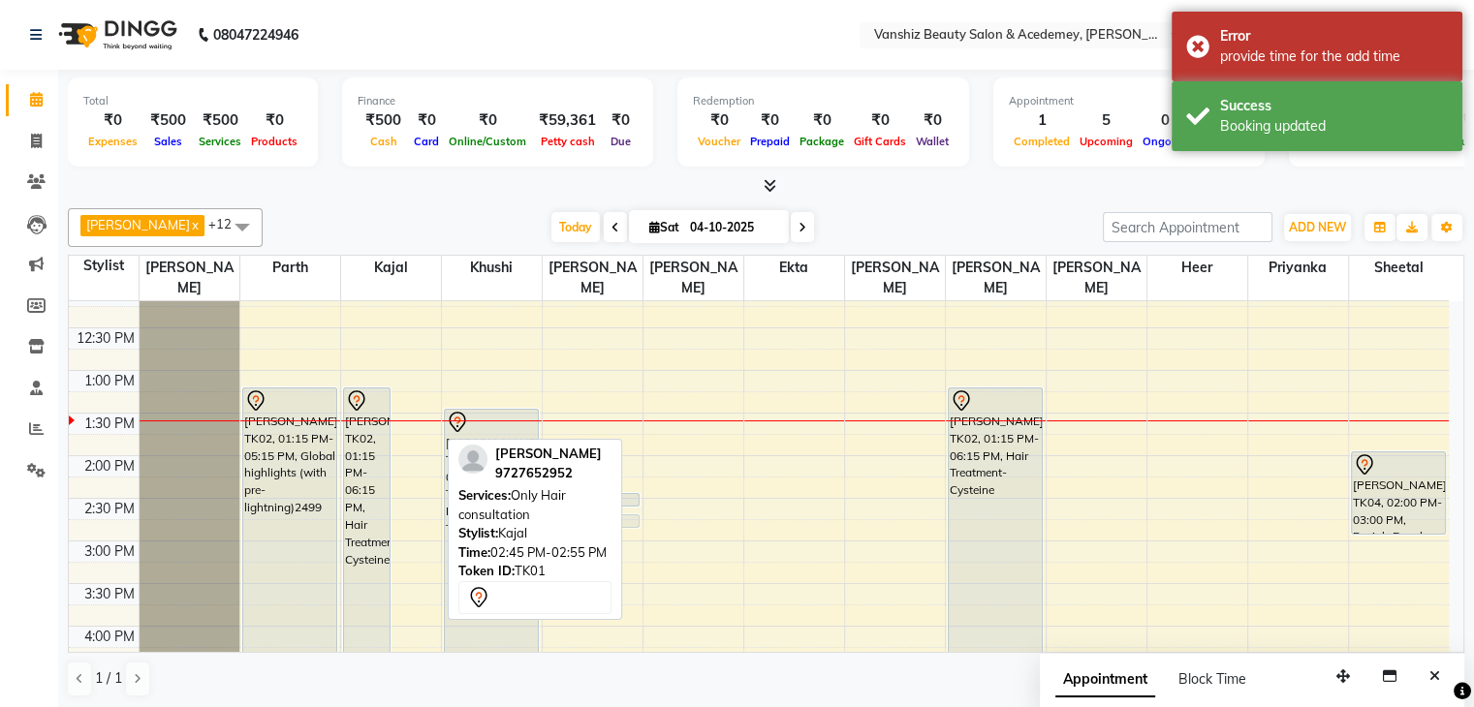
drag, startPoint x: 399, startPoint y: 519, endPoint x: 588, endPoint y: 526, distance: 189.0
click at [588, 526] on div "[PERSON_NAME] x kajal x khushi x [PERSON_NAME] x [PERSON_NAME] x [PERSON_NAME] …" at bounding box center [766, 453] width 1396 height 505
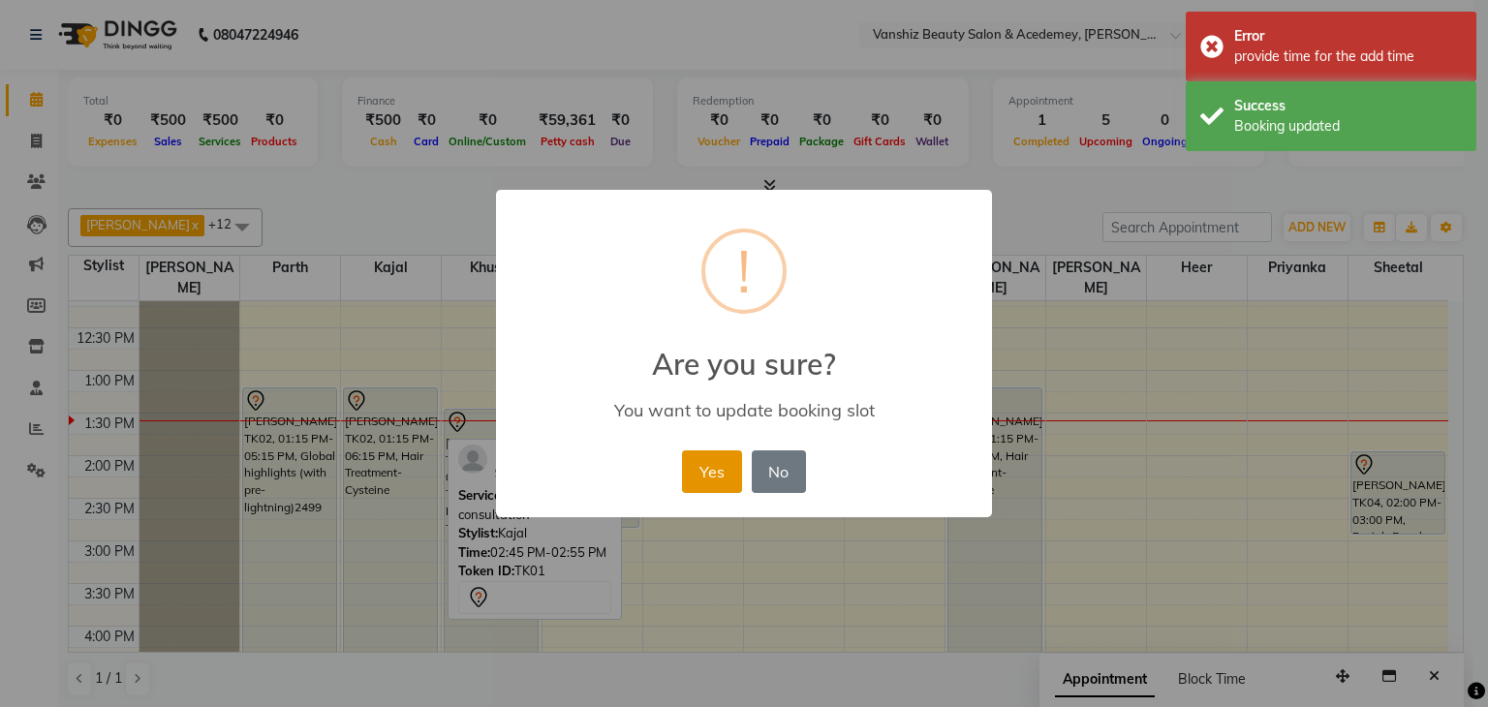
click at [684, 471] on button "Yes" at bounding box center [711, 471] width 59 height 43
